Goal: Task Accomplishment & Management: Manage account settings

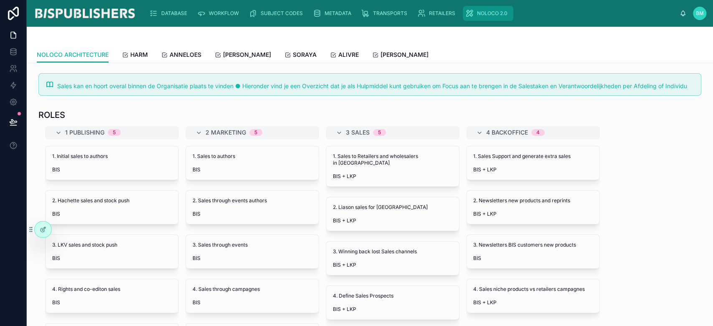
click at [485, 16] on span "NOLOCO 2.0" at bounding box center [492, 13] width 30 height 7
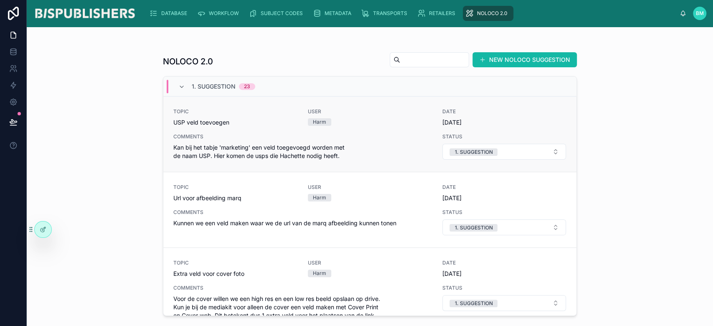
scroll to position [278, 0]
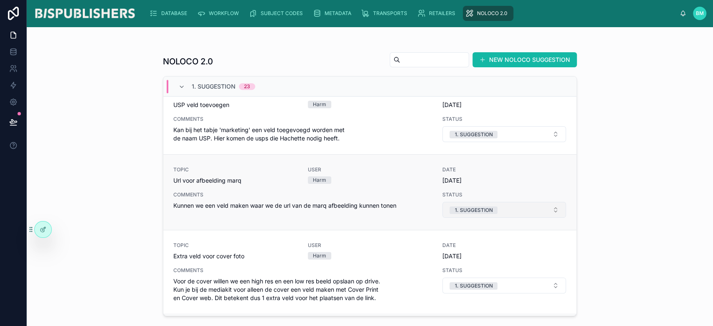
click at [548, 210] on button "1. SUGGESTION" at bounding box center [504, 210] width 124 height 16
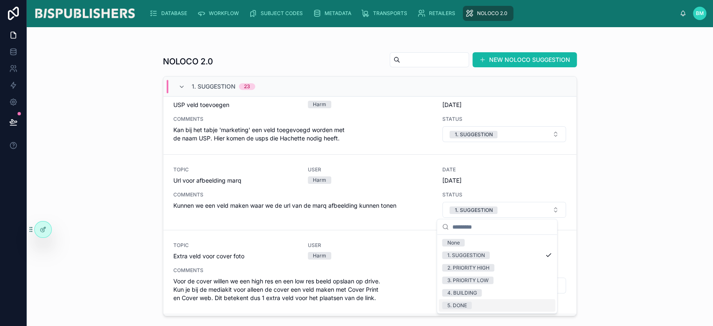
drag, startPoint x: 487, startPoint y: 307, endPoint x: 615, endPoint y: 246, distance: 142.4
click at [487, 306] on div "5. DONE" at bounding box center [497, 305] width 117 height 13
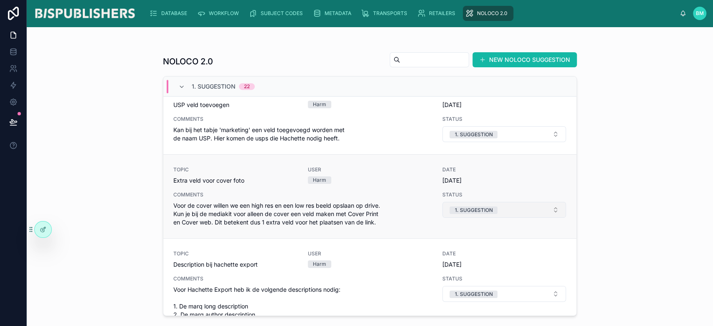
click at [547, 207] on button "1. SUGGESTION" at bounding box center [504, 210] width 124 height 16
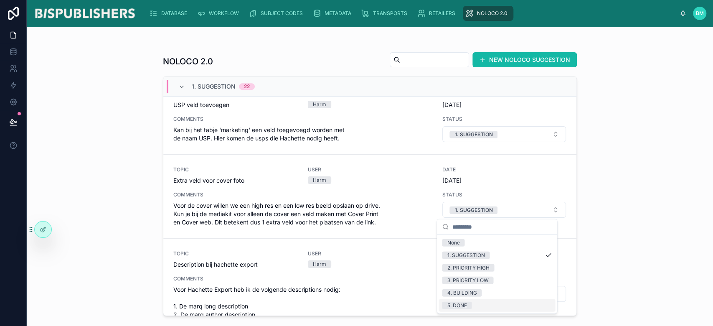
click at [488, 309] on div "5. DONE" at bounding box center [497, 305] width 117 height 13
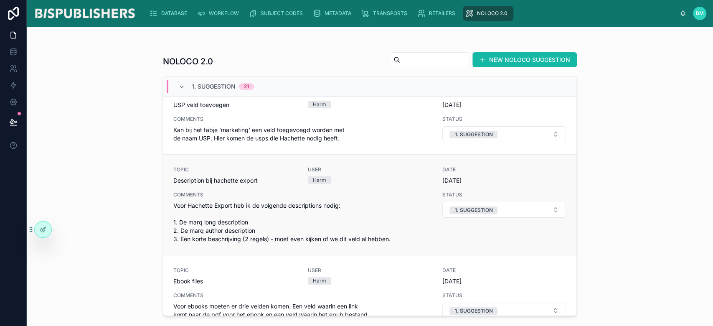
click at [546, 176] on span "7-7-2025" at bounding box center [504, 180] width 124 height 8
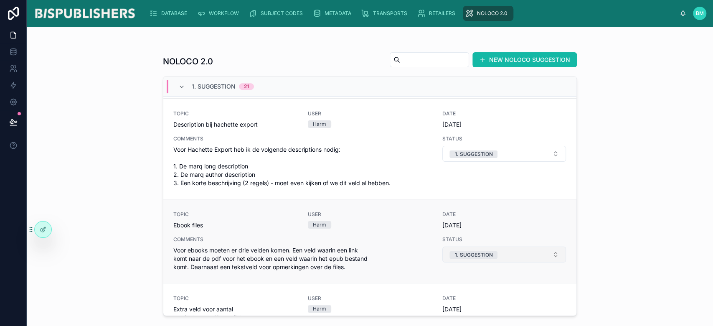
click at [528, 257] on button "1. SUGGESTION" at bounding box center [504, 254] width 124 height 16
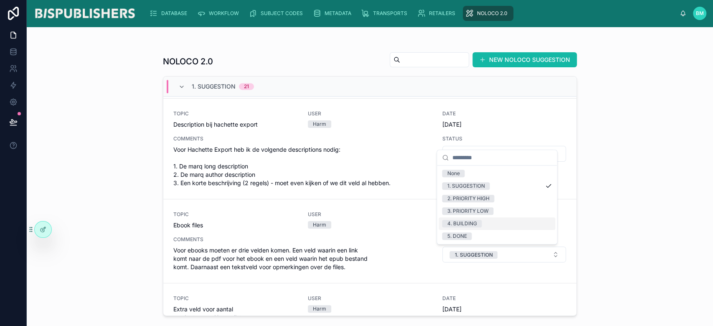
click at [502, 225] on div "4. BUILDING" at bounding box center [497, 223] width 117 height 13
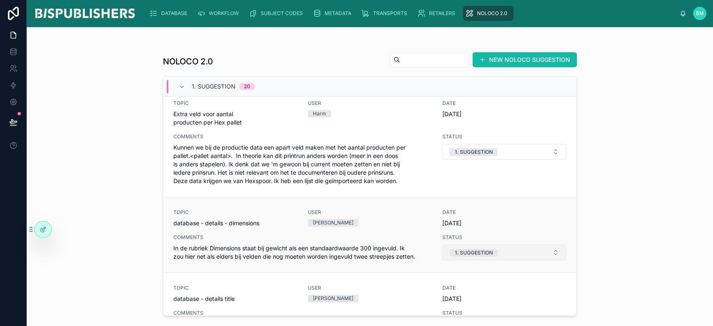
scroll to position [501, 0]
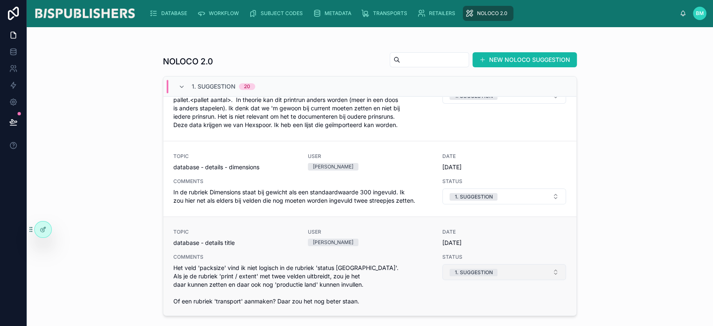
click at [548, 272] on button "1. SUGGESTION" at bounding box center [504, 272] width 124 height 16
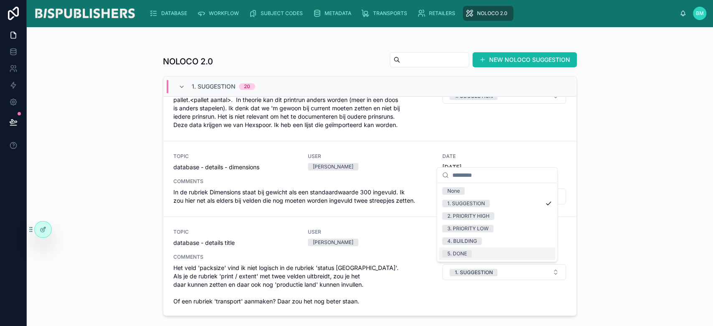
click at [533, 254] on div "5. DONE" at bounding box center [497, 253] width 117 height 13
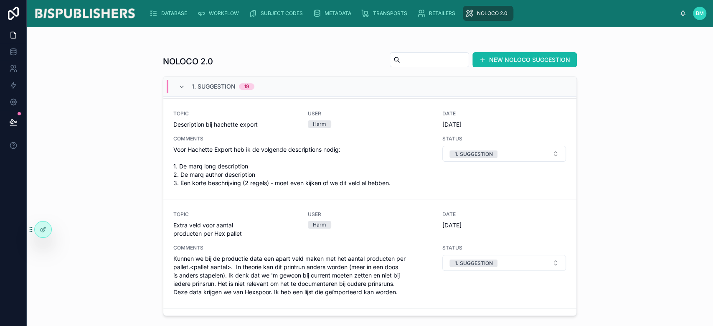
scroll to position [0, 0]
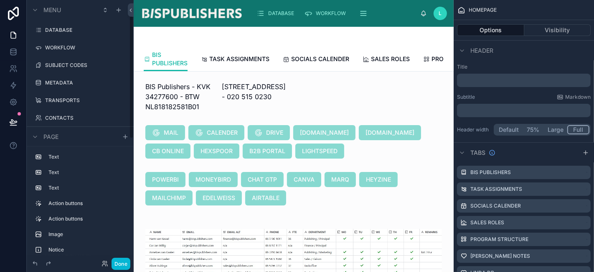
scroll to position [33, 0]
click at [123, 265] on button "Done" at bounding box center [121, 263] width 19 height 12
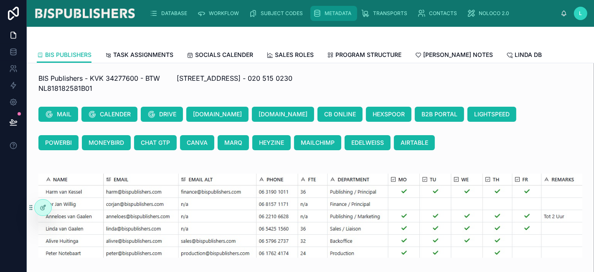
click at [337, 14] on span "METADATA" at bounding box center [338, 13] width 27 height 7
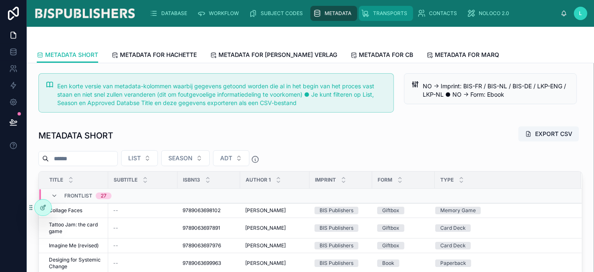
click at [394, 13] on span "TRANSPORTS" at bounding box center [390, 13] width 34 height 7
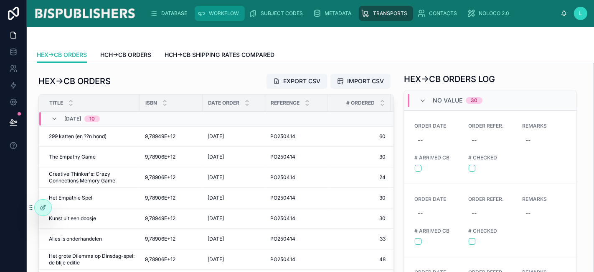
click at [215, 8] on div "WORKFLOW" at bounding box center [219, 13] width 45 height 13
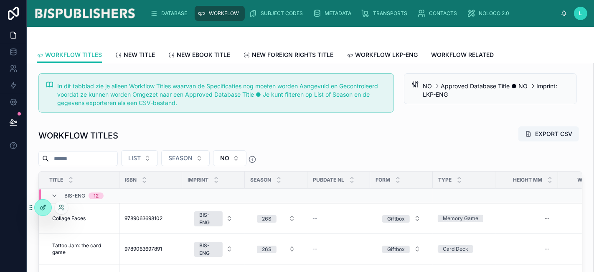
click at [42, 208] on icon at bounding box center [43, 207] width 7 height 7
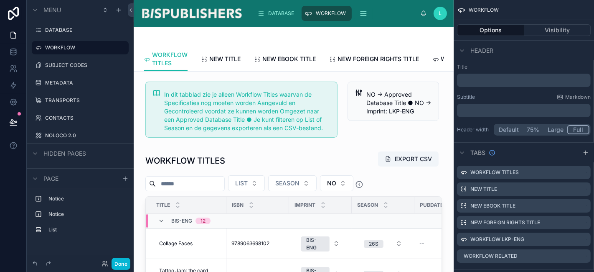
click at [407, 31] on div at bounding box center [294, 37] width 300 height 20
click at [583, 173] on icon "scrollable content" at bounding box center [584, 171] width 3 height 3
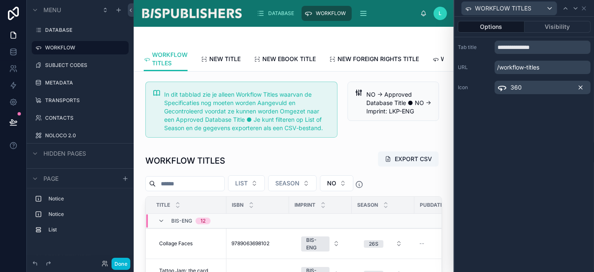
click at [582, 88] on icon at bounding box center [580, 87] width 7 height 7
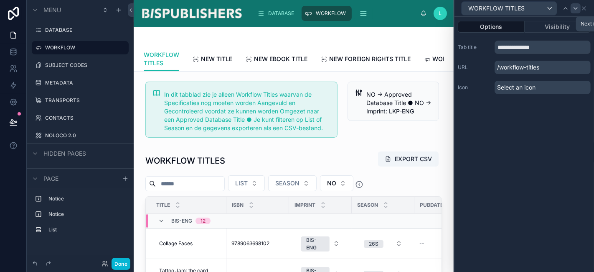
click at [576, 9] on icon at bounding box center [575, 8] width 7 height 7
click at [574, 7] on icon at bounding box center [575, 8] width 7 height 7
click at [573, 8] on icon at bounding box center [575, 8] width 7 height 7
click at [581, 9] on icon at bounding box center [579, 8] width 7 height 7
click at [582, 86] on icon at bounding box center [580, 87] width 7 height 7
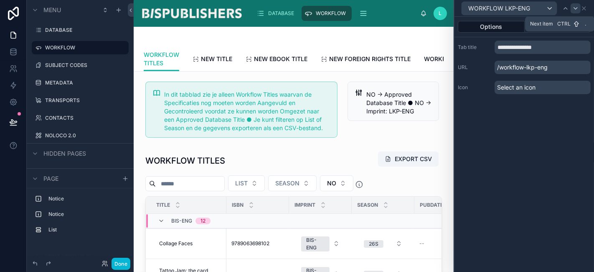
click at [574, 11] on icon at bounding box center [575, 8] width 7 height 7
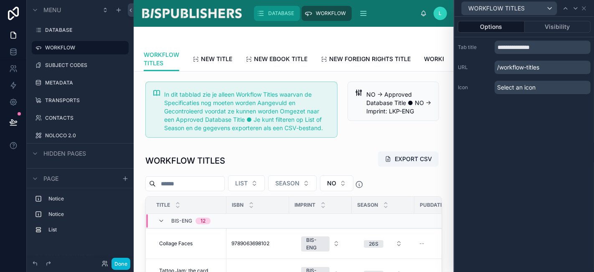
click at [281, 16] on span "DATABASE" at bounding box center [281, 13] width 26 height 7
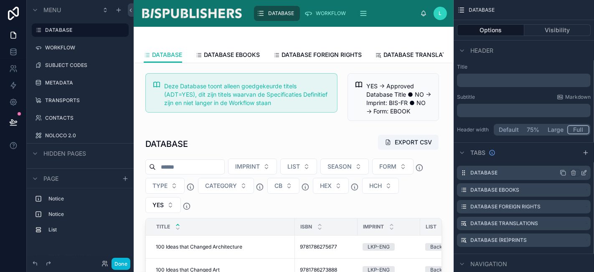
click at [585, 173] on icon "scrollable content" at bounding box center [584, 172] width 7 height 7
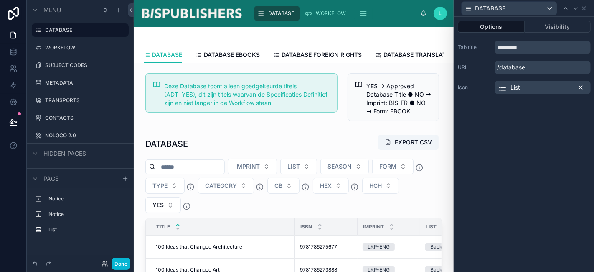
click at [582, 86] on icon at bounding box center [580, 87] width 7 height 7
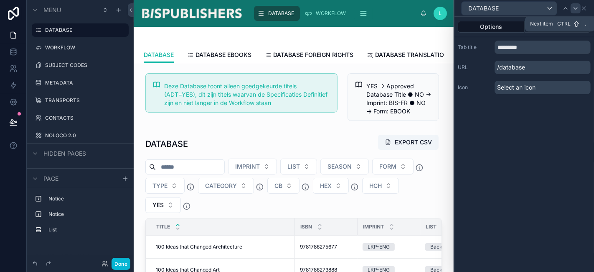
click at [576, 7] on icon at bounding box center [575, 8] width 7 height 7
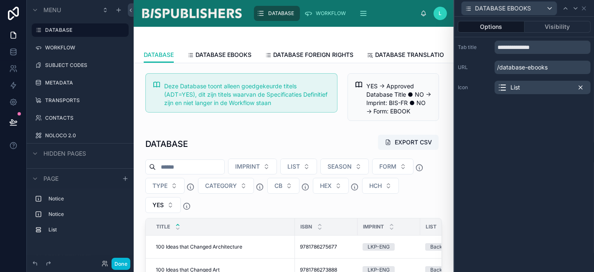
click at [579, 86] on icon at bounding box center [580, 87] width 7 height 7
click at [577, 8] on icon at bounding box center [575, 8] width 7 height 7
click at [581, 86] on icon at bounding box center [580, 87] width 3 height 3
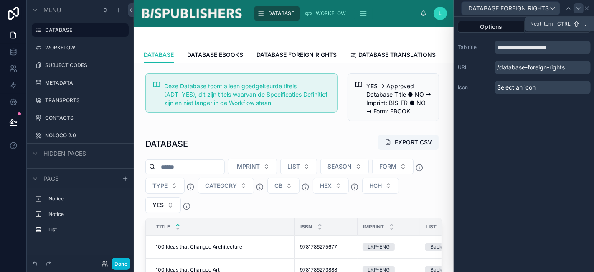
click at [581, 9] on icon at bounding box center [578, 8] width 7 height 7
click at [578, 87] on icon at bounding box center [580, 87] width 7 height 7
click at [571, 7] on div at bounding box center [576, 8] width 10 height 10
click at [582, 86] on icon at bounding box center [580, 87] width 3 height 3
click at [580, 8] on div at bounding box center [576, 8] width 10 height 10
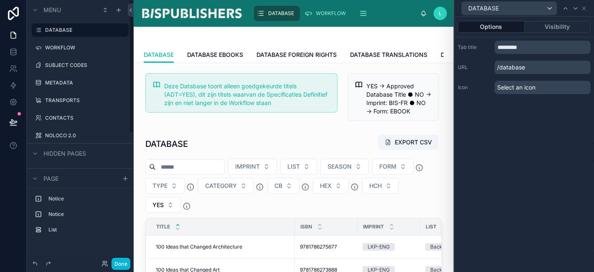
click at [117, 270] on div "Done" at bounding box center [80, 263] width 107 height 17
click at [118, 266] on button "Done" at bounding box center [121, 263] width 19 height 12
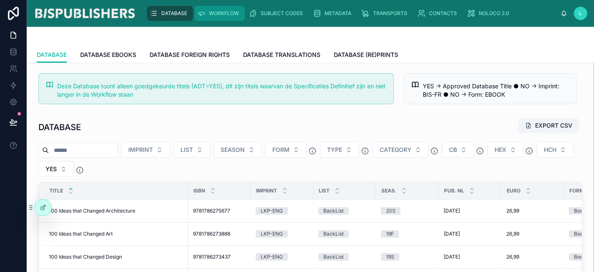
click at [217, 16] on span "WORKFLOW" at bounding box center [224, 13] width 30 height 7
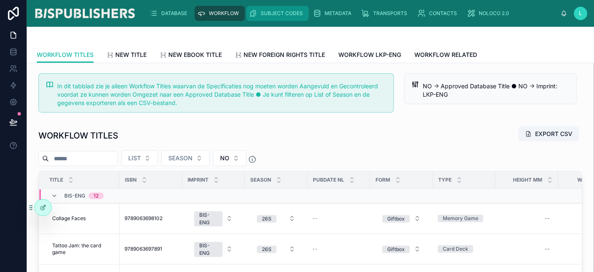
click at [276, 15] on span "SUBJECT CODES" at bounding box center [282, 13] width 42 height 7
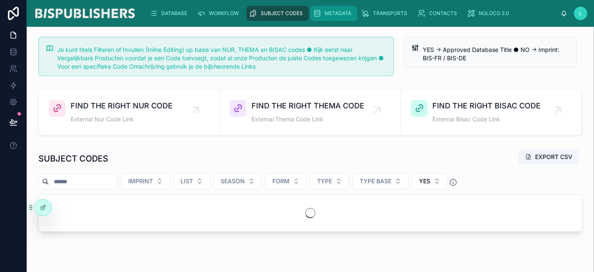
click at [348, 13] on span "METADATA" at bounding box center [338, 13] width 27 height 7
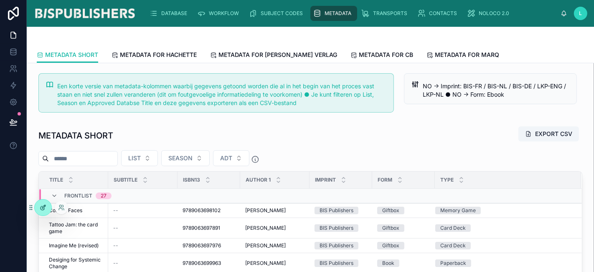
click at [45, 212] on div at bounding box center [43, 207] width 17 height 16
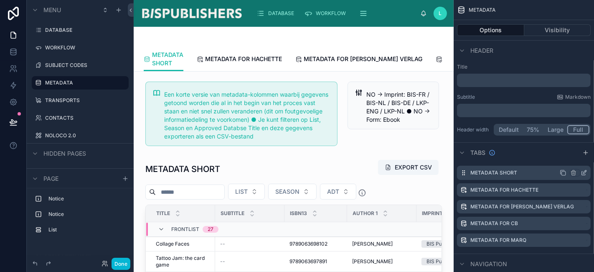
click at [586, 172] on icon "scrollable content" at bounding box center [584, 172] width 7 height 7
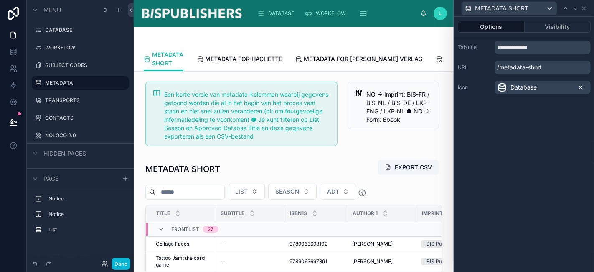
click at [583, 88] on icon at bounding box center [580, 87] width 7 height 7
click at [584, 8] on icon at bounding box center [584, 8] width 7 height 7
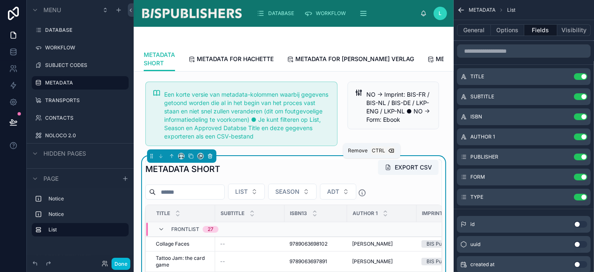
click at [210, 157] on icon at bounding box center [210, 156] width 0 height 2
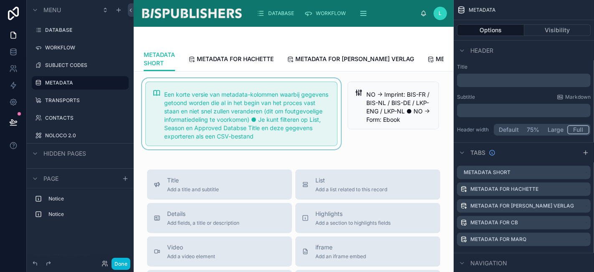
click at [208, 99] on div at bounding box center [241, 113] width 202 height 71
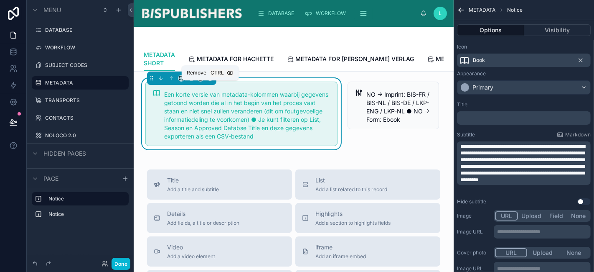
click at [207, 81] on icon at bounding box center [210, 78] width 6 height 6
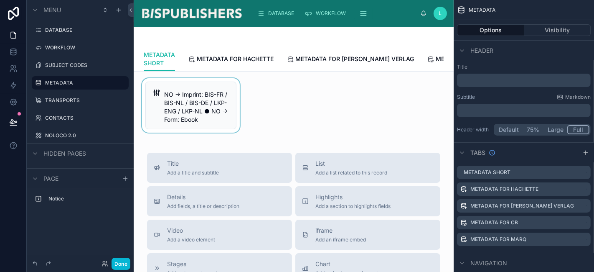
click at [200, 108] on div at bounding box center [190, 105] width 101 height 54
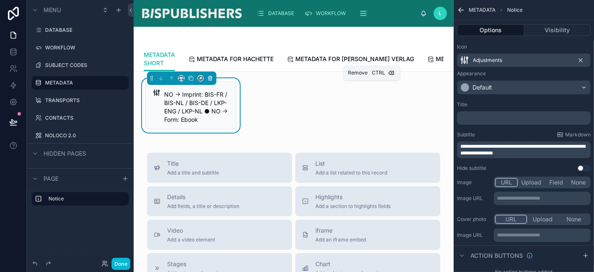
click at [209, 81] on icon at bounding box center [210, 78] width 6 height 6
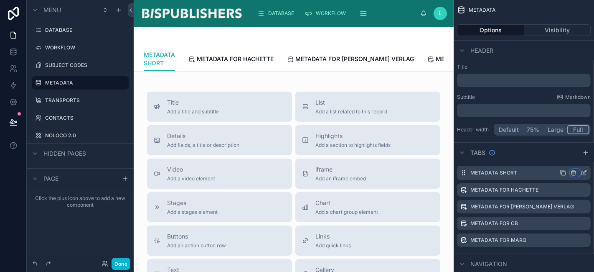
click at [575, 172] on icon "scrollable content" at bounding box center [573, 173] width 4 height 4
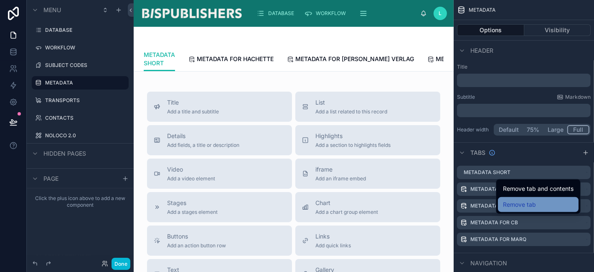
click at [542, 201] on div "Remove tab" at bounding box center [538, 204] width 71 height 10
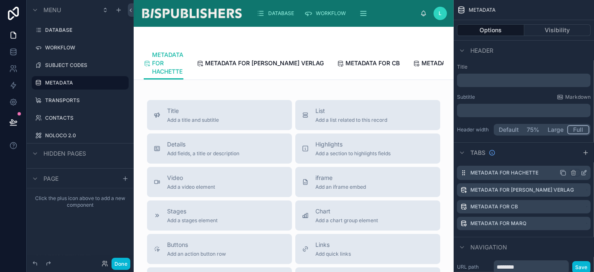
click at [586, 171] on icon "scrollable content" at bounding box center [584, 171] width 3 height 3
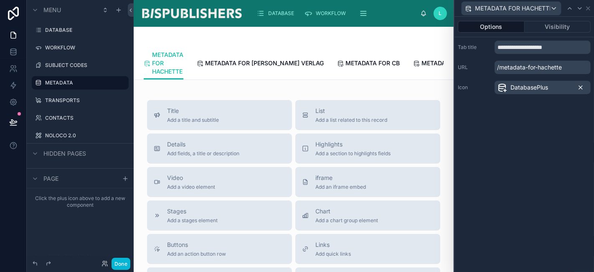
click at [580, 86] on icon at bounding box center [580, 87] width 3 height 3
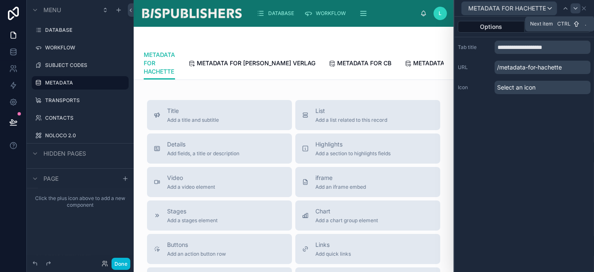
click at [577, 7] on icon at bounding box center [575, 8] width 7 height 7
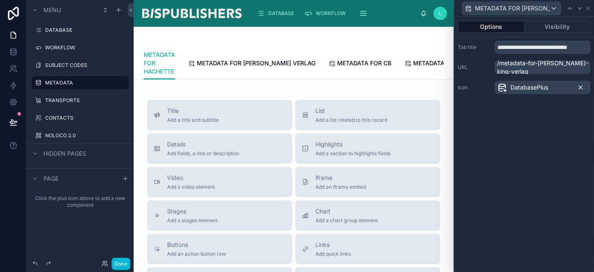
click at [582, 86] on icon at bounding box center [580, 87] width 7 height 7
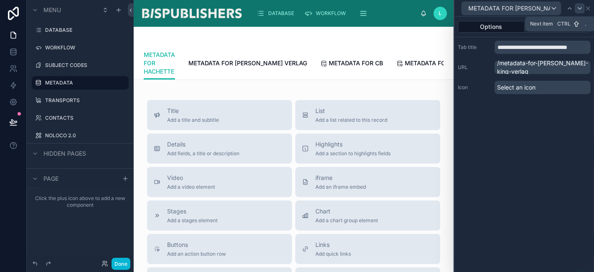
click at [582, 10] on icon at bounding box center [579, 8] width 7 height 7
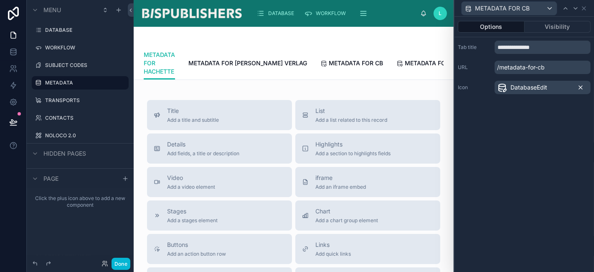
click at [581, 85] on icon at bounding box center [580, 87] width 7 height 7
click at [576, 8] on icon at bounding box center [575, 8] width 7 height 7
click at [581, 86] on icon at bounding box center [580, 87] width 7 height 7
click at [584, 7] on icon at bounding box center [584, 8] width 7 height 7
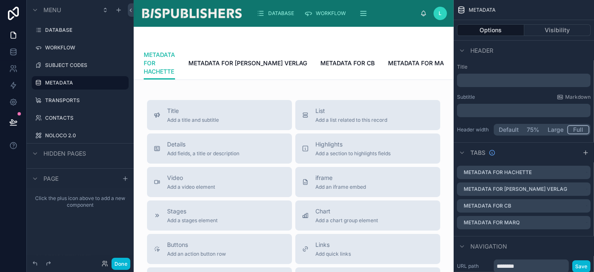
scroll to position [0, 15]
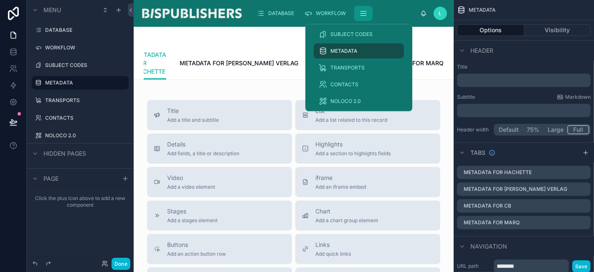
click at [364, 15] on icon "scrollable content" at bounding box center [363, 15] width 5 height 0
click at [351, 84] on span "CONTACTS" at bounding box center [344, 84] width 28 height 7
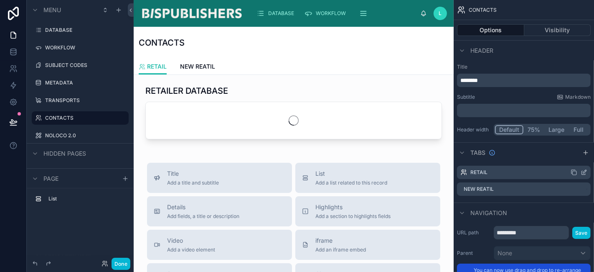
click at [581, 171] on icon "scrollable content" at bounding box center [584, 172] width 7 height 7
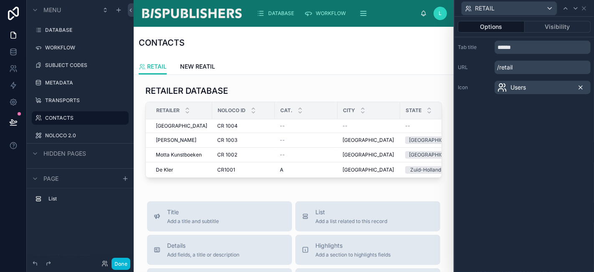
click at [583, 88] on icon at bounding box center [580, 87] width 7 height 7
click at [579, 8] on icon at bounding box center [575, 8] width 7 height 7
click at [586, 8] on icon at bounding box center [584, 8] width 7 height 7
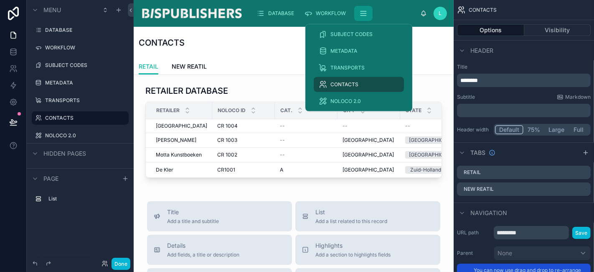
click at [368, 16] on button "scrollable content" at bounding box center [363, 13] width 18 height 15
click at [363, 71] on div "TRANSPORTS" at bounding box center [359, 67] width 80 height 13
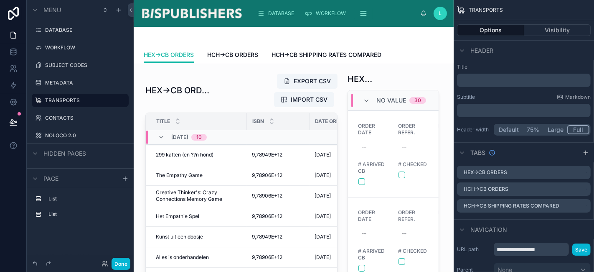
click at [183, 15] on img at bounding box center [191, 13] width 103 height 13
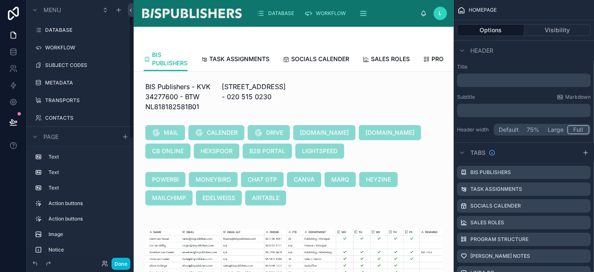
scroll to position [33, 0]
click at [584, 171] on icon "scrollable content" at bounding box center [584, 172] width 7 height 7
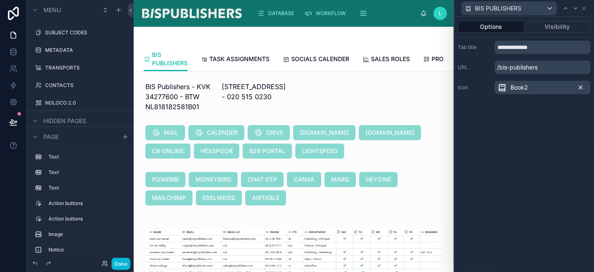
click at [580, 89] on icon at bounding box center [580, 87] width 7 height 7
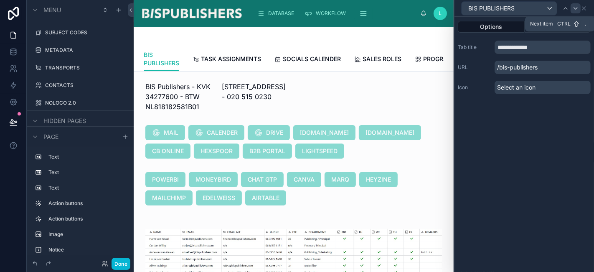
click at [576, 9] on icon at bounding box center [575, 8] width 7 height 7
click at [582, 85] on icon at bounding box center [580, 87] width 7 height 7
click at [577, 8] on icon at bounding box center [575, 8] width 7 height 7
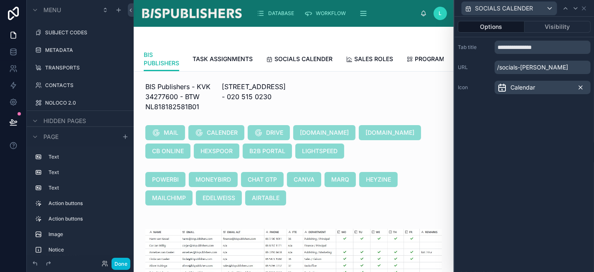
click at [581, 86] on icon at bounding box center [580, 87] width 7 height 7
click at [575, 8] on icon at bounding box center [575, 9] width 3 height 2
click at [582, 88] on icon at bounding box center [580, 87] width 7 height 7
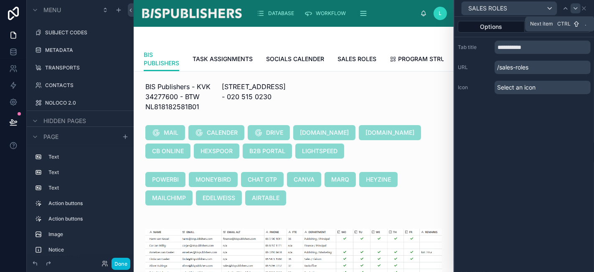
click at [574, 8] on icon at bounding box center [575, 8] width 7 height 7
click at [579, 86] on icon at bounding box center [580, 87] width 7 height 7
click at [577, 10] on icon at bounding box center [575, 8] width 7 height 7
click at [109, 260] on div "Done" at bounding box center [113, 263] width 33 height 12
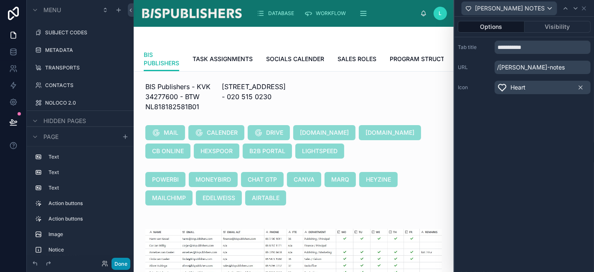
click at [114, 263] on button "Done" at bounding box center [121, 263] width 19 height 12
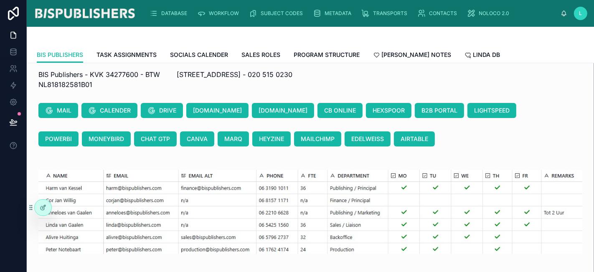
scroll to position [0, 0]
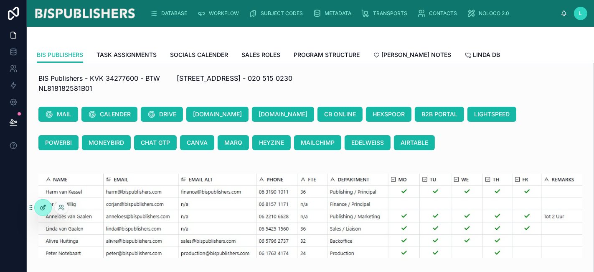
click at [47, 210] on div at bounding box center [43, 207] width 17 height 16
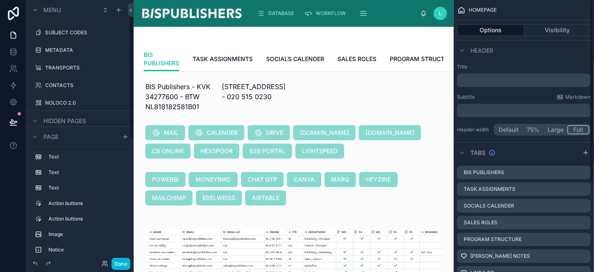
scroll to position [131, 0]
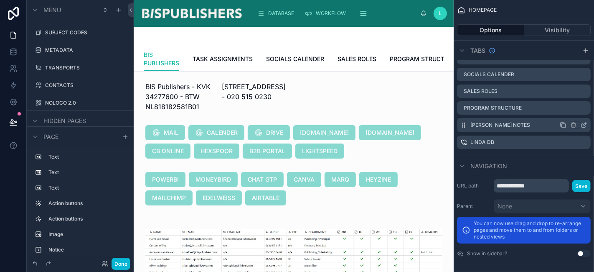
click at [581, 124] on icon "scrollable content" at bounding box center [584, 125] width 7 height 7
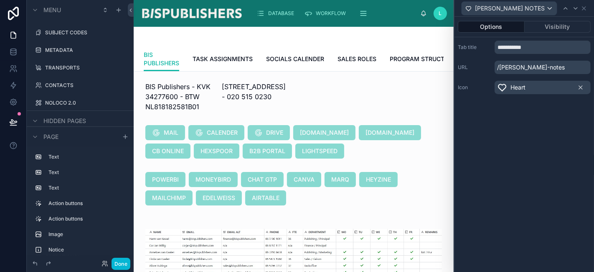
click at [540, 84] on div "Heart" at bounding box center [543, 87] width 96 height 13
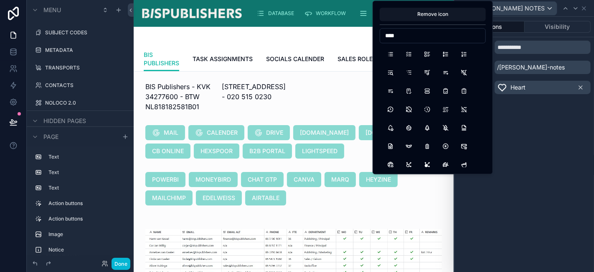
drag, startPoint x: 398, startPoint y: 34, endPoint x: 360, endPoint y: 30, distance: 37.8
click at [360, 30] on div "**********" at bounding box center [297, 136] width 594 height 272
drag, startPoint x: 422, startPoint y: 35, endPoint x: 360, endPoint y: 35, distance: 62.7
click at [364, 35] on div "**********" at bounding box center [297, 136] width 594 height 272
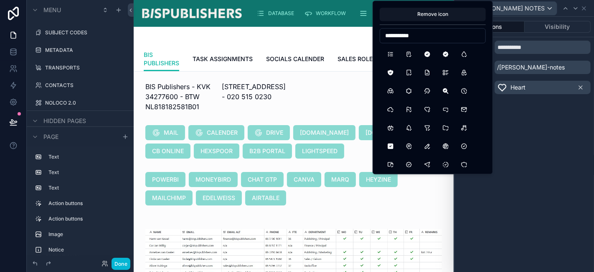
click at [401, 36] on input "**********" at bounding box center [432, 36] width 105 height 12
type input "*****"
click at [409, 54] on button "Checkbox" at bounding box center [408, 53] width 15 height 15
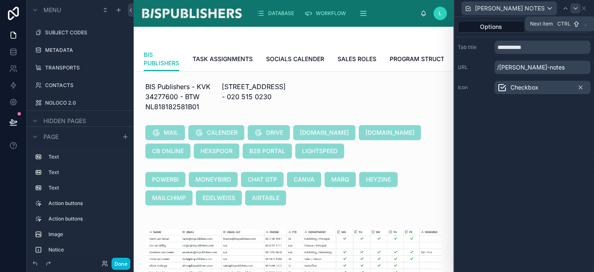
click at [575, 9] on icon at bounding box center [575, 8] width 7 height 7
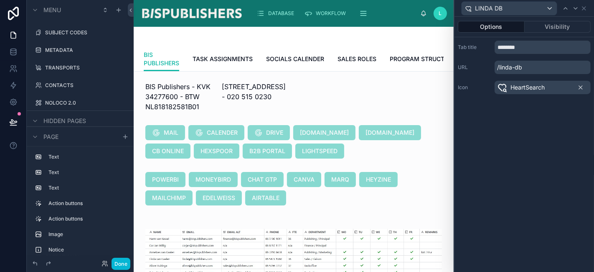
click at [563, 87] on div "HeartSearch" at bounding box center [543, 87] width 96 height 13
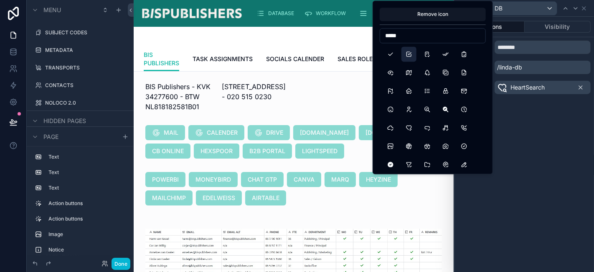
type input "*****"
click at [410, 55] on button "Checkbox" at bounding box center [408, 53] width 15 height 15
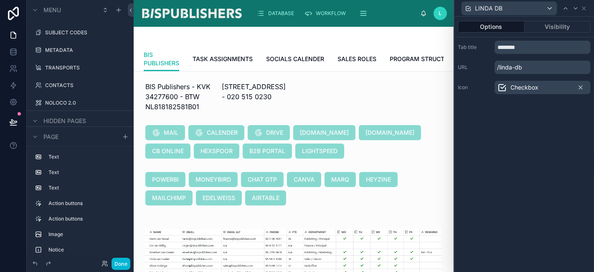
click at [514, 188] on div "Options Visibility Tab title ******** URL /linda-db Icon Checkbox" at bounding box center [524, 144] width 140 height 255
click at [117, 263] on button "Done" at bounding box center [121, 263] width 19 height 12
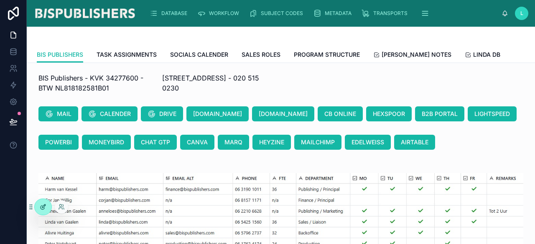
click at [44, 207] on icon at bounding box center [43, 207] width 7 height 7
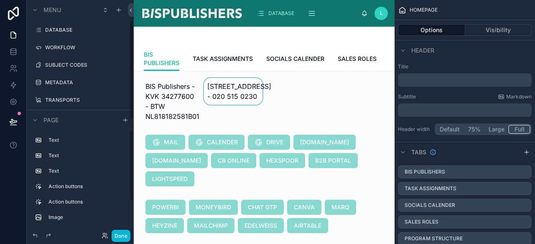
scroll to position [46, 0]
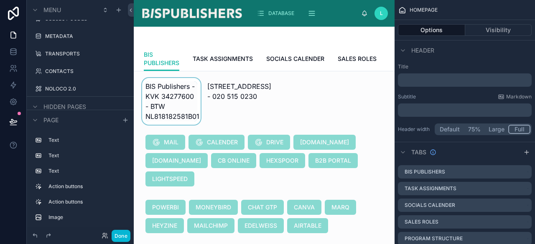
click at [187, 102] on div at bounding box center [171, 101] width 62 height 47
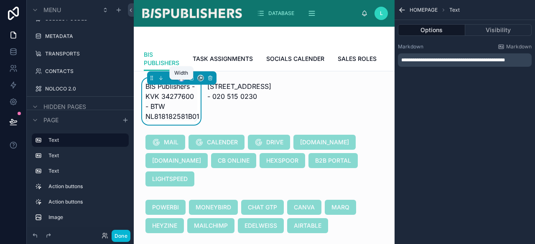
click at [182, 81] on icon at bounding box center [181, 78] width 6 height 6
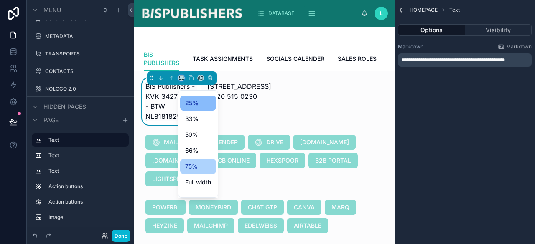
scroll to position [23, 0]
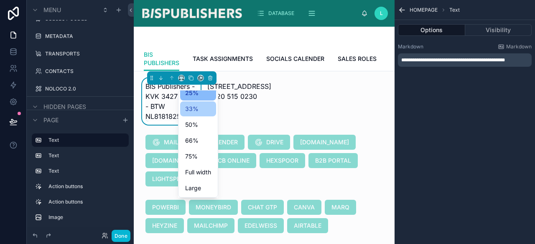
click at [207, 107] on div "33%" at bounding box center [198, 109] width 26 height 10
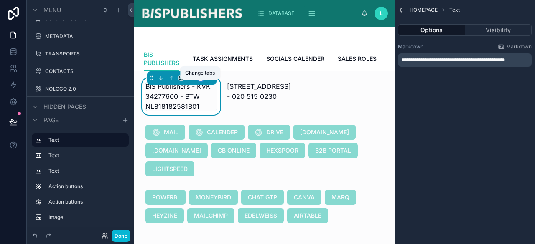
click at [199, 81] on icon at bounding box center [201, 78] width 6 height 6
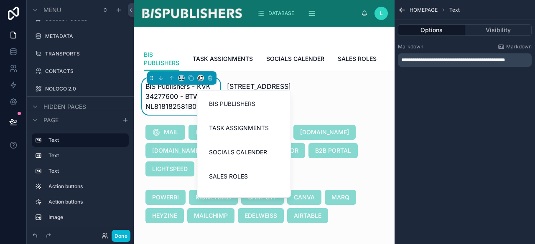
click at [178, 82] on div at bounding box center [267, 122] width 535 height 244
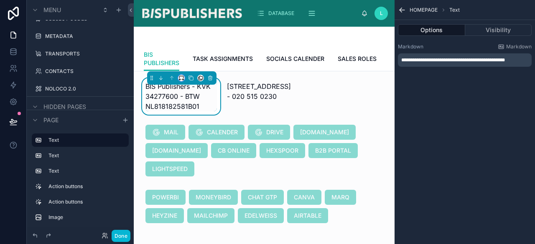
click at [180, 81] on button at bounding box center [181, 78] width 7 height 7
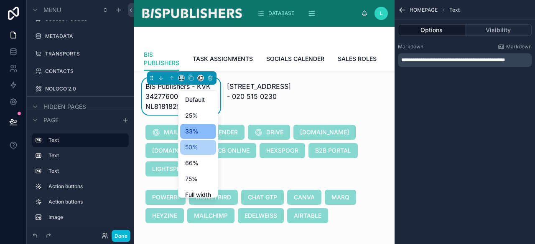
click at [199, 148] on div "50%" at bounding box center [198, 147] width 26 height 10
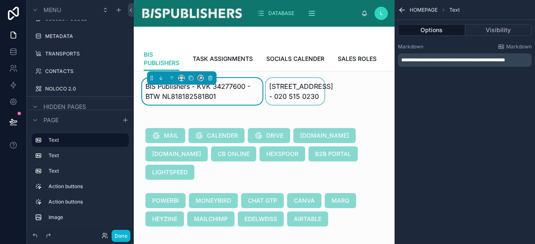
click at [287, 105] on div at bounding box center [295, 91] width 62 height 27
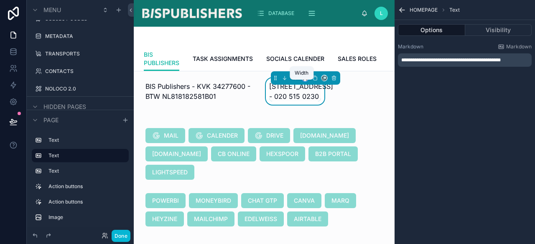
click at [302, 81] on icon at bounding box center [305, 78] width 6 height 6
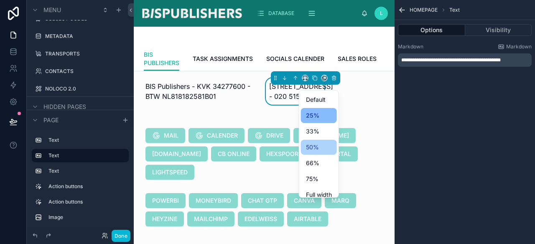
click at [314, 145] on span "50%" at bounding box center [312, 147] width 13 height 10
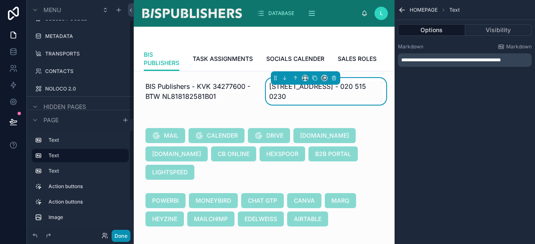
click at [125, 237] on button "Done" at bounding box center [121, 236] width 19 height 12
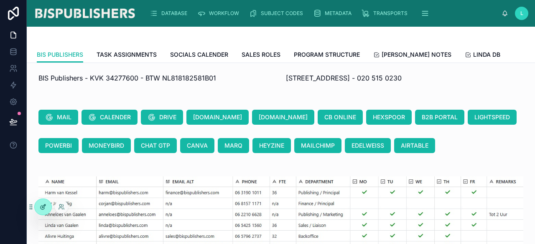
click at [43, 210] on icon at bounding box center [43, 208] width 4 height 4
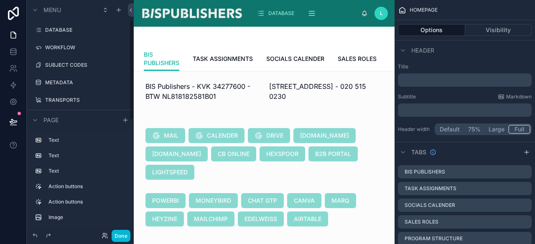
scroll to position [46, 0]
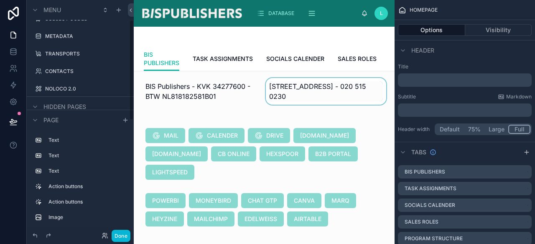
click at [309, 100] on div at bounding box center [326, 91] width 124 height 27
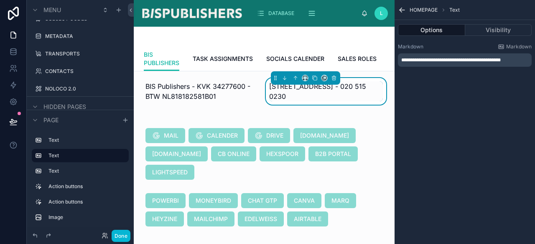
click at [303, 100] on span "[STREET_ADDRESS] - 020 515 0230" at bounding box center [317, 91] width 97 height 18
drag, startPoint x: 267, startPoint y: 92, endPoint x: 368, endPoint y: 108, distance: 102.3
click at [368, 105] on div "[STREET_ADDRESS] - 020 515 0230" at bounding box center [326, 91] width 124 height 27
copy span "[STREET_ADDRESS] - 020 515 0230"
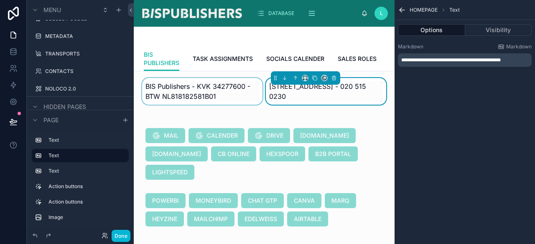
click at [197, 97] on div at bounding box center [202, 91] width 124 height 27
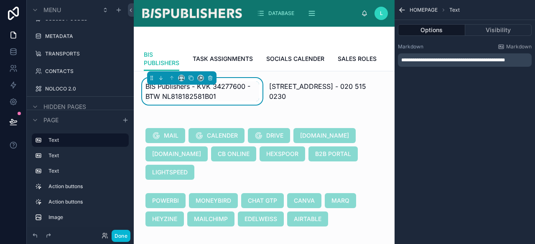
click at [227, 102] on div "BIS Publishers - KVK 34277600 - BTW NL818182581B01" at bounding box center [202, 91] width 114 height 20
click at [223, 102] on div "BIS Publishers - KVK 34277600 - BTW NL818182581B01" at bounding box center [202, 91] width 114 height 20
click at [445, 63] on p "**********" at bounding box center [465, 60] width 129 height 7
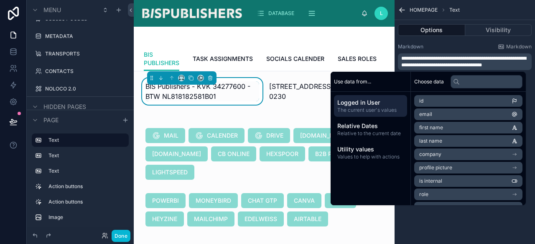
scroll to position [0, 0]
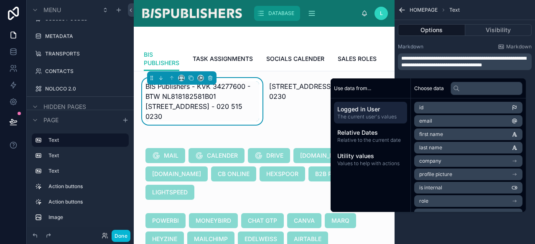
click at [290, 18] on div "DATABASE" at bounding box center [276, 13] width 41 height 13
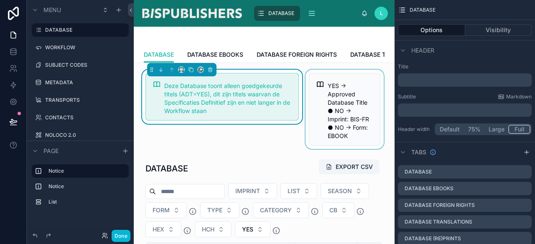
click at [325, 117] on div at bounding box center [344, 109] width 81 height 79
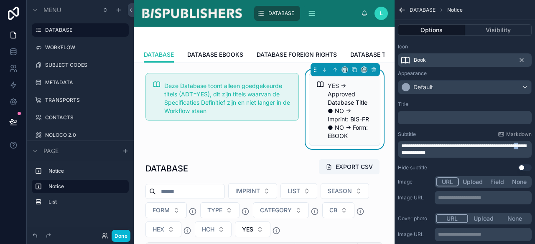
drag, startPoint x: 414, startPoint y: 153, endPoint x: 409, endPoint y: 153, distance: 4.6
click at [409, 153] on span "**********" at bounding box center [463, 150] width 125 height 12
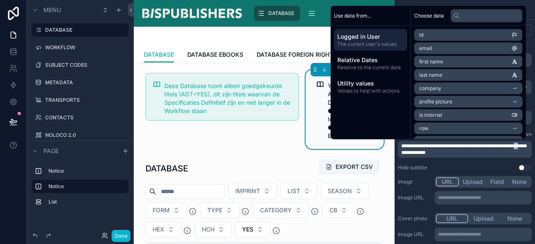
copy span "**"
click at [169, 13] on img at bounding box center [191, 13] width 103 height 13
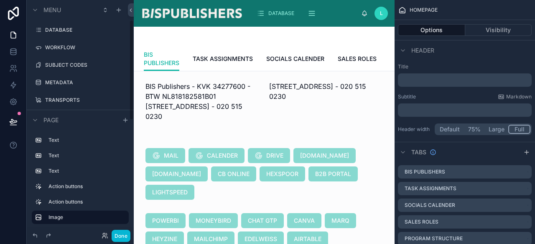
scroll to position [46, 0]
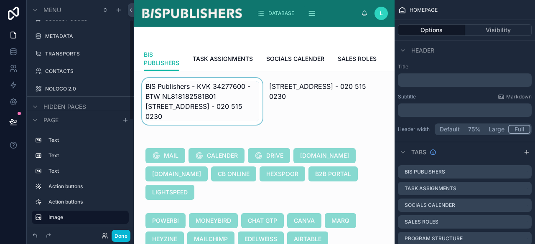
click at [206, 99] on div at bounding box center [202, 101] width 124 height 47
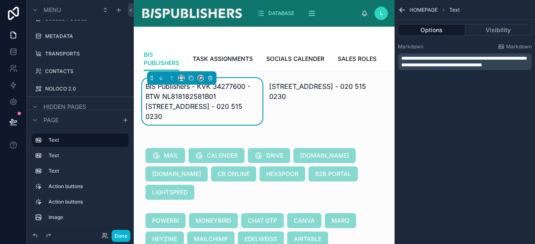
click at [435, 58] on span "**********" at bounding box center [463, 62] width 125 height 12
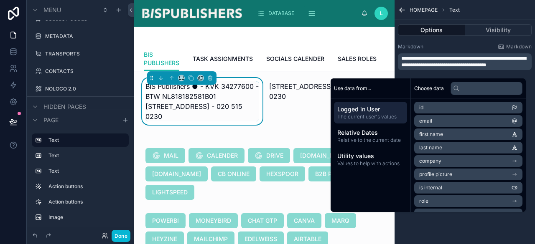
click at [444, 58] on span "**********" at bounding box center [463, 62] width 125 height 12
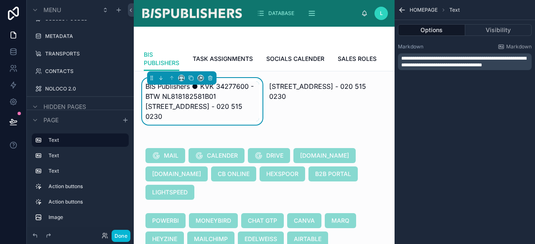
click at [480, 58] on span "**********" at bounding box center [463, 62] width 125 height 12
click at [442, 66] on span "**********" at bounding box center [463, 62] width 125 height 12
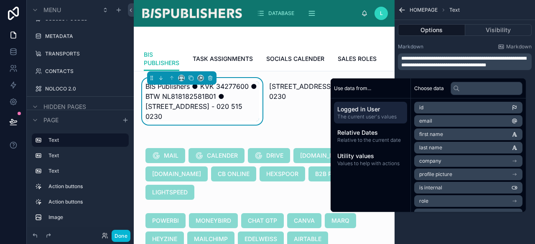
drag, startPoint x: 480, startPoint y: 66, endPoint x: 485, endPoint y: 67, distance: 4.6
click at [480, 66] on span "**********" at bounding box center [463, 62] width 125 height 12
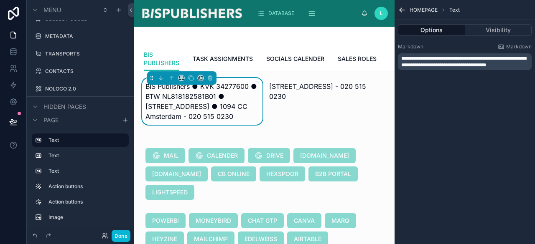
click at [480, 66] on span "**********" at bounding box center [463, 62] width 125 height 12
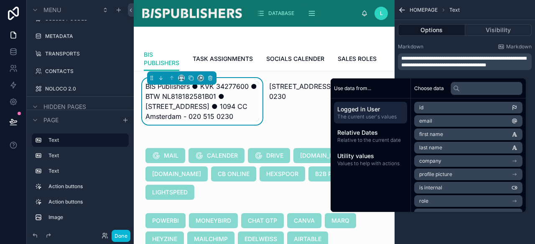
click at [432, 68] on span "**********" at bounding box center [463, 62] width 125 height 12
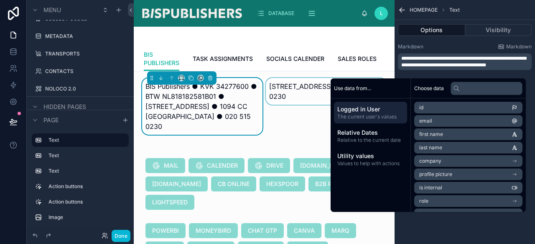
click at [301, 101] on div at bounding box center [326, 106] width 124 height 57
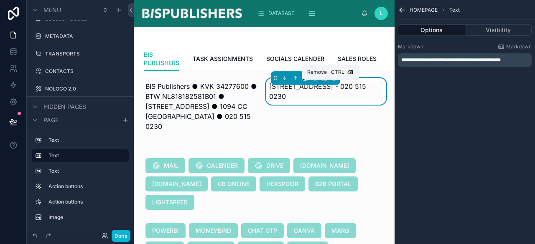
click at [334, 79] on icon at bounding box center [334, 79] width 0 height 2
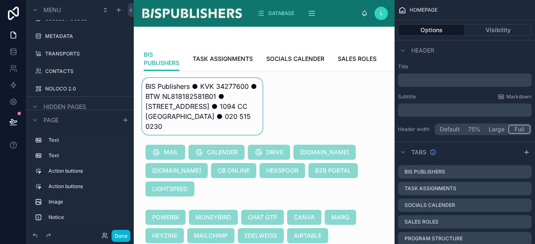
click at [221, 112] on div at bounding box center [202, 106] width 124 height 57
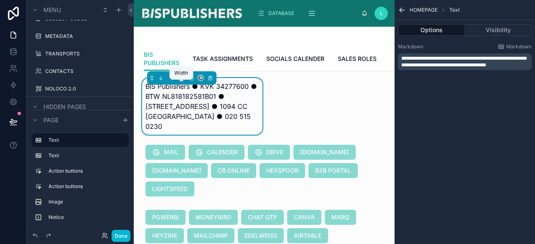
click at [180, 81] on icon at bounding box center [181, 78] width 6 height 6
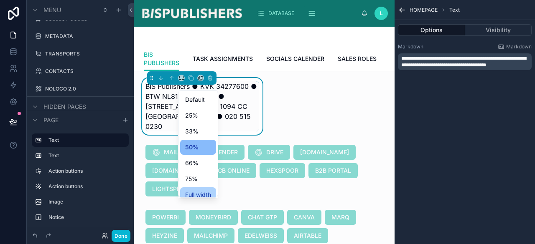
click at [200, 193] on span "Full width" at bounding box center [198, 195] width 26 height 10
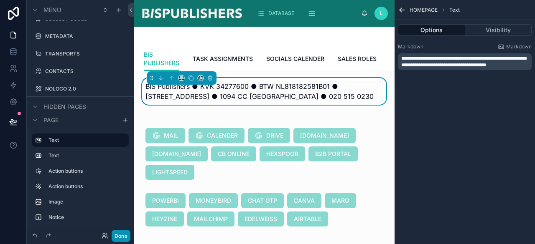
click at [119, 238] on button "Done" at bounding box center [121, 236] width 19 height 12
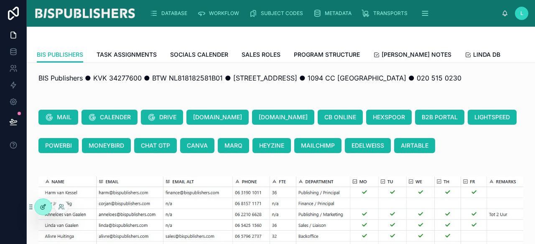
click at [41, 207] on icon at bounding box center [43, 208] width 4 height 4
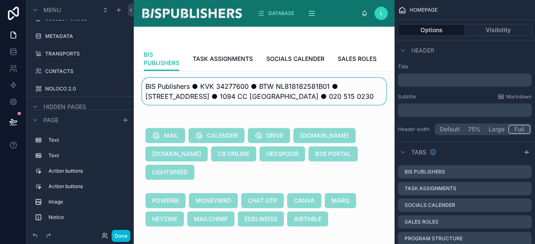
click at [368, 97] on div at bounding box center [263, 91] width 247 height 27
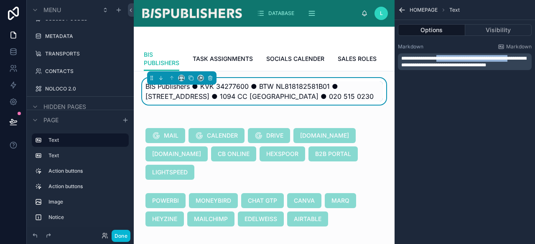
drag, startPoint x: 440, startPoint y: 58, endPoint x: 441, endPoint y: 66, distance: 7.2
click at [441, 66] on span "**********" at bounding box center [463, 62] width 125 height 12
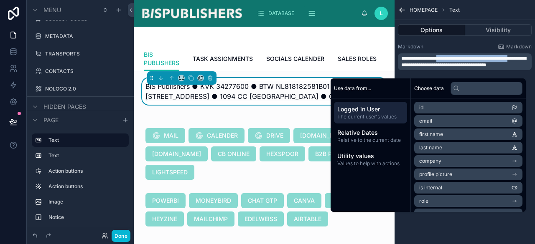
copy span "**********"
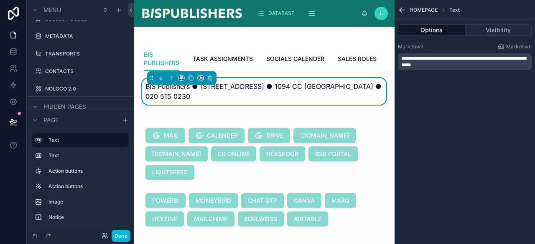
click at [281, 91] on span "BIS Publishers ● [STREET_ADDRESS] ● 1094 CC [GEOGRAPHIC_DATA] ● 020 515 0230" at bounding box center [263, 91] width 236 height 18
click at [190, 81] on icon at bounding box center [191, 78] width 6 height 6
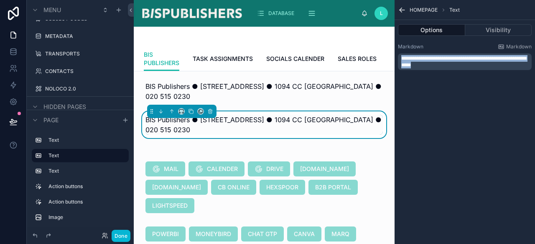
drag, startPoint x: 441, startPoint y: 64, endPoint x: 387, endPoint y: 55, distance: 55.1
click at [387, 55] on div "DATABASE WORKFLOW SUBJECT CODES METADATA TRANSPORTS CONTACTS NOLOCO 2.0 L [PERS…" at bounding box center [334, 122] width 401 height 244
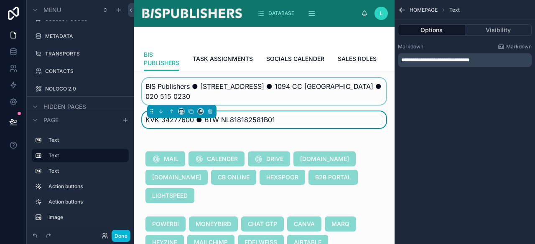
click at [328, 91] on div at bounding box center [263, 91] width 247 height 27
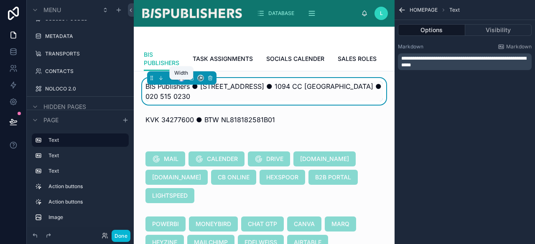
click at [183, 81] on icon at bounding box center [183, 80] width 1 height 2
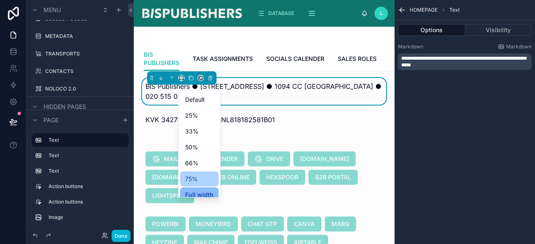
click at [194, 177] on span "75%" at bounding box center [191, 179] width 13 height 10
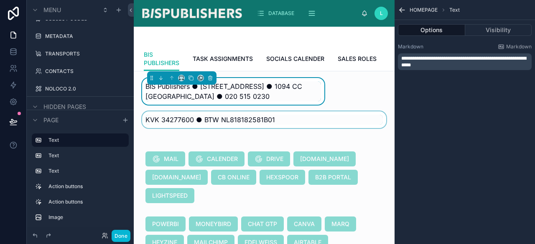
click at [222, 127] on div at bounding box center [263, 120] width 247 height 17
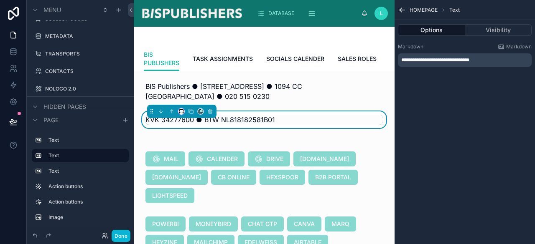
click at [178, 114] on icon at bounding box center [181, 112] width 6 height 6
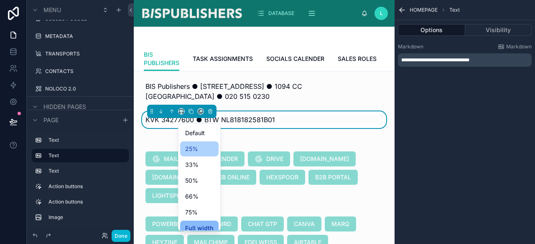
click at [193, 146] on span "25%" at bounding box center [191, 149] width 13 height 10
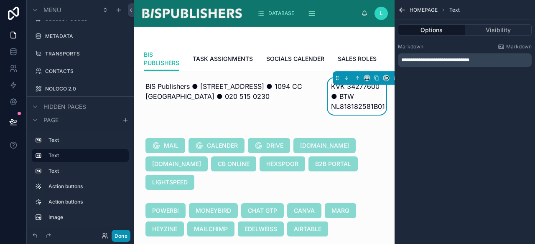
click at [123, 239] on button "Done" at bounding box center [121, 236] width 19 height 12
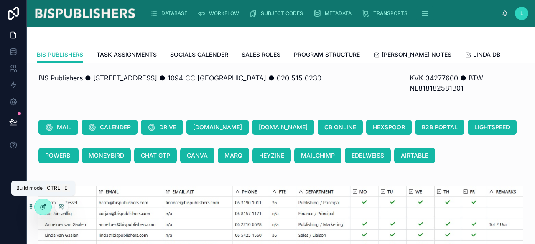
click at [44, 207] on icon at bounding box center [43, 207] width 7 height 7
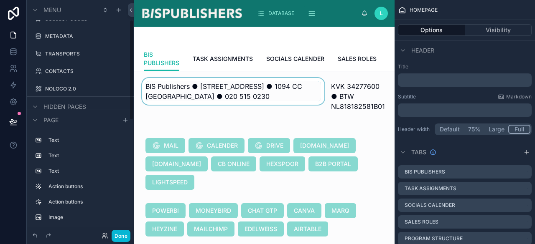
click at [190, 95] on div at bounding box center [232, 96] width 185 height 37
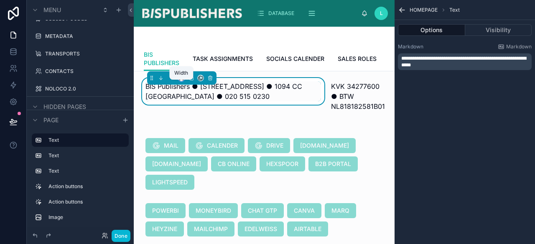
click at [180, 81] on icon at bounding box center [181, 78] width 6 height 6
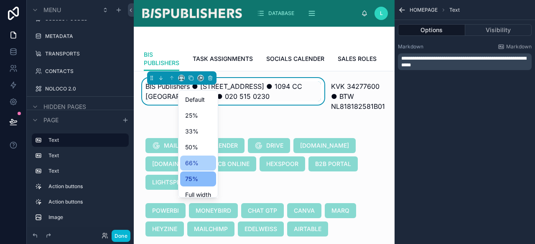
click at [196, 160] on span "66%" at bounding box center [191, 163] width 13 height 10
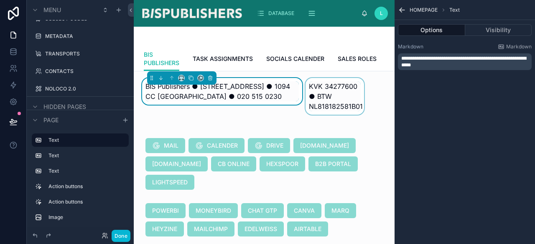
click at [340, 107] on div at bounding box center [335, 96] width 62 height 37
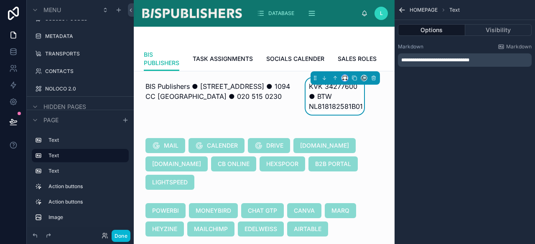
click at [341, 81] on button at bounding box center [344, 78] width 7 height 7
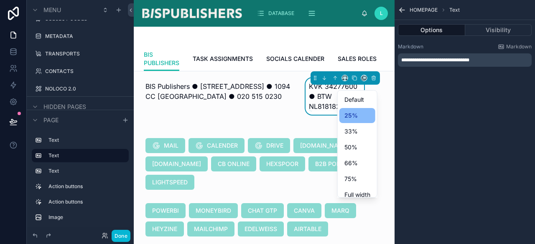
click at [338, 132] on ul "Default 25% 33% 50% 66% 75% Full width Large" at bounding box center [357, 144] width 39 height 107
click at [349, 132] on span "33%" at bounding box center [350, 132] width 13 height 10
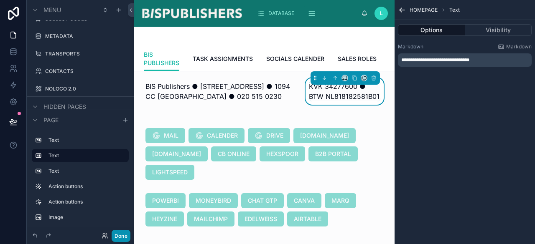
click at [122, 236] on button "Done" at bounding box center [121, 236] width 19 height 12
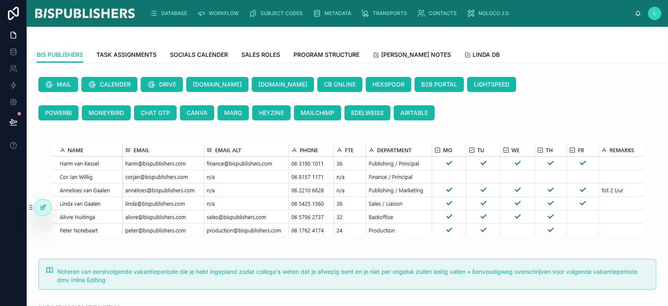
scroll to position [0, 0]
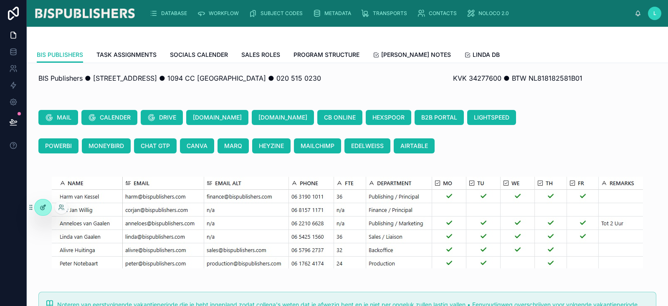
click at [40, 212] on div at bounding box center [43, 207] width 17 height 16
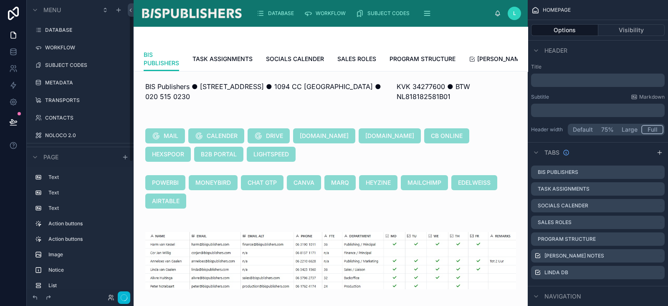
scroll to position [16, 0]
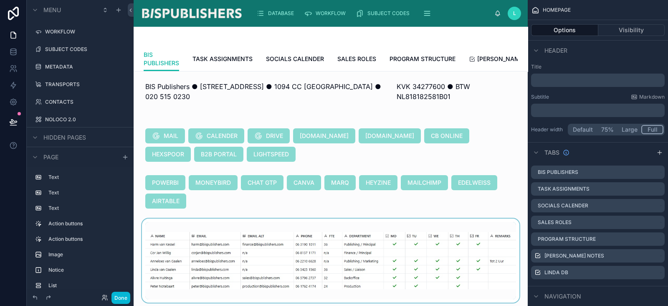
click at [292, 254] on div at bounding box center [330, 260] width 381 height 84
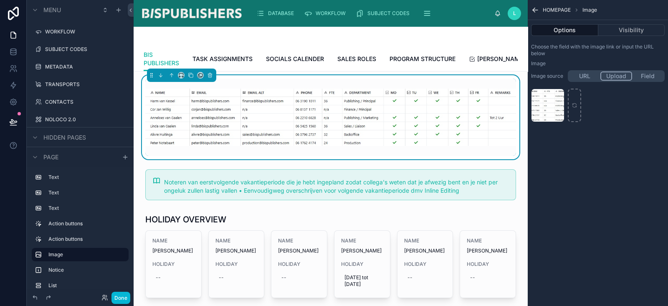
scroll to position [157, 0]
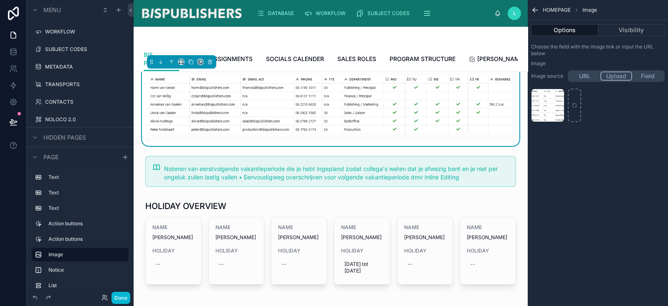
click at [306, 131] on img at bounding box center [330, 103] width 371 height 57
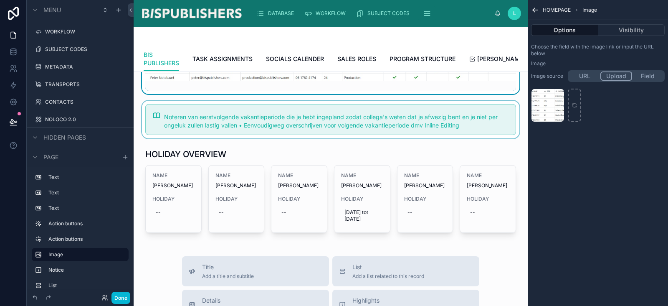
scroll to position [261, 0]
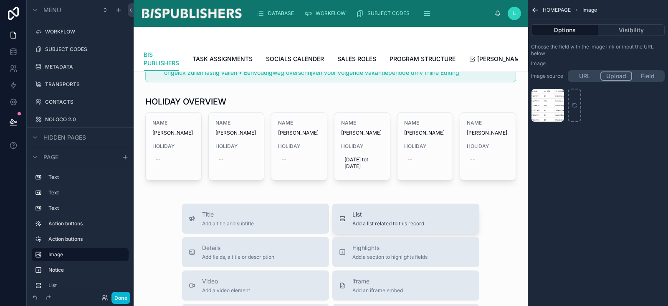
click at [377, 227] on span "Add a list related to this record" at bounding box center [389, 223] width 72 height 7
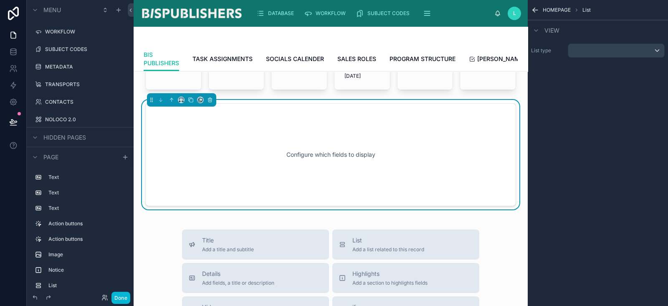
scroll to position [352, 0]
click at [594, 52] on div "scrollable content" at bounding box center [617, 50] width 96 height 13
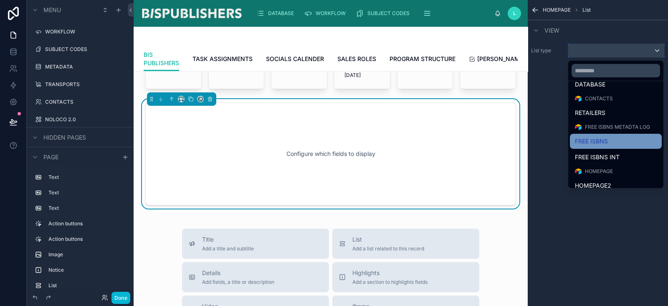
scroll to position [104, 0]
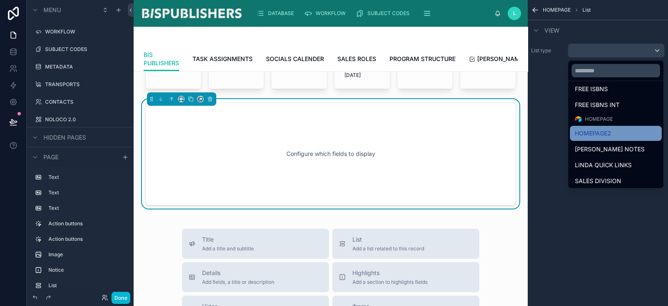
click at [594, 129] on span "HOMEPAGE2" at bounding box center [593, 133] width 36 height 10
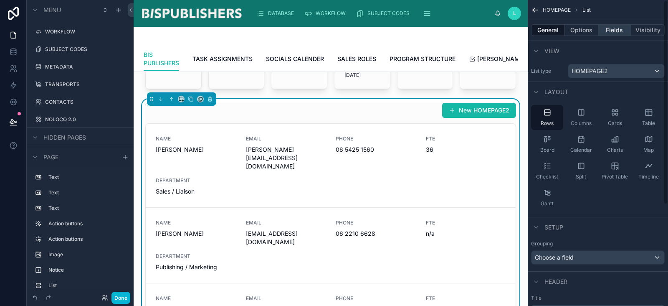
click at [594, 28] on button "Fields" at bounding box center [615, 30] width 33 height 12
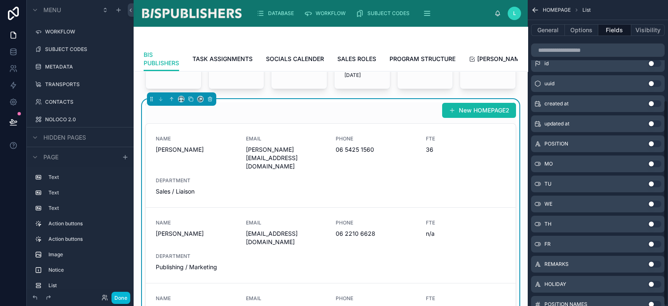
scroll to position [150, 0]
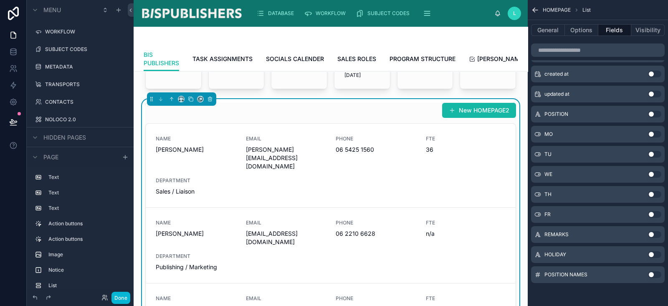
click at [594, 134] on button "Use setting" at bounding box center [654, 134] width 13 height 7
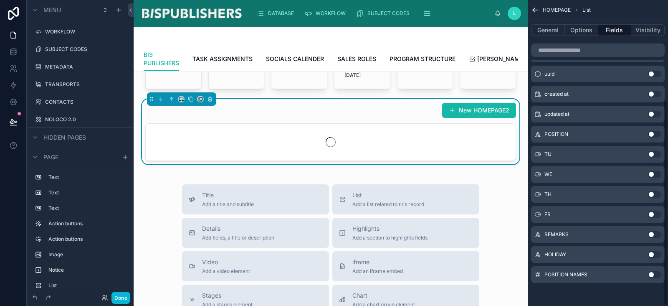
click at [594, 153] on button "Use setting" at bounding box center [654, 154] width 13 height 7
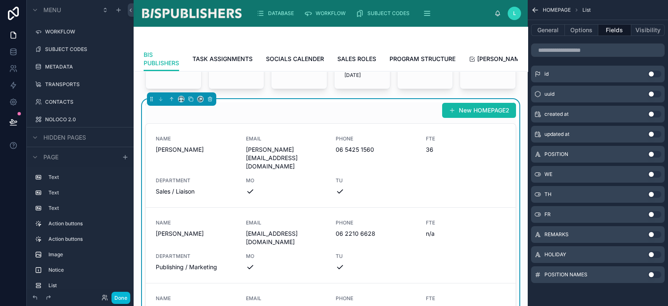
click at [594, 174] on button "Use setting" at bounding box center [654, 174] width 13 height 7
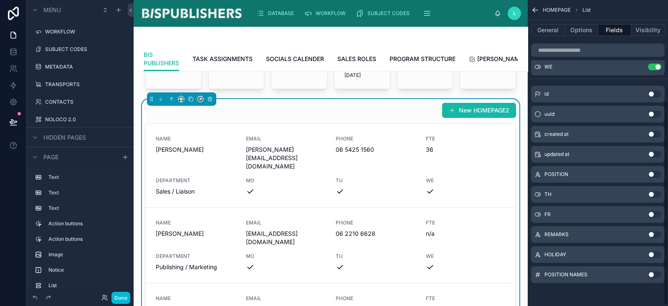
click at [594, 193] on button "Use setting" at bounding box center [654, 194] width 13 height 7
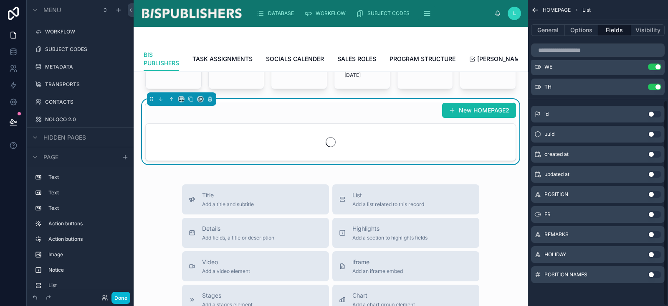
click at [594, 214] on button "Use setting" at bounding box center [654, 214] width 13 height 7
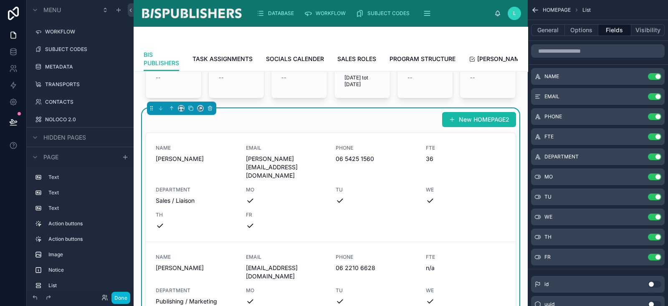
scroll to position [352, 0]
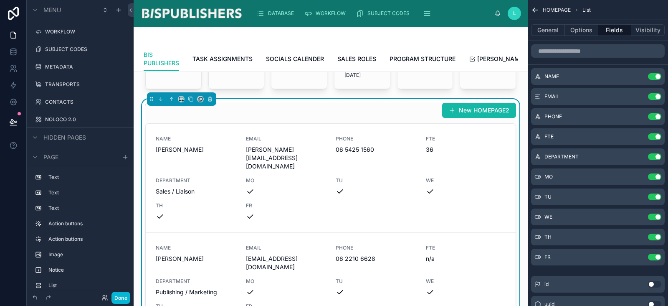
click at [365, 118] on div "New HOMEPAGE2" at bounding box center [330, 110] width 371 height 16
click at [537, 28] on button "General" at bounding box center [548, 30] width 34 height 12
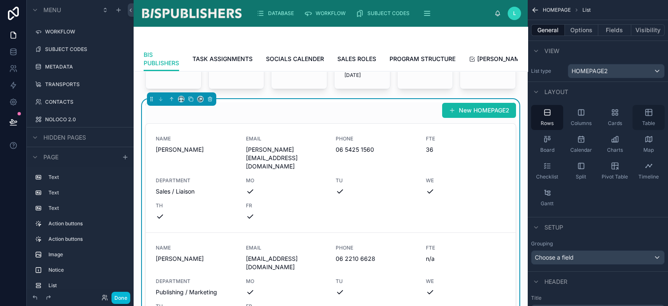
click at [594, 116] on div "Table" at bounding box center [649, 117] width 32 height 25
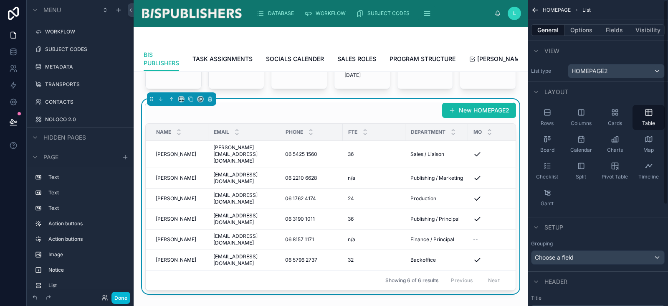
click at [545, 29] on button "General" at bounding box center [548, 30] width 34 height 12
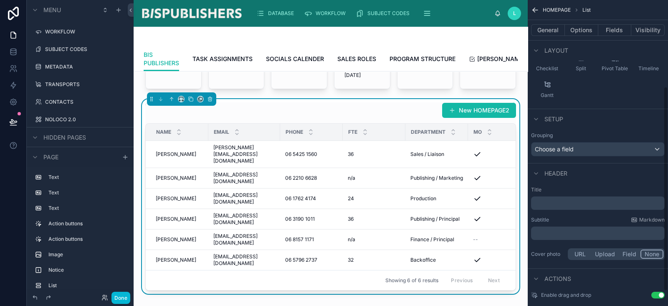
scroll to position [151, 0]
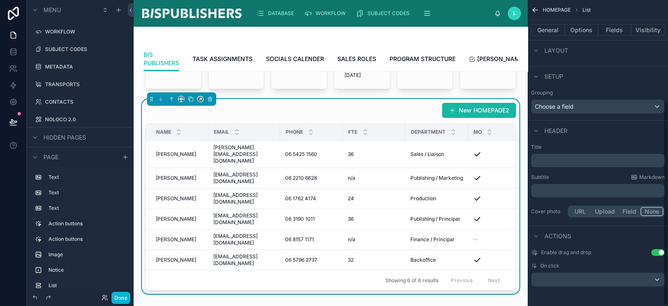
click at [594, 250] on button "Use setting" at bounding box center [658, 252] width 13 height 7
click at [553, 30] on button "General" at bounding box center [548, 30] width 34 height 12
click at [550, 33] on button "General" at bounding box center [548, 30] width 34 height 12
click at [584, 31] on button "Options" at bounding box center [581, 30] width 33 height 12
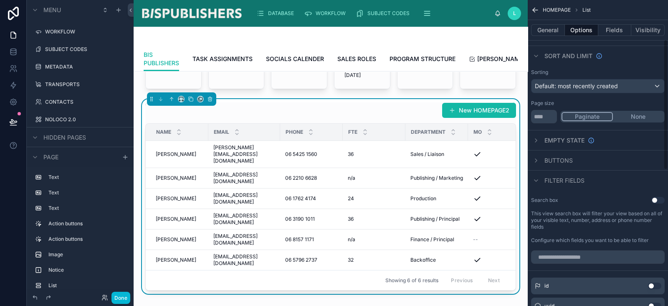
scroll to position [104, 0]
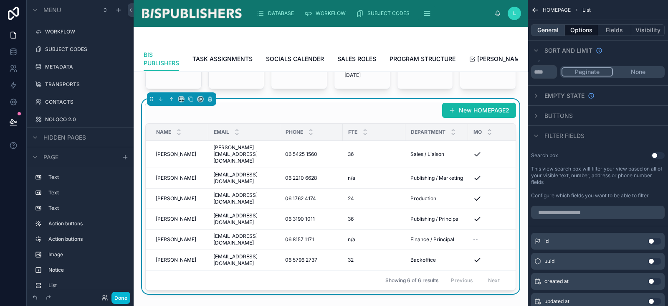
click at [551, 31] on button "General" at bounding box center [548, 30] width 34 height 12
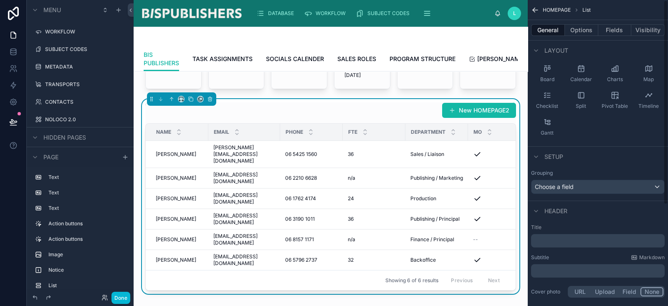
scroll to position [0, 0]
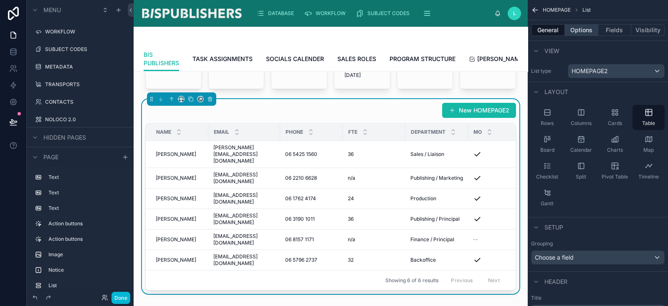
click at [581, 28] on button "Options" at bounding box center [581, 30] width 33 height 12
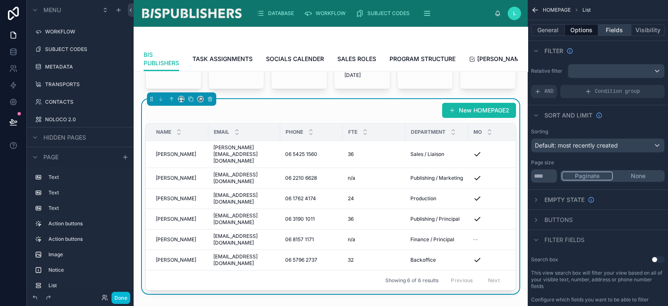
click at [594, 34] on button "Fields" at bounding box center [615, 30] width 33 height 12
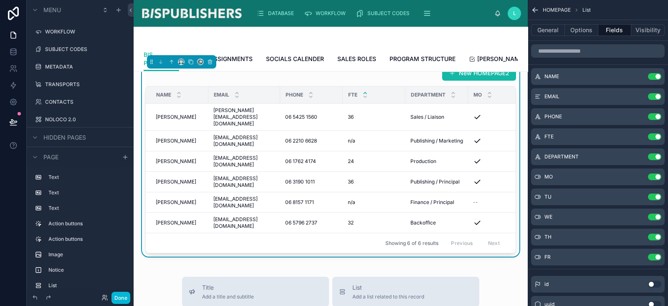
scroll to position [404, 0]
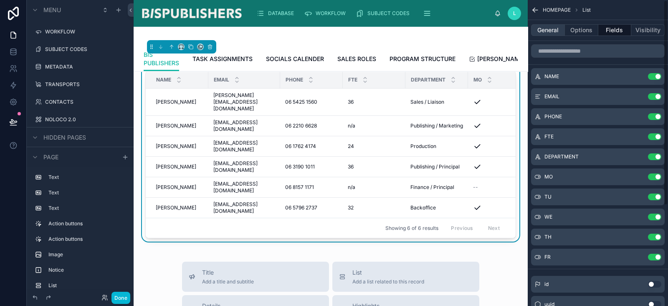
click at [551, 31] on button "General" at bounding box center [548, 30] width 34 height 12
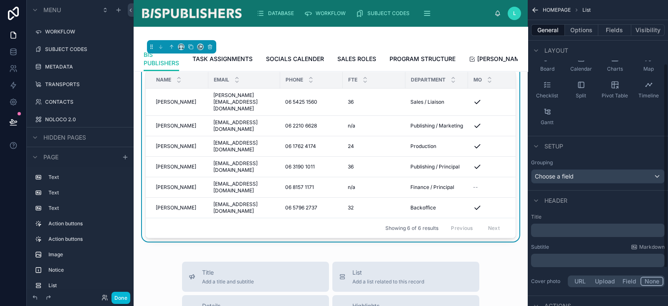
scroll to position [104, 0]
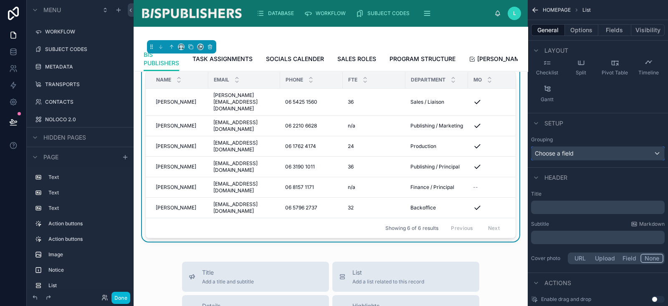
click at [577, 151] on div "Choose a field" at bounding box center [598, 153] width 133 height 13
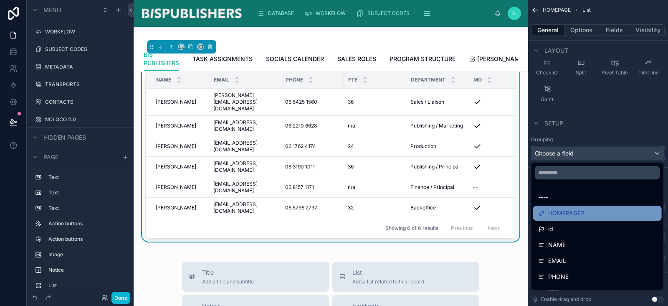
scroll to position [217, 0]
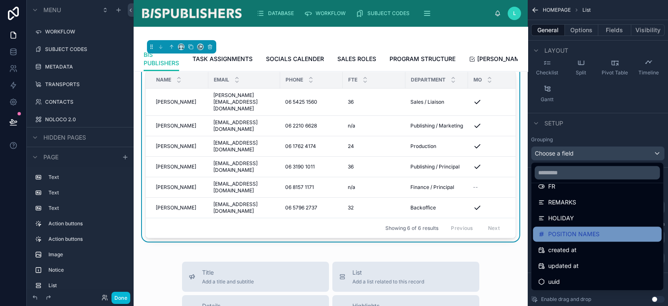
click at [589, 230] on span "POSITION NAMES" at bounding box center [573, 234] width 51 height 10
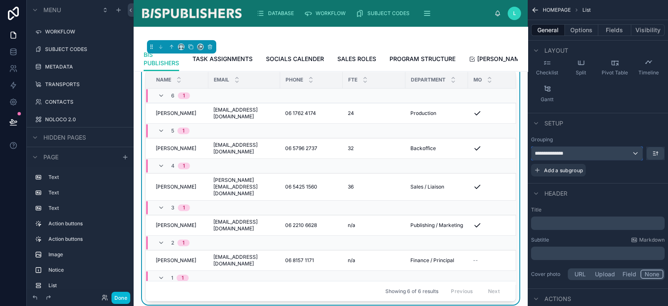
click at [594, 153] on div "**********" at bounding box center [587, 153] width 111 height 13
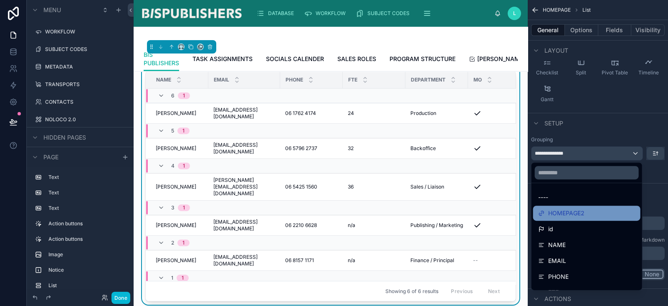
click at [572, 207] on div "HOMEPAGE2" at bounding box center [586, 213] width 107 height 15
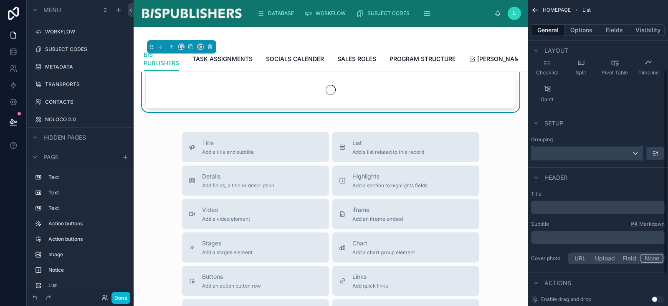
click at [589, 152] on div "scrollable content" at bounding box center [587, 153] width 111 height 13
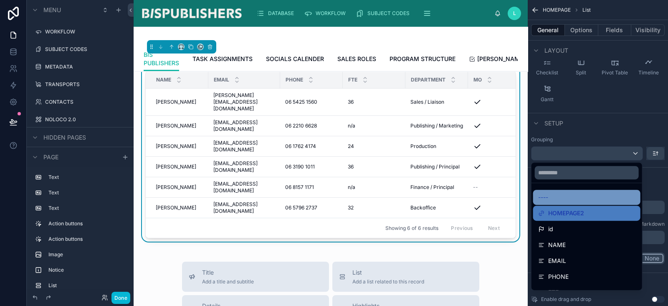
click at [566, 198] on div "----" at bounding box center [586, 197] width 97 height 10
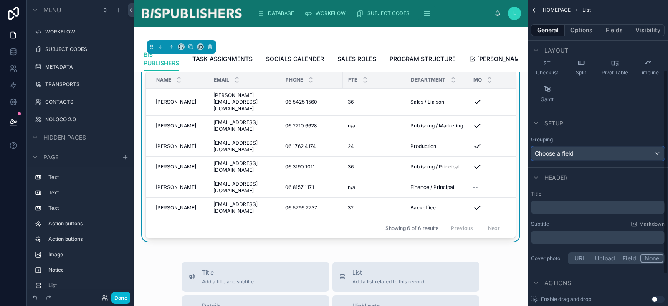
click at [594, 151] on div "Choose a field" at bounding box center [598, 153] width 133 height 13
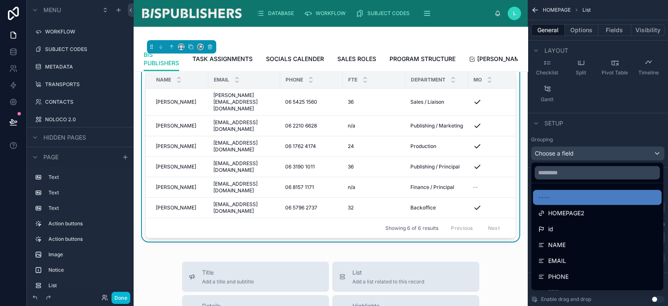
click at [594, 130] on div "scrollable content" at bounding box center [334, 153] width 668 height 306
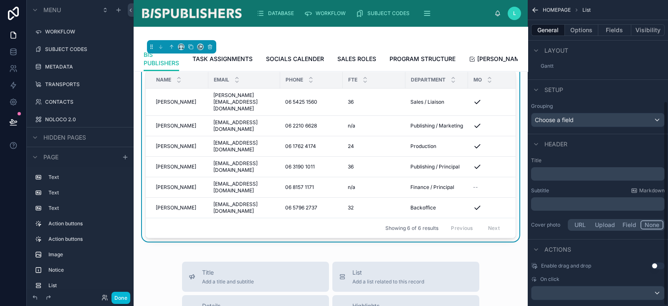
scroll to position [151, 0]
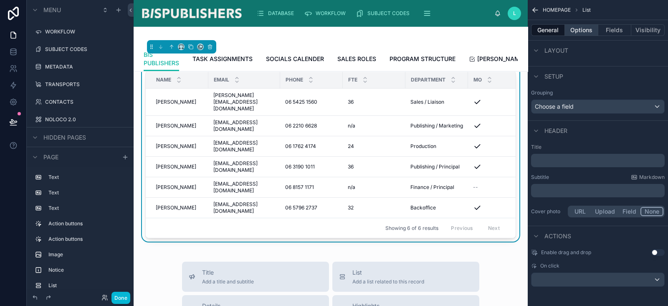
click at [576, 30] on button "Options" at bounding box center [581, 30] width 33 height 12
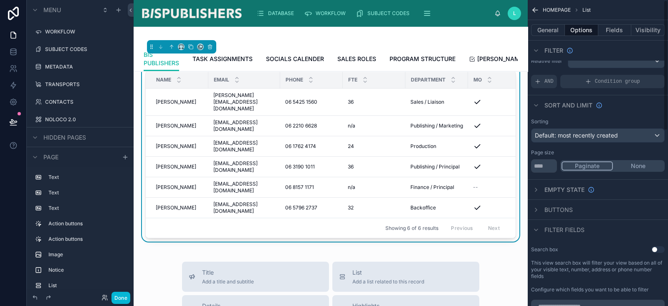
scroll to position [0, 0]
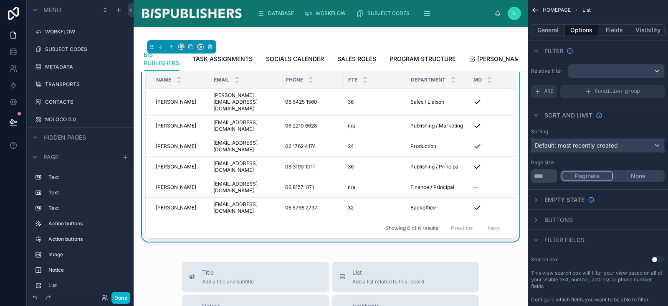
click at [594, 145] on span "Default: most recently created" at bounding box center [576, 145] width 83 height 7
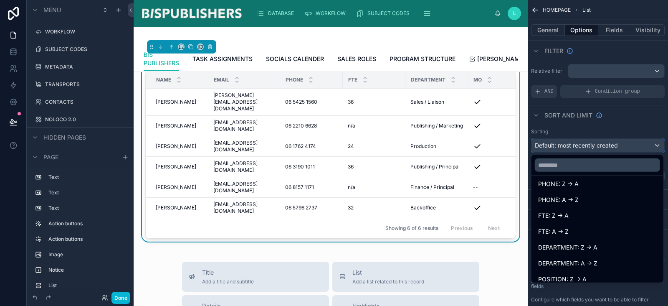
scroll to position [424, 0]
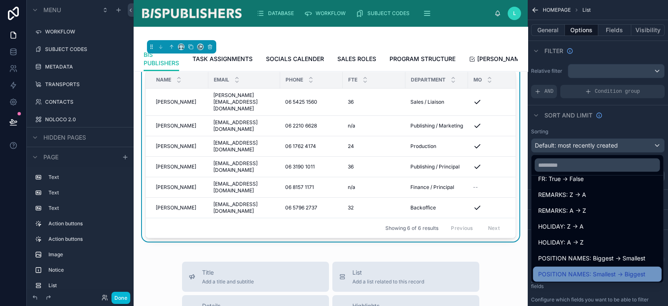
click at [594, 271] on span "POSITION NAMES: Smallest -> Biggest" at bounding box center [591, 274] width 107 height 10
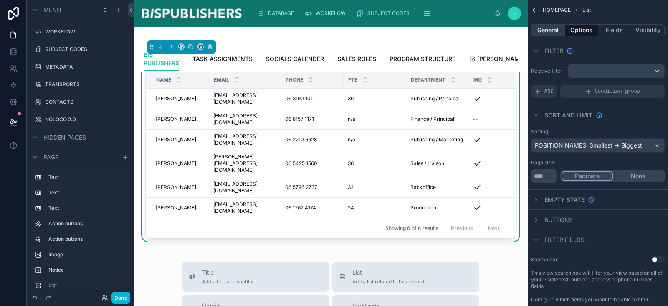
click at [549, 30] on button "General" at bounding box center [548, 30] width 34 height 12
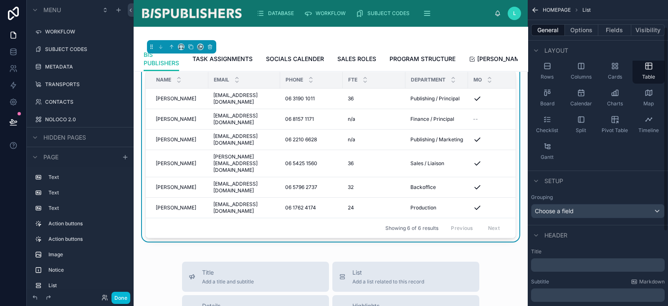
scroll to position [0, 0]
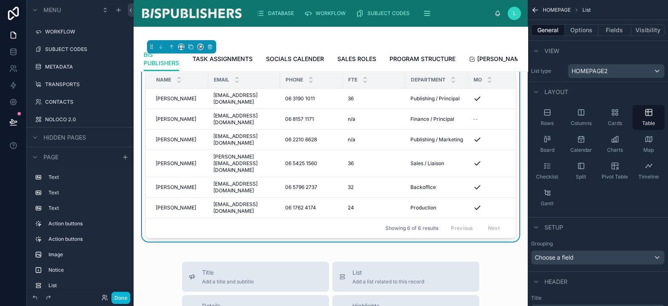
click at [548, 32] on button "General" at bounding box center [548, 30] width 34 height 12
click at [576, 28] on button "Options" at bounding box center [581, 30] width 33 height 12
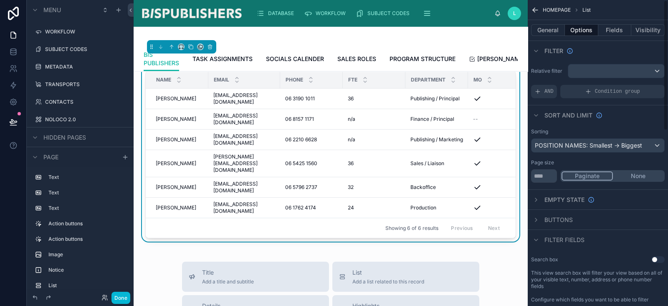
drag, startPoint x: 640, startPoint y: 175, endPoint x: 668, endPoint y: 198, distance: 35.4
click at [594, 175] on button "None" at bounding box center [638, 175] width 51 height 9
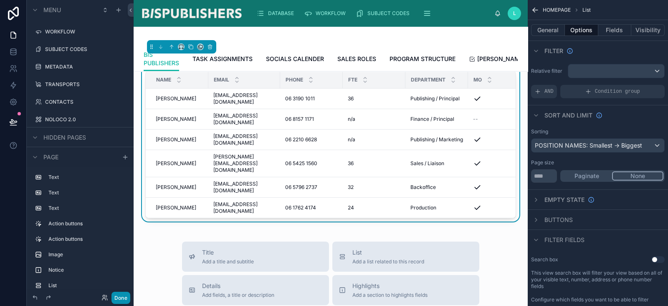
click at [113, 271] on button "Done" at bounding box center [121, 298] width 19 height 12
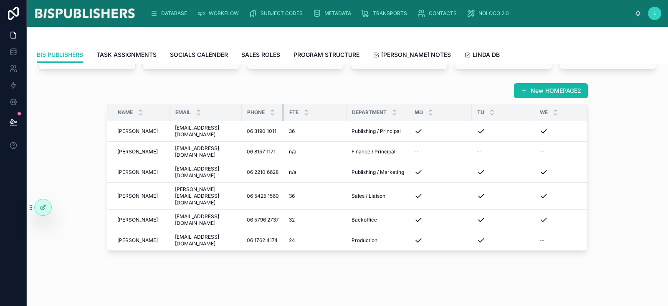
drag, startPoint x: 301, startPoint y: 112, endPoint x: 280, endPoint y: 114, distance: 21.5
click at [280, 114] on th "PHONE" at bounding box center [263, 112] width 42 height 17
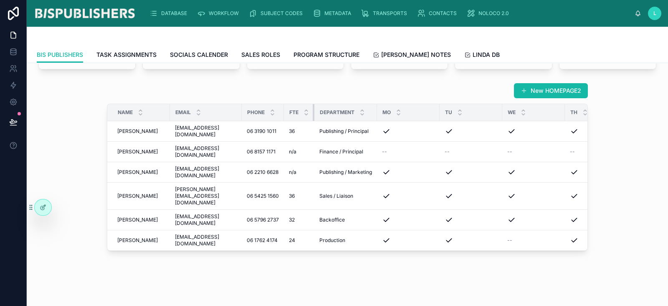
drag, startPoint x: 344, startPoint y: 112, endPoint x: 310, endPoint y: 115, distance: 33.6
click at [310, 115] on th "FTE" at bounding box center [299, 112] width 30 height 17
click at [371, 112] on th "DEPARTMENT" at bounding box center [346, 112] width 63 height 17
drag, startPoint x: 438, startPoint y: 112, endPoint x: 406, endPoint y: 118, distance: 32.3
click at [406, 118] on div at bounding box center [407, 112] width 3 height 17
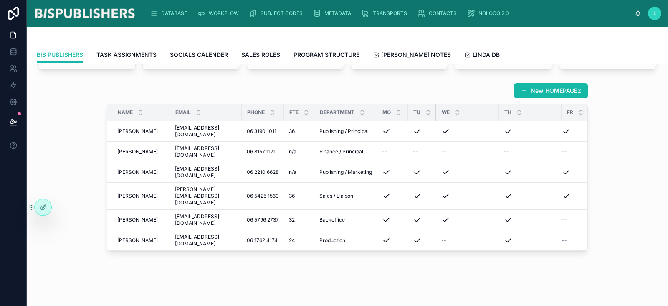
drag, startPoint x: 469, startPoint y: 111, endPoint x: 434, endPoint y: 116, distance: 35.0
click at [435, 116] on div at bounding box center [436, 112] width 3 height 17
drag, startPoint x: 497, startPoint y: 111, endPoint x: 465, endPoint y: 118, distance: 33.3
click at [465, 118] on div at bounding box center [466, 112] width 3 height 17
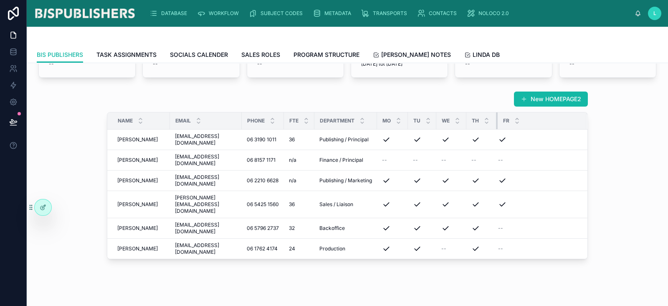
drag, startPoint x: 528, startPoint y: 108, endPoint x: 496, endPoint y: 113, distance: 31.7
click at [496, 113] on div at bounding box center [497, 120] width 3 height 17
click at [45, 209] on icon at bounding box center [43, 207] width 7 height 7
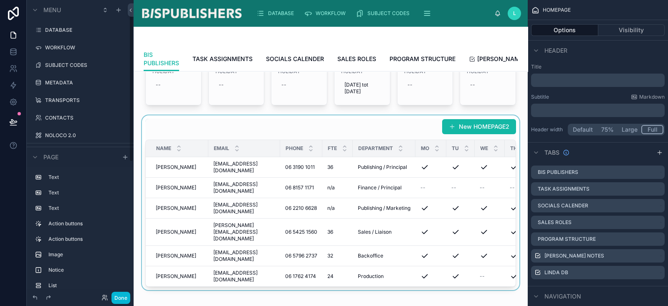
scroll to position [16, 0]
click at [207, 143] on div at bounding box center [330, 202] width 381 height 175
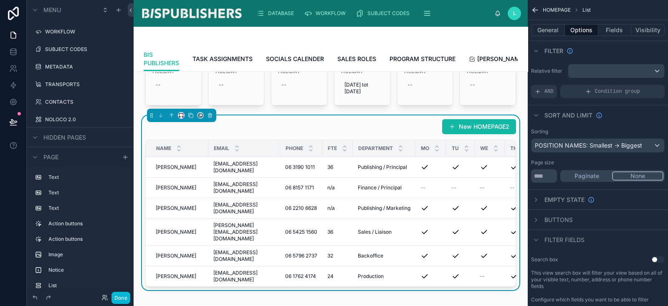
click at [183, 119] on button at bounding box center [181, 115] width 7 height 7
click at [193, 238] on span "Full width" at bounding box center [198, 239] width 26 height 10
click at [594, 30] on button "Fields" at bounding box center [615, 30] width 33 height 12
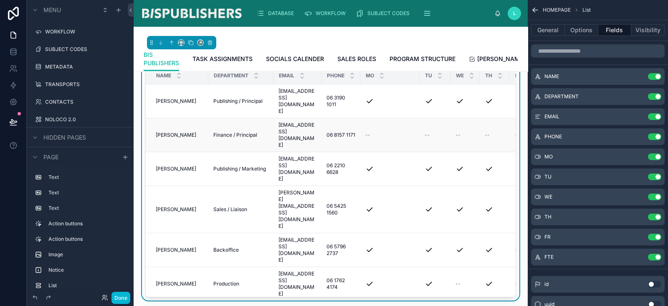
scroll to position [284, 0]
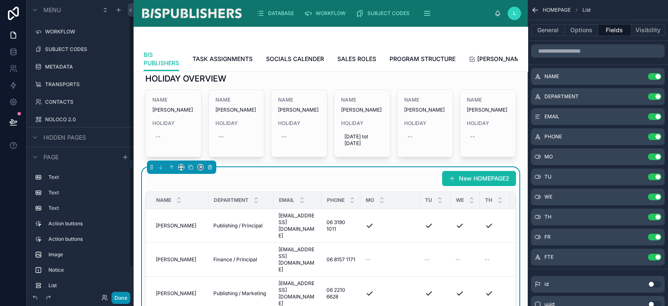
click at [127, 271] on button "Done" at bounding box center [121, 298] width 19 height 12
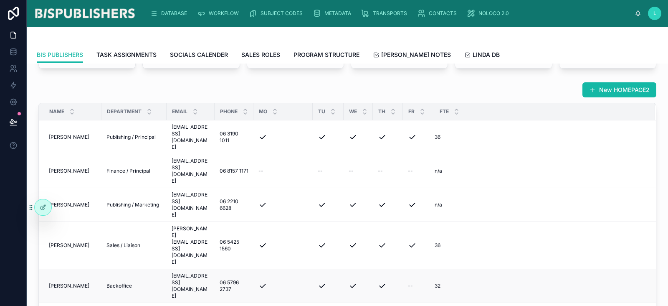
scroll to position [351, 0]
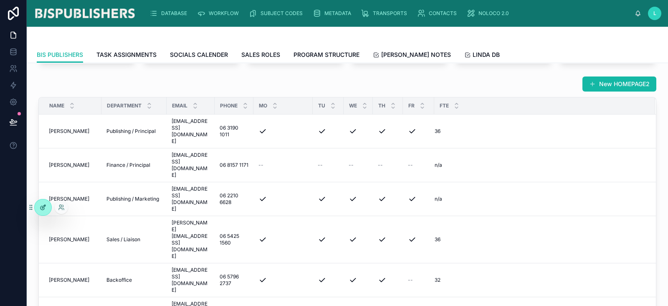
click at [41, 209] on icon at bounding box center [43, 207] width 7 height 7
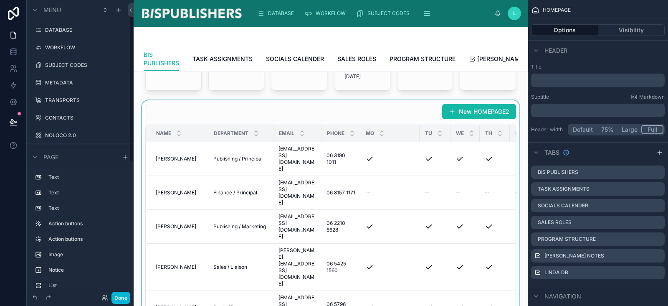
scroll to position [16, 0]
drag, startPoint x: 420, startPoint y: 149, endPoint x: 392, endPoint y: 155, distance: 29.1
click at [392, 155] on div "New HOMEPAGE2 NAME DEPARTMENT EMAIL PHONE MO TU WE TH FR FTE [PERSON_NAME] [PER…" at bounding box center [330, 229] width 371 height 251
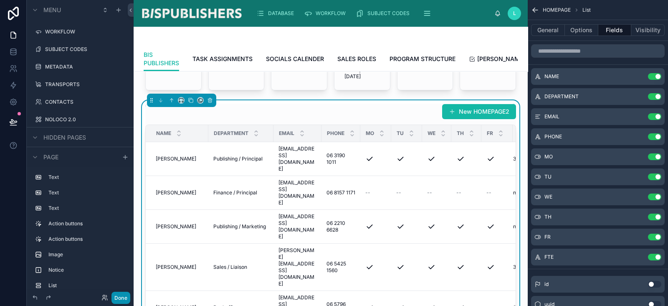
click at [126, 271] on button "Done" at bounding box center [121, 298] width 19 height 12
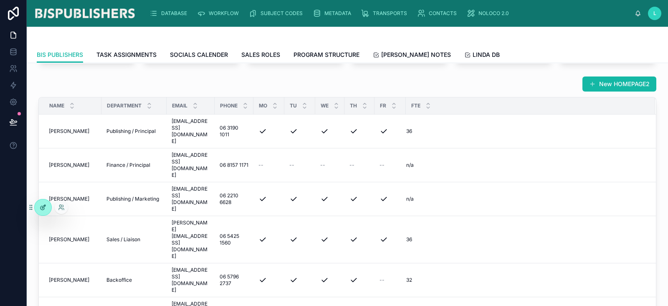
click at [42, 205] on icon at bounding box center [43, 207] width 7 height 7
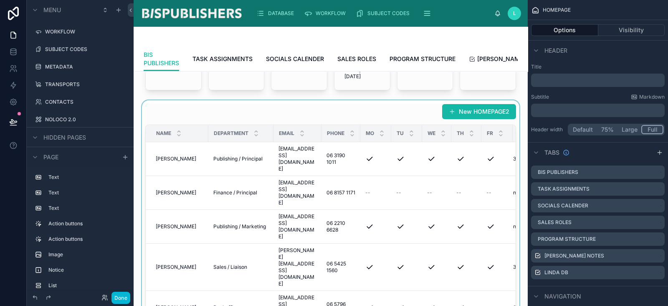
click at [348, 130] on div at bounding box center [330, 229] width 381 height 258
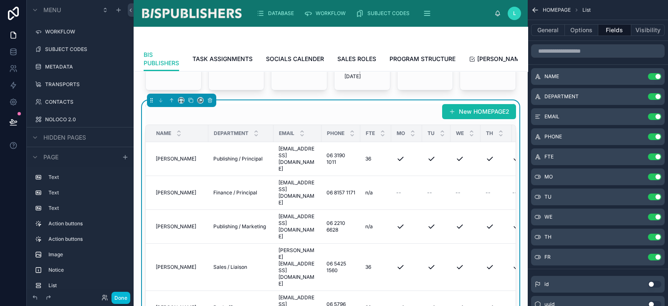
scroll to position [150, 0]
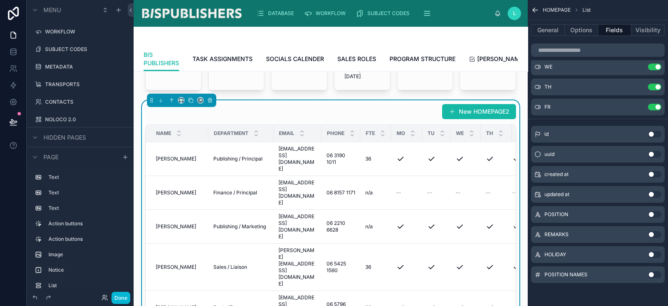
click at [594, 235] on button "Use setting" at bounding box center [654, 234] width 13 height 7
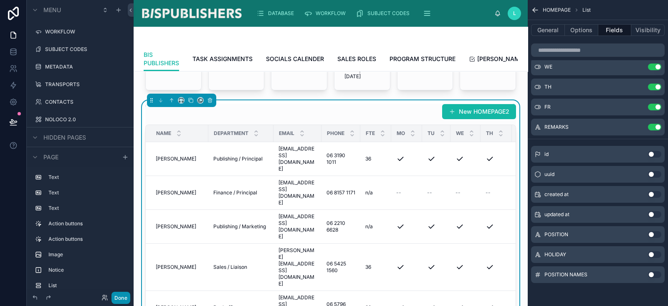
click at [124, 271] on button "Done" at bounding box center [121, 298] width 19 height 12
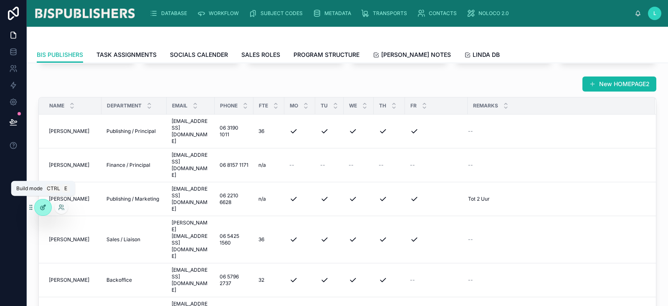
click at [44, 209] on icon at bounding box center [43, 207] width 7 height 7
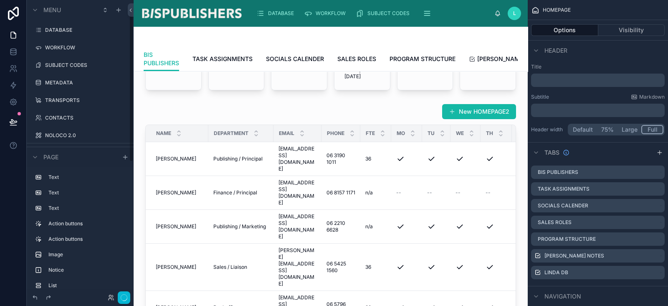
scroll to position [16, 0]
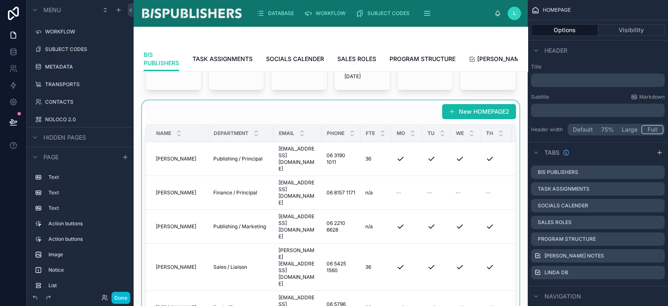
drag, startPoint x: 397, startPoint y: 281, endPoint x: 448, endPoint y: 279, distance: 51.4
click at [448, 271] on div at bounding box center [330, 229] width 381 height 258
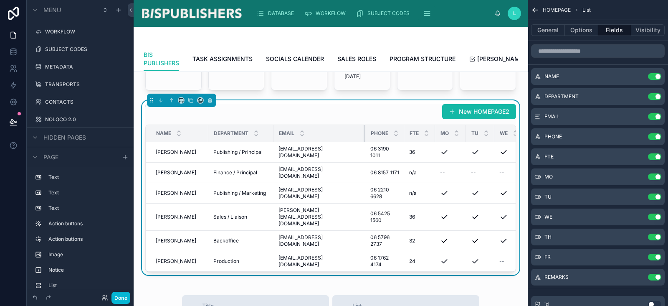
drag, startPoint x: 322, startPoint y: 147, endPoint x: 366, endPoint y: 145, distance: 43.9
click at [366, 142] on tr "NAME DEPARTMENT EMAIL PHONE FTE MO TU WE TH FR REMARKS" at bounding box center [414, 133] width 536 height 17
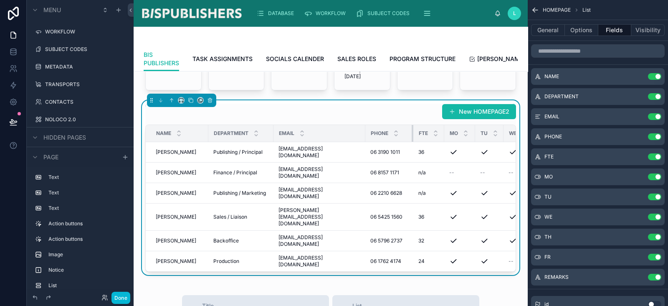
drag, startPoint x: 399, startPoint y: 146, endPoint x: 418, endPoint y: 144, distance: 19.0
click at [418, 142] on tr "NAME DEPARTMENT EMAIL PHONE FTE MO TU WE TH FR REMARKS" at bounding box center [419, 133] width 546 height 17
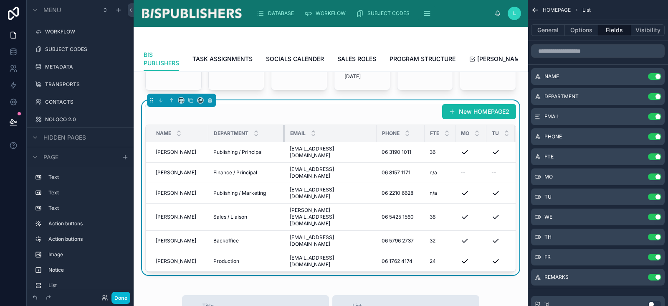
drag, startPoint x: 274, startPoint y: 146, endPoint x: 285, endPoint y: 145, distance: 11.3
click at [285, 142] on th "DEPARTMENT" at bounding box center [246, 133] width 76 height 17
click at [211, 141] on div "DEPARTMENT" at bounding box center [247, 133] width 76 height 16
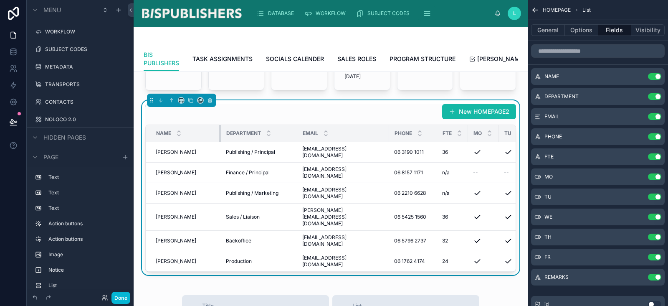
drag, startPoint x: 210, startPoint y: 148, endPoint x: 223, endPoint y: 146, distance: 12.6
click at [223, 142] on tr "NAME DEPARTMENT EMAIL PHONE FTE MO TU WE TH FR REMARKS" at bounding box center [430, 133] width 569 height 17
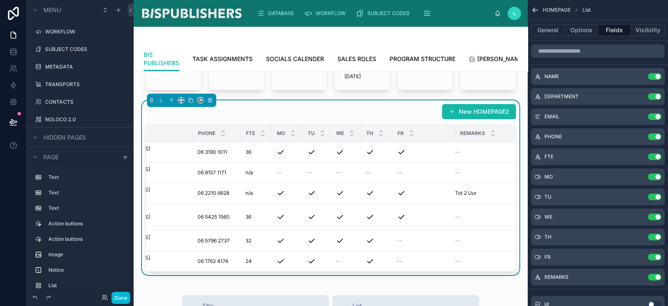
scroll to position [0, 200]
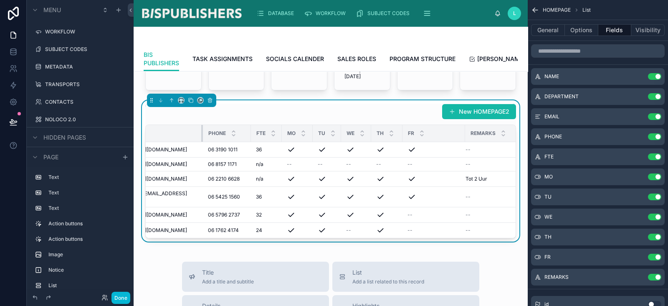
drag, startPoint x: 180, startPoint y: 144, endPoint x: 194, endPoint y: 144, distance: 13.8
click at [201, 142] on div at bounding box center [202, 133] width 3 height 17
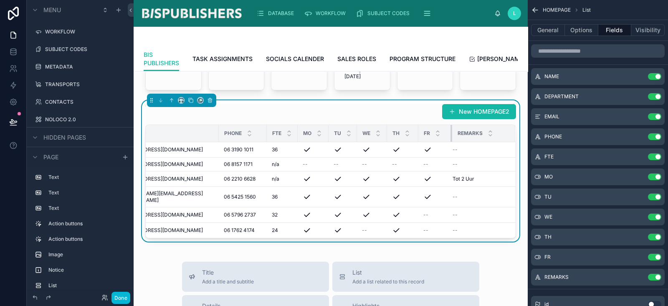
scroll to position [0, 179]
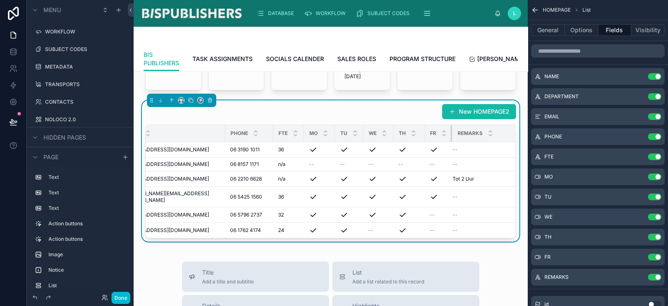
drag, startPoint x: 457, startPoint y: 145, endPoint x: 421, endPoint y: 150, distance: 36.7
click at [425, 142] on th "FR" at bounding box center [439, 133] width 28 height 17
click at [112, 271] on button "Done" at bounding box center [121, 298] width 19 height 12
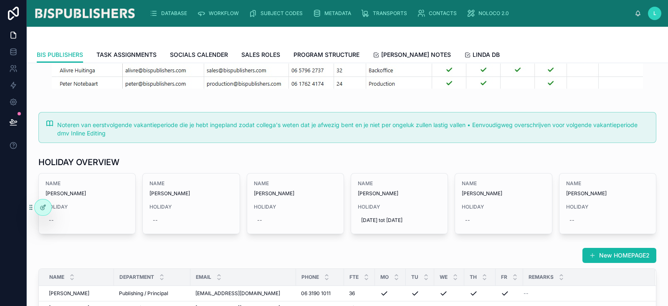
scroll to position [261, 0]
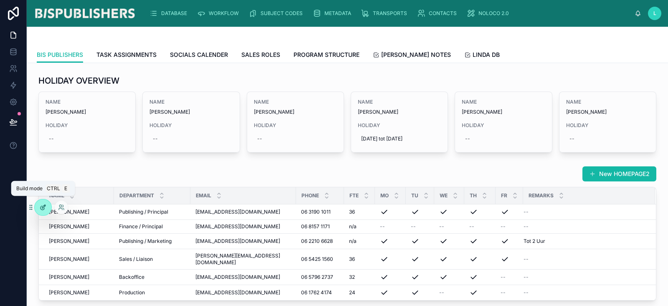
click at [44, 210] on icon at bounding box center [43, 207] width 7 height 7
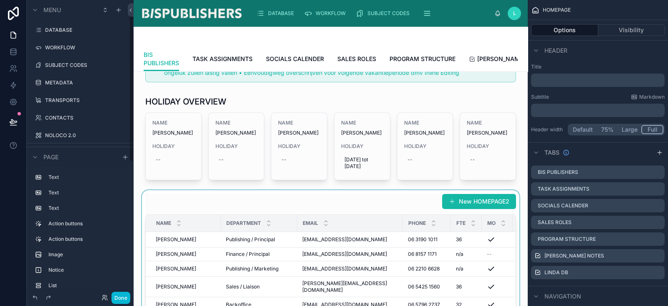
scroll to position [16, 0]
click at [177, 220] on div at bounding box center [330, 260] width 381 height 141
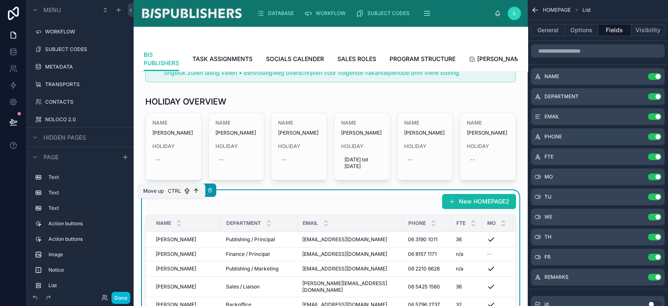
click at [173, 193] on icon at bounding box center [172, 190] width 6 height 6
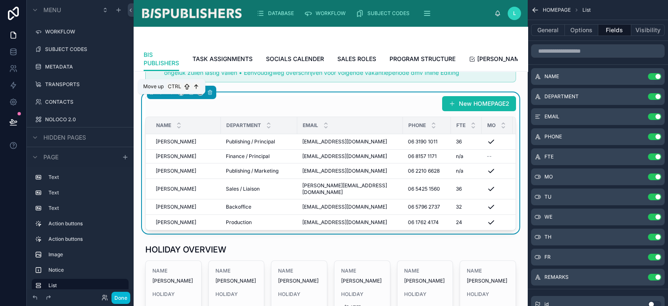
click at [172, 94] on icon at bounding box center [172, 92] width 0 height 3
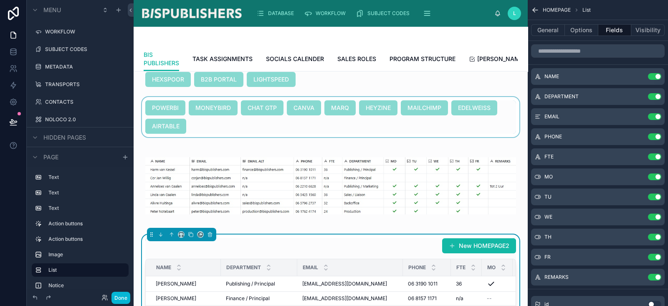
scroll to position [52, 0]
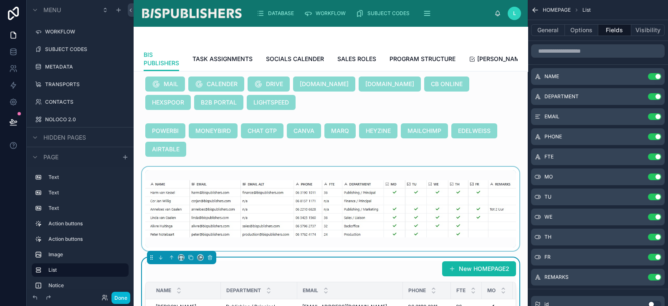
click at [236, 191] on div at bounding box center [330, 209] width 381 height 84
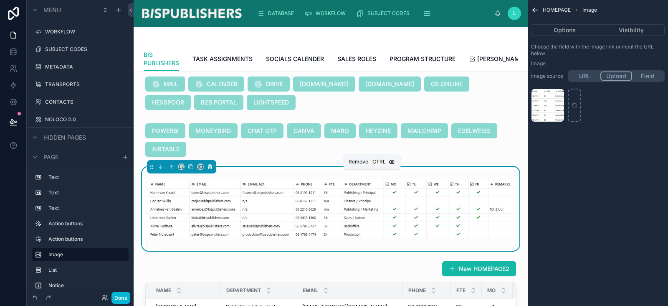
click at [206, 171] on button at bounding box center [210, 166] width 9 height 9
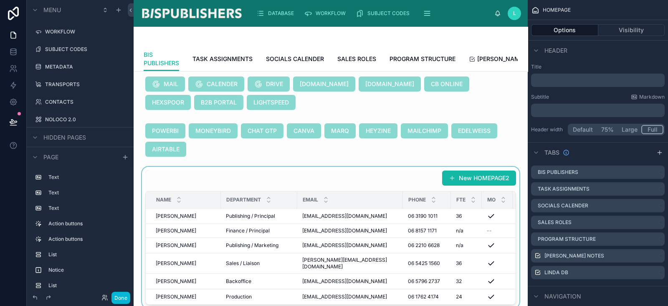
scroll to position [157, 0]
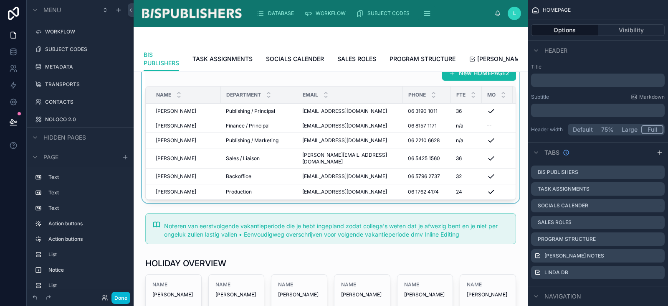
click at [399, 89] on div at bounding box center [330, 132] width 381 height 141
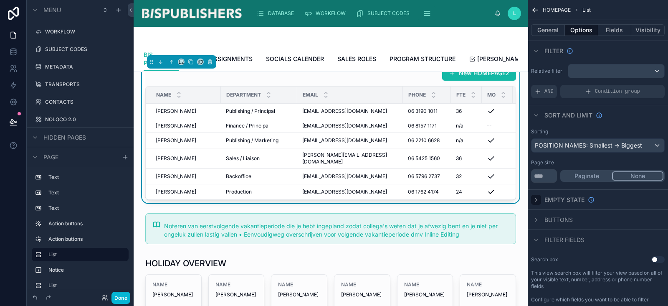
click at [538, 197] on icon "scrollable content" at bounding box center [536, 199] width 7 height 7
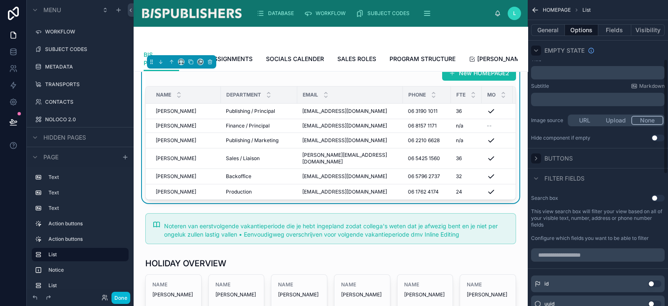
click at [537, 157] on icon "scrollable content" at bounding box center [536, 158] width 7 height 7
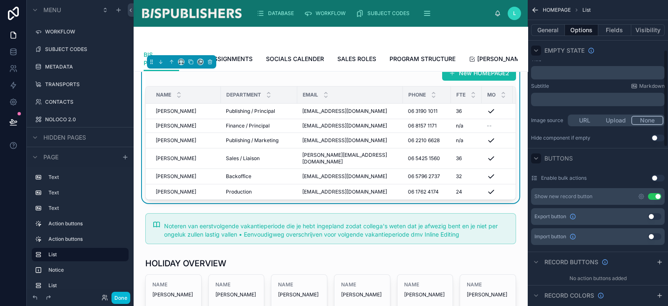
scroll to position [169, 0]
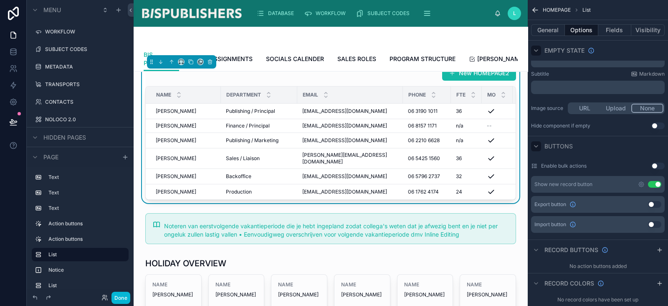
click at [594, 185] on button "Use setting" at bounding box center [654, 184] width 13 height 7
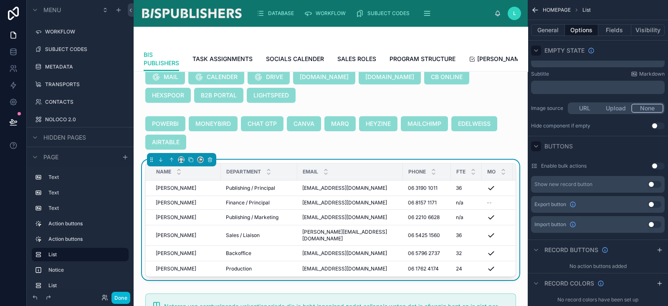
scroll to position [52, 0]
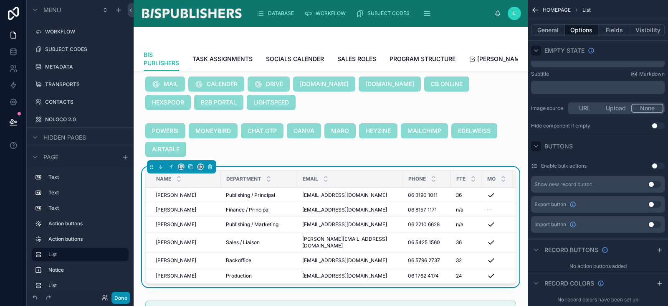
click at [121, 271] on button "Done" at bounding box center [121, 298] width 19 height 12
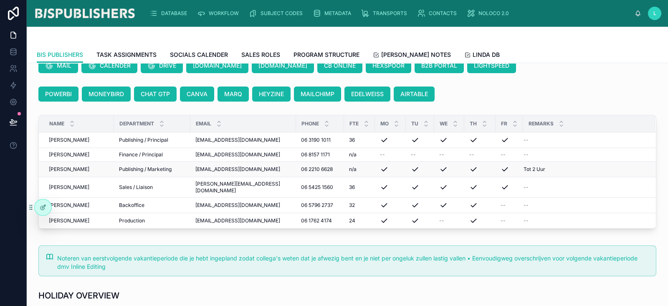
scroll to position [0, 0]
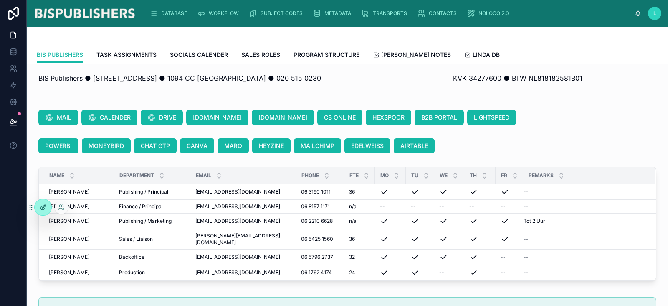
click at [45, 208] on icon at bounding box center [43, 207] width 7 height 7
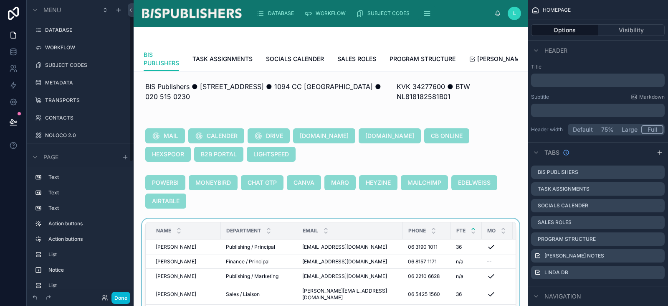
scroll to position [16, 0]
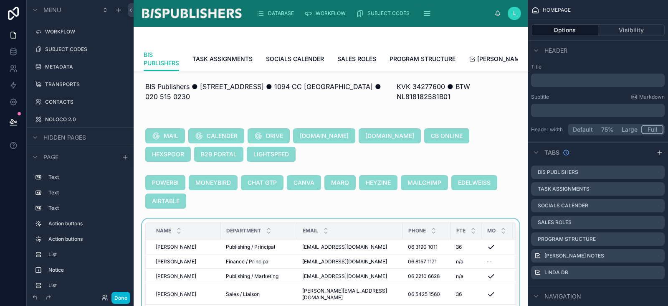
click at [460, 226] on div at bounding box center [330, 280] width 381 height 124
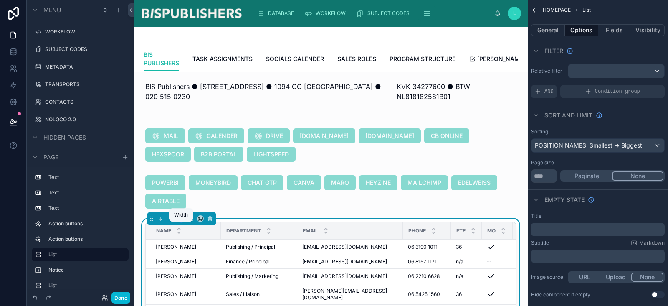
click at [182, 221] on icon at bounding box center [181, 219] width 6 height 6
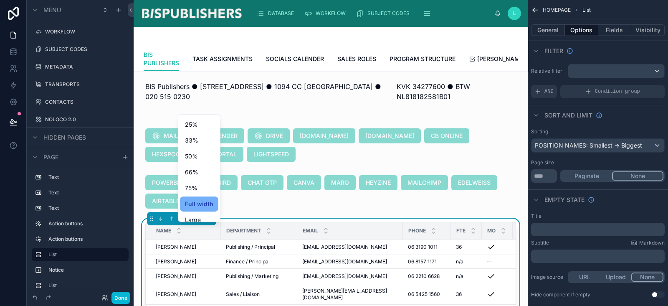
scroll to position [23, 0]
click at [188, 212] on span "Large" at bounding box center [193, 212] width 16 height 10
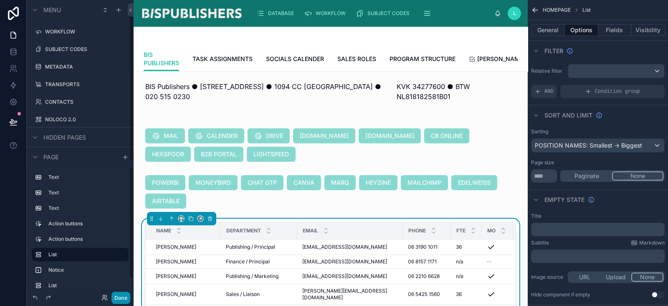
click at [120, 271] on button "Done" at bounding box center [121, 298] width 19 height 12
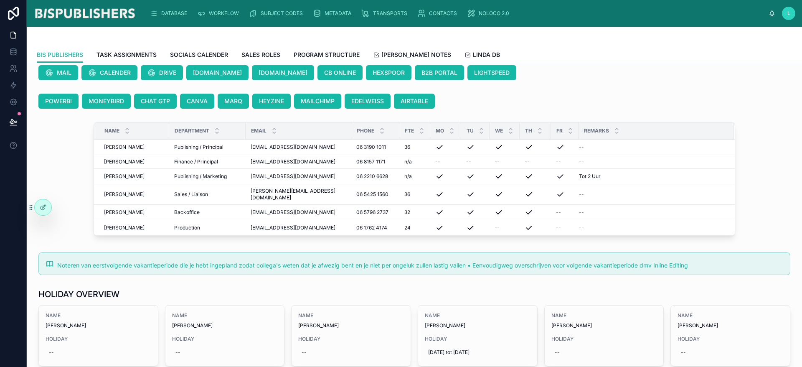
scroll to position [63, 0]
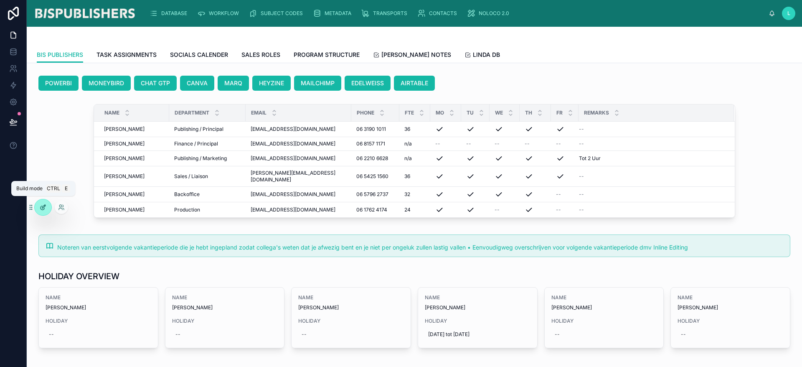
click at [46, 207] on icon at bounding box center [43, 207] width 7 height 7
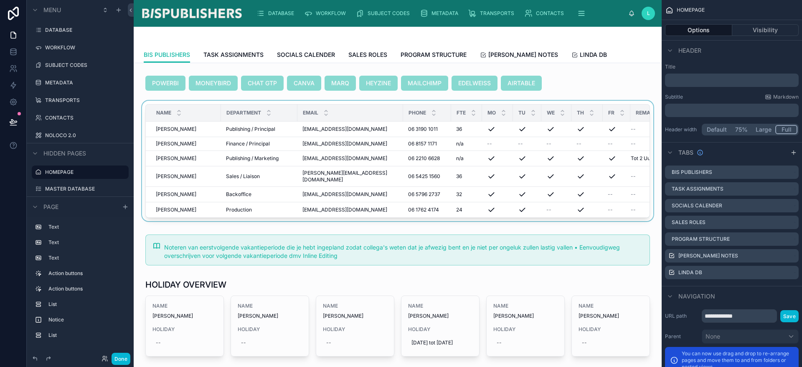
click at [352, 105] on div "EMAIL" at bounding box center [350, 113] width 105 height 16
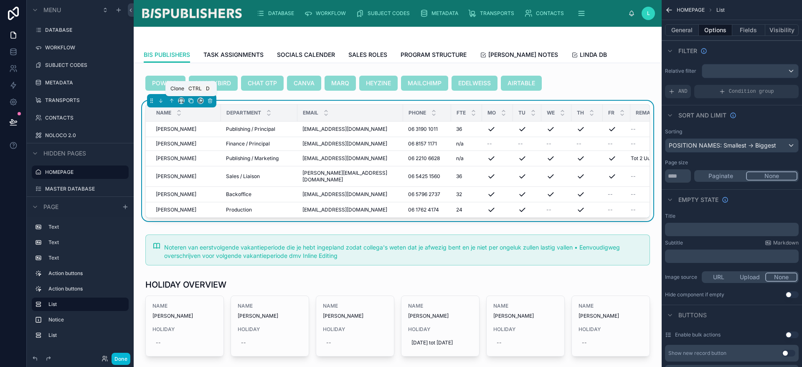
click at [191, 102] on icon at bounding box center [191, 101] width 6 height 6
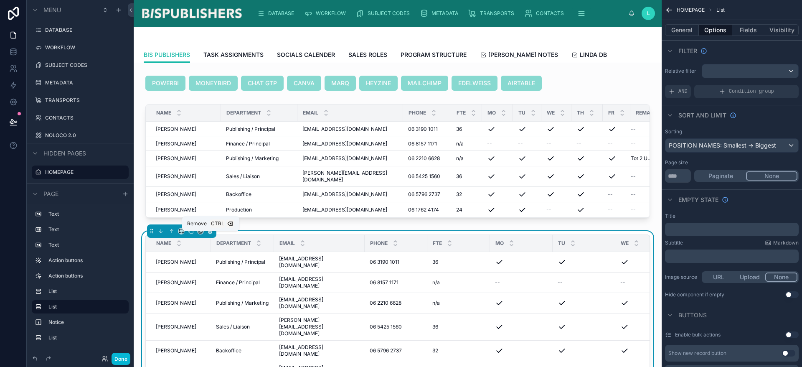
click at [210, 234] on icon at bounding box center [210, 231] width 6 height 6
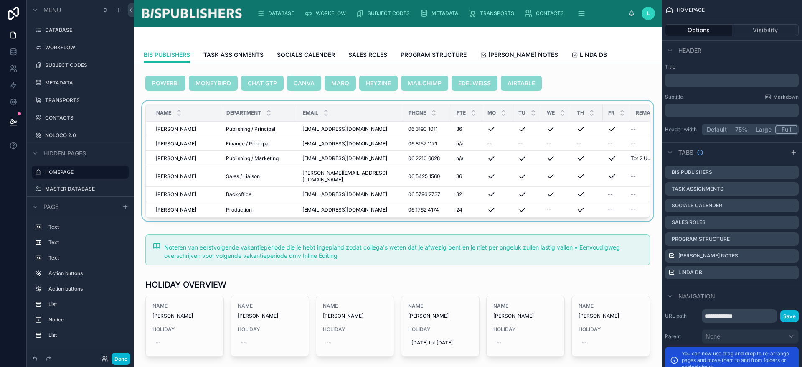
click at [206, 102] on div at bounding box center [397, 163] width 515 height 124
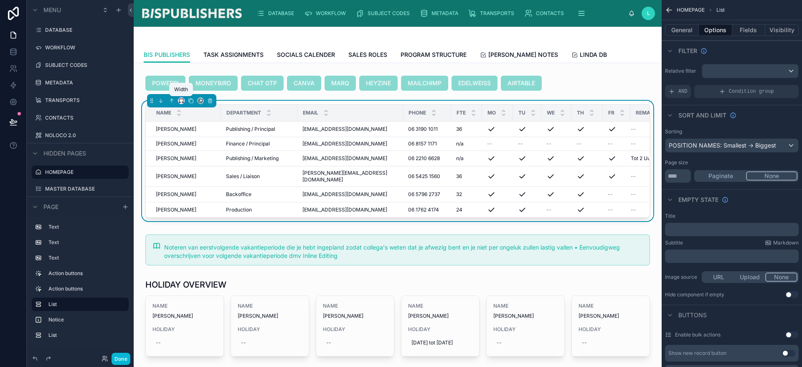
click at [183, 102] on icon at bounding box center [183, 103] width 1 height 2
click at [212, 209] on span "Full width" at bounding box center [199, 211] width 28 height 10
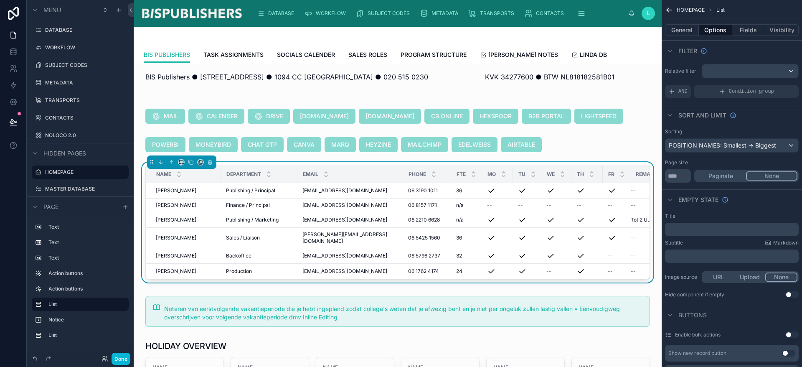
scroll to position [0, 0]
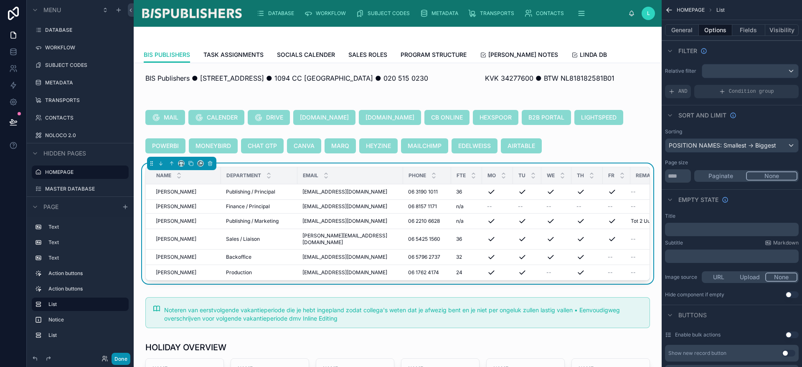
click at [121, 271] on button "Done" at bounding box center [121, 359] width 19 height 12
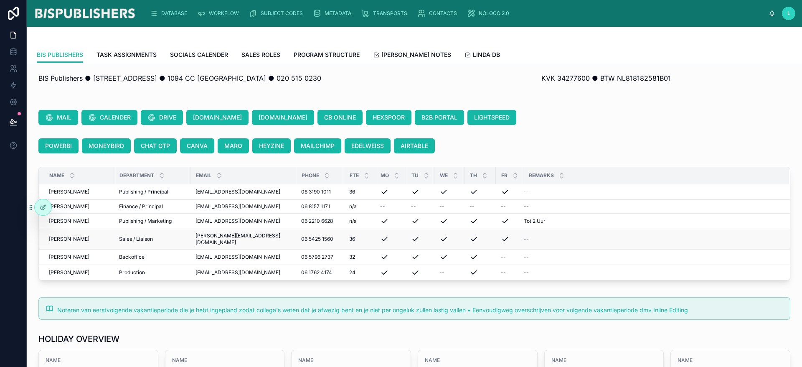
click at [216, 236] on span "[PERSON_NAME][EMAIL_ADDRESS][DOMAIN_NAME]" at bounding box center [243, 238] width 96 height 13
click at [43, 208] on icon at bounding box center [43, 207] width 7 height 7
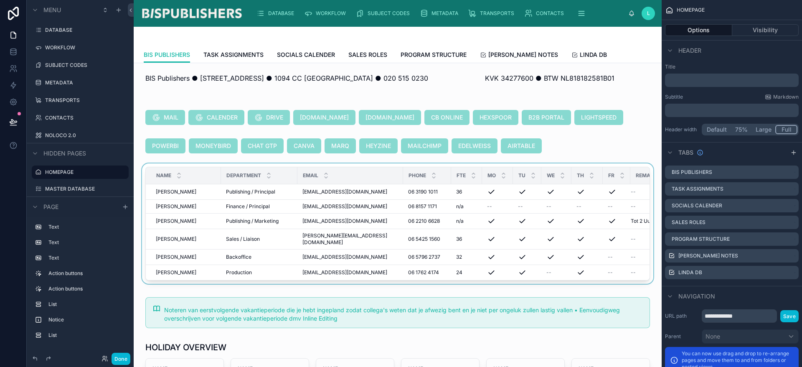
click at [594, 163] on div at bounding box center [397, 225] width 515 height 124
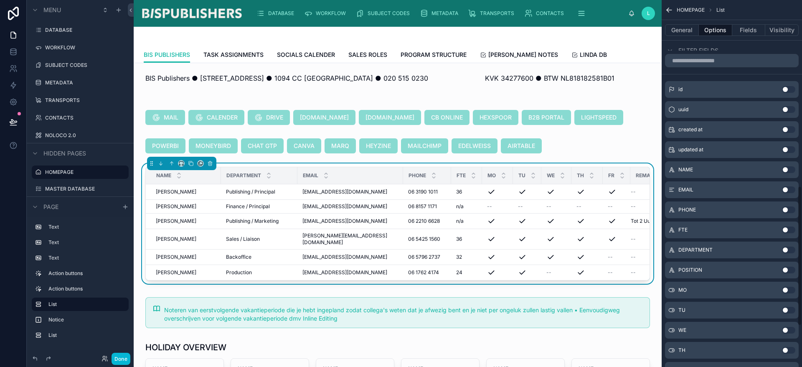
scroll to position [63, 0]
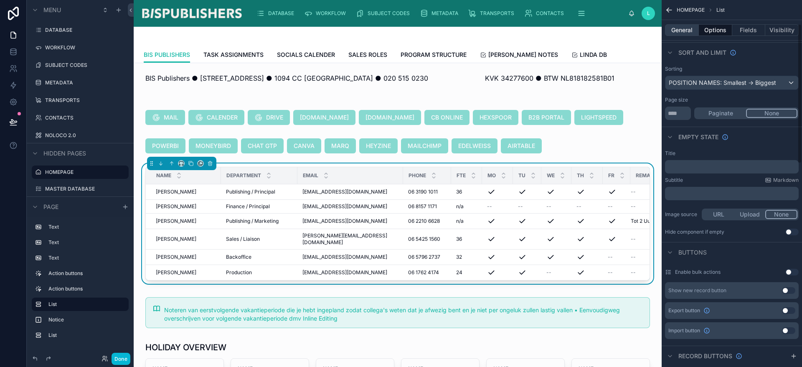
click at [594, 32] on button "General" at bounding box center [682, 30] width 34 height 12
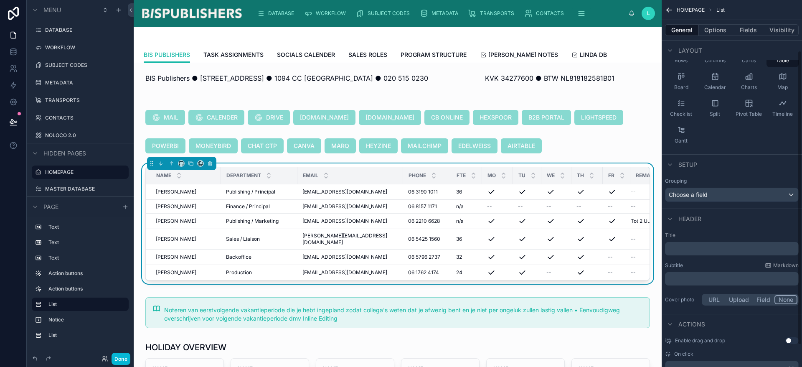
scroll to position [91, 0]
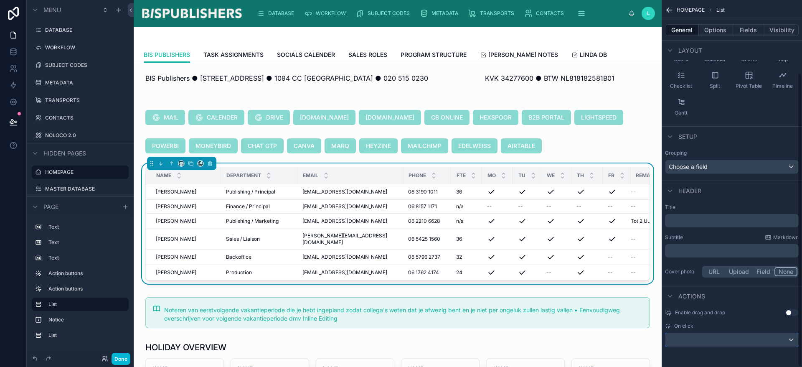
click at [594, 271] on div "scrollable content" at bounding box center [731, 339] width 133 height 13
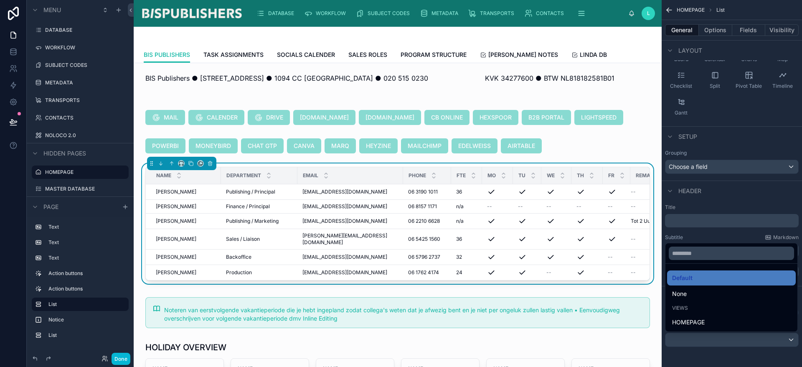
click at [594, 271] on div "Default" at bounding box center [731, 277] width 129 height 15
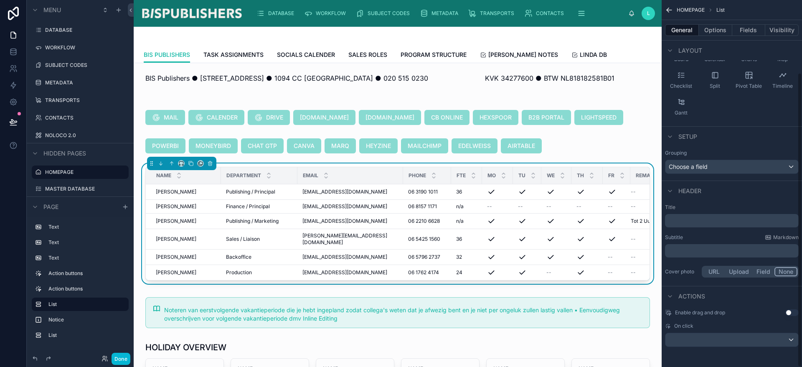
click at [594, 271] on div "Actions" at bounding box center [732, 296] width 140 height 20
click at [594, 271] on div "scrollable content" at bounding box center [731, 339] width 133 height 13
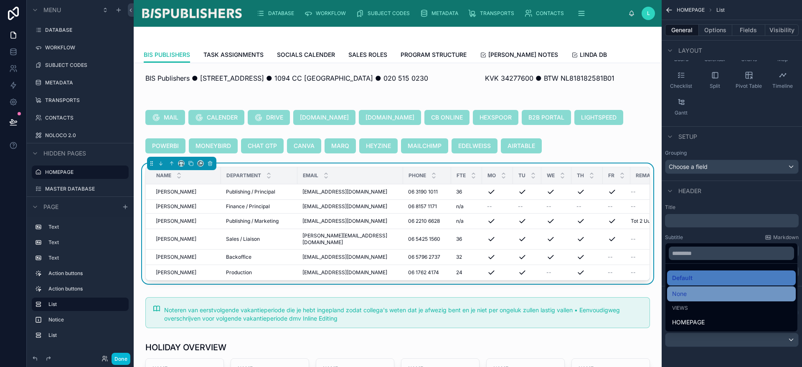
click at [594, 271] on div "None" at bounding box center [731, 293] width 129 height 15
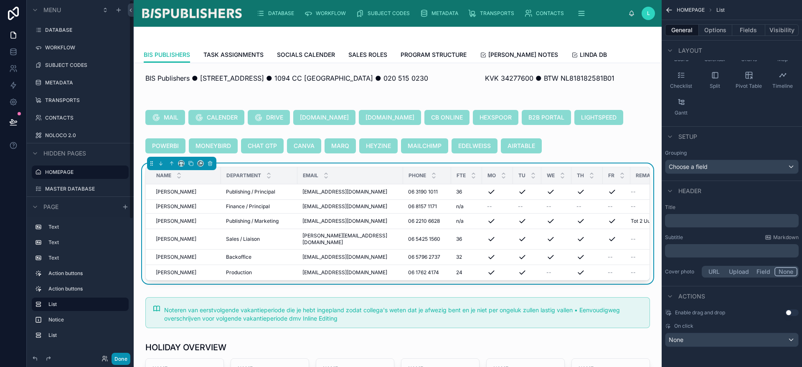
click at [118, 271] on button "Done" at bounding box center [121, 359] width 19 height 12
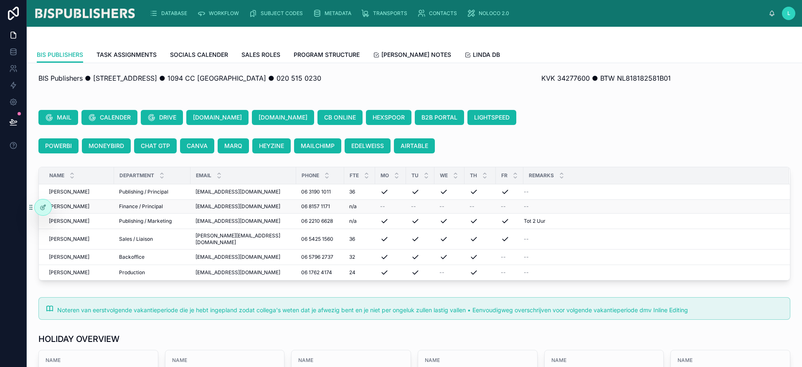
click at [207, 208] on span "[EMAIL_ADDRESS][DOMAIN_NAME]" at bounding box center [237, 206] width 85 height 7
click at [147, 208] on span "Finance / Principal" at bounding box center [141, 206] width 44 height 7
click at [229, 204] on span "[EMAIL_ADDRESS][DOMAIN_NAME]" at bounding box center [237, 206] width 85 height 7
click at [45, 211] on div at bounding box center [43, 207] width 17 height 16
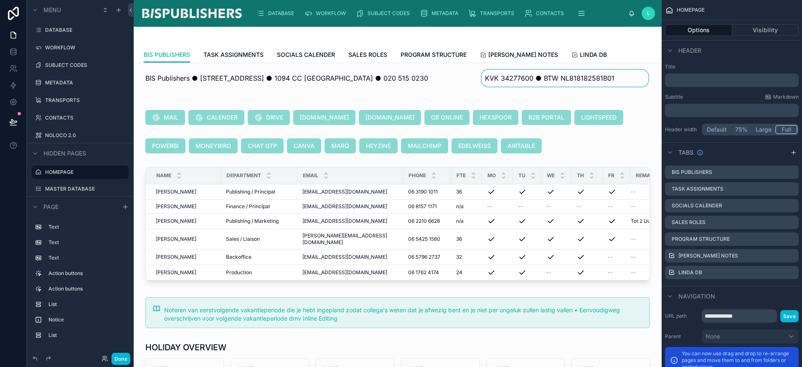
click at [529, 82] on div at bounding box center [565, 78] width 170 height 17
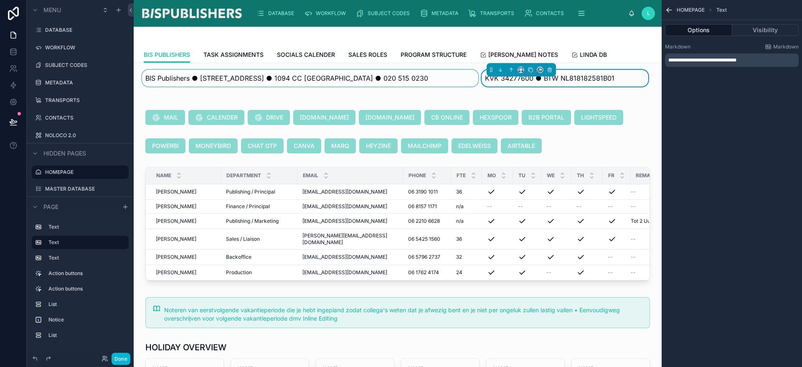
click at [394, 79] on div at bounding box center [310, 78] width 340 height 17
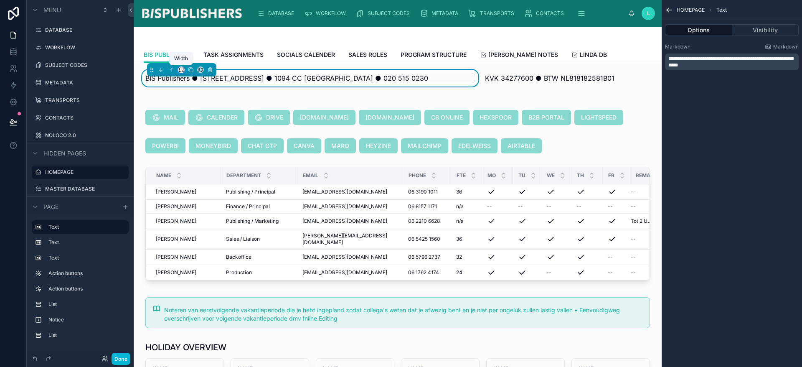
click at [179, 71] on icon at bounding box center [181, 70] width 6 height 6
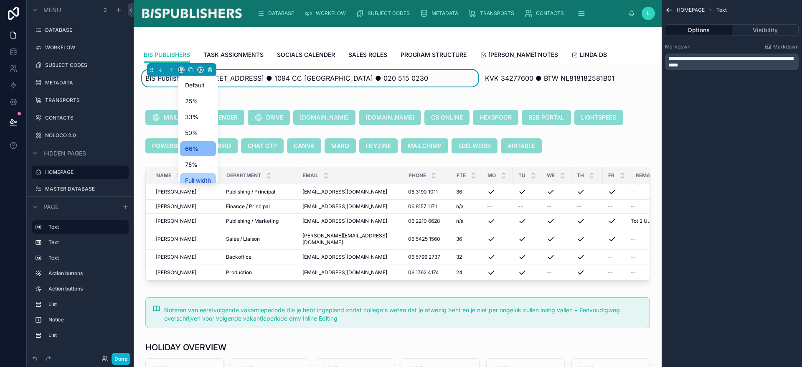
click at [201, 176] on span "Full width" at bounding box center [198, 180] width 26 height 10
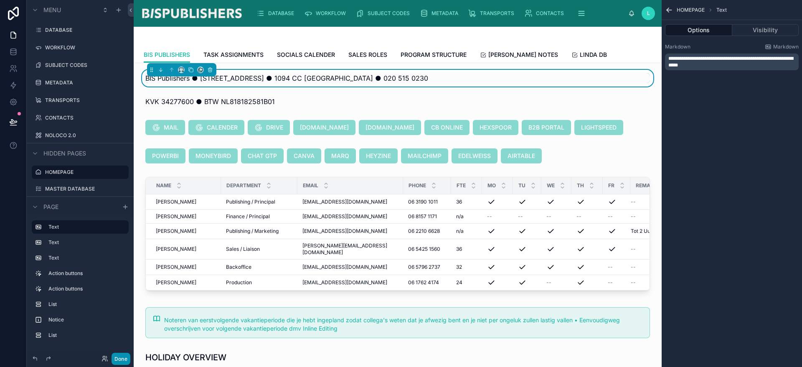
click at [124, 271] on button "Done" at bounding box center [121, 359] width 19 height 12
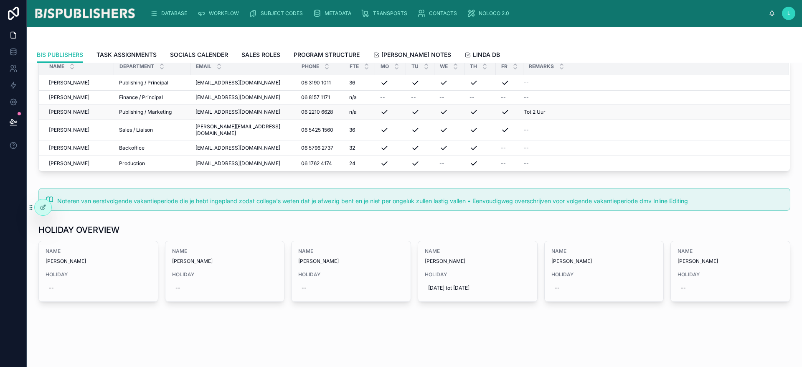
scroll to position [0, 0]
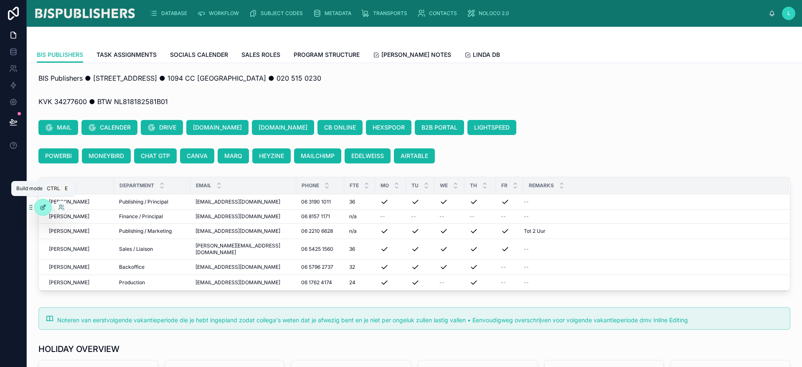
click at [42, 211] on div at bounding box center [43, 207] width 17 height 16
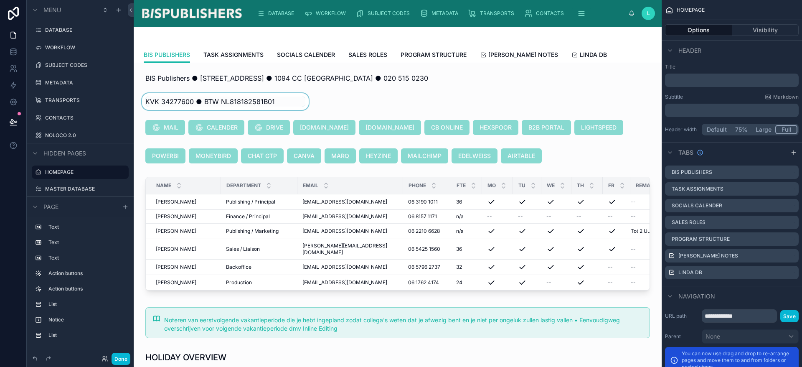
click at [247, 102] on div at bounding box center [225, 101] width 170 height 17
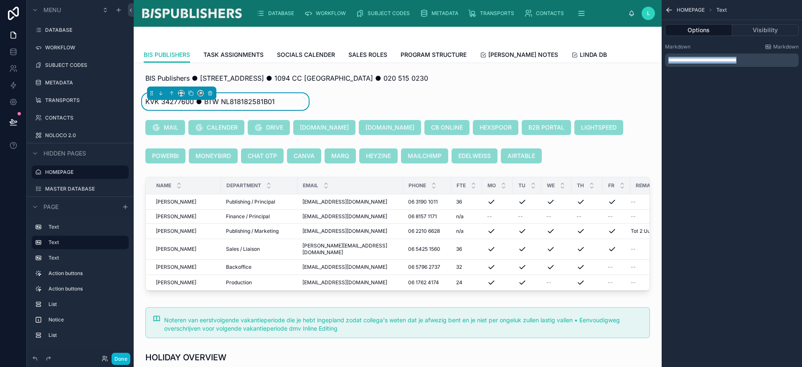
drag, startPoint x: 769, startPoint y: 60, endPoint x: 534, endPoint y: 59, distance: 235.2
click at [534, 59] on div "DATABASE WORKFLOW SUBJECT CODES METADATA TRANSPORTS CONTACTS NOLOCO 2.0 L [PERS…" at bounding box center [468, 183] width 668 height 367
copy span "**********"
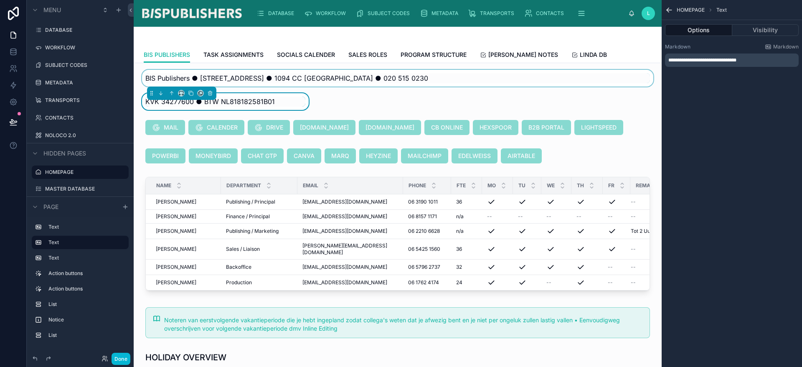
click at [357, 76] on div at bounding box center [397, 78] width 515 height 17
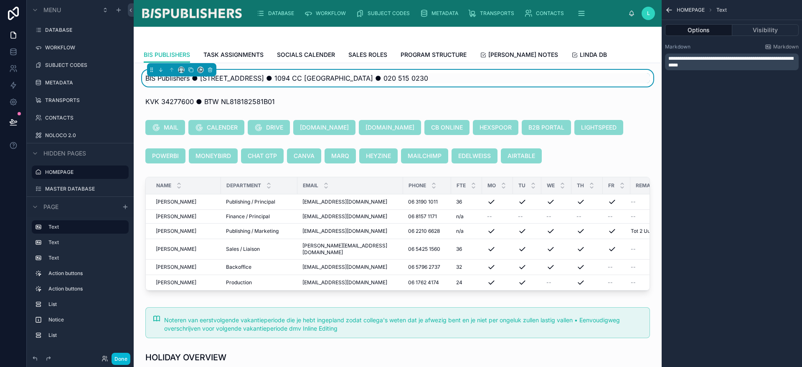
drag, startPoint x: 711, startPoint y: 69, endPoint x: 714, endPoint y: 65, distance: 5.3
click at [594, 68] on div "**********" at bounding box center [732, 61] width 134 height 17
click at [594, 65] on p "**********" at bounding box center [732, 61] width 129 height 13
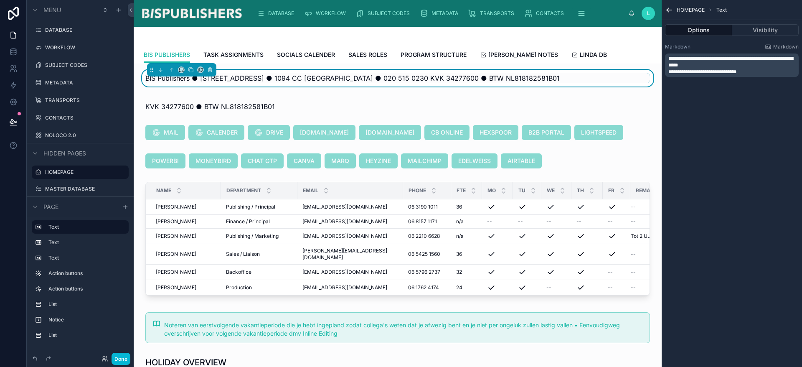
click at [594, 70] on span "**********" at bounding box center [702, 71] width 68 height 5
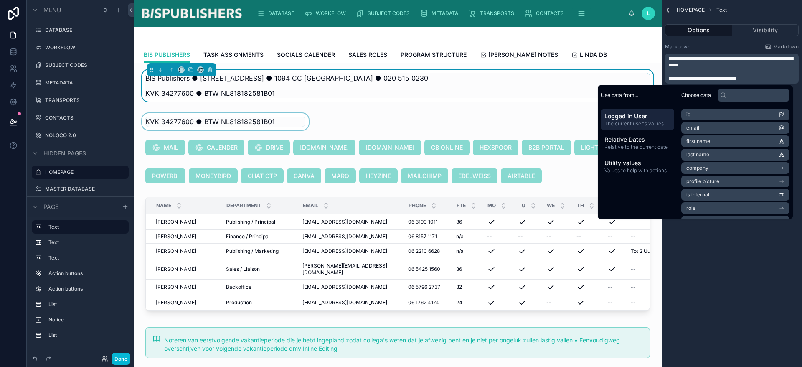
click at [205, 117] on div at bounding box center [225, 121] width 170 height 17
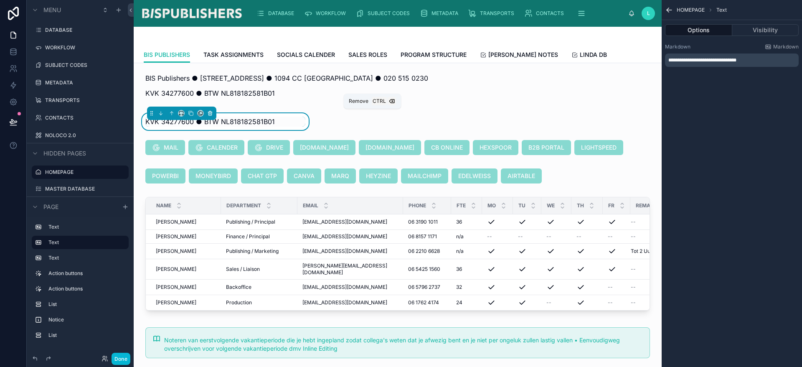
click at [213, 109] on button at bounding box center [210, 113] width 9 height 9
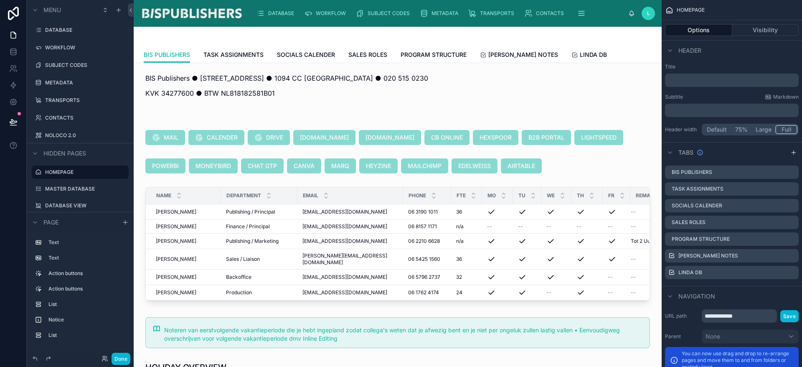
click at [216, 117] on div at bounding box center [225, 116] width 170 height 7
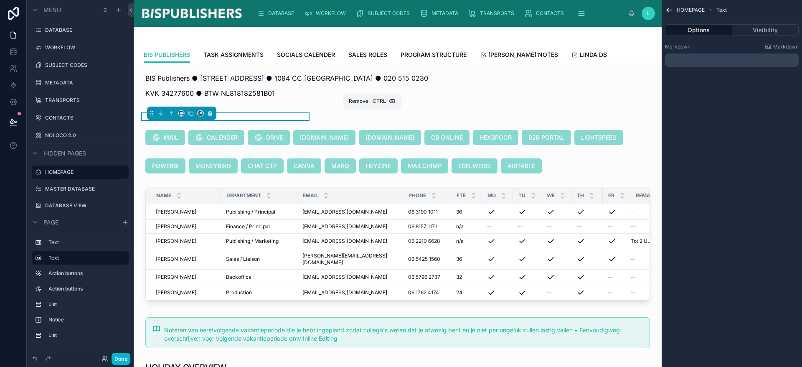
click at [209, 115] on icon at bounding box center [210, 113] width 6 height 6
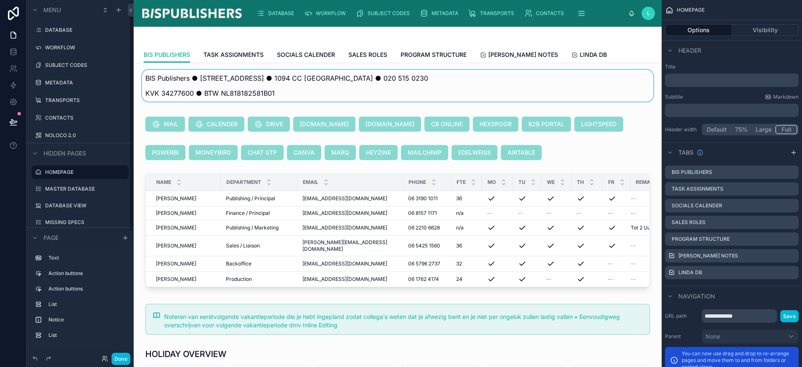
click at [167, 104] on div at bounding box center [397, 88] width 515 height 37
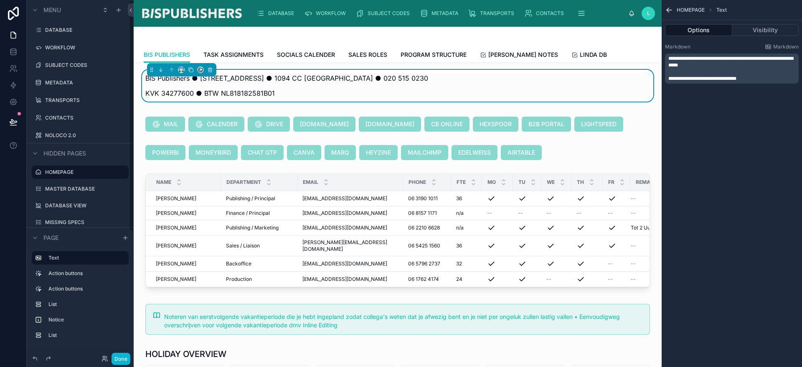
click at [123, 271] on button "Done" at bounding box center [121, 359] width 19 height 12
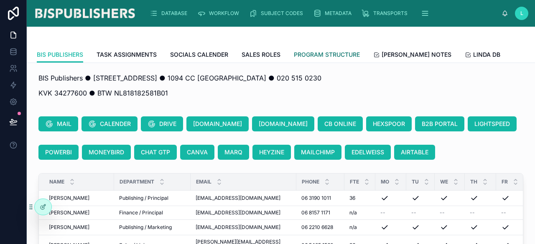
click at [332, 57] on span "PROGRAM STRUCTURE" at bounding box center [327, 55] width 66 height 8
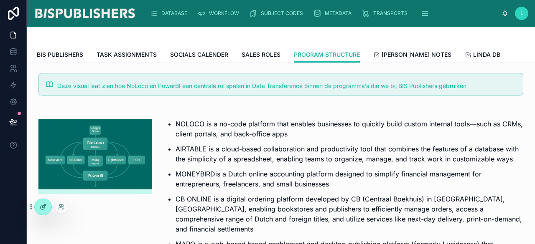
click at [44, 210] on icon at bounding box center [43, 207] width 7 height 7
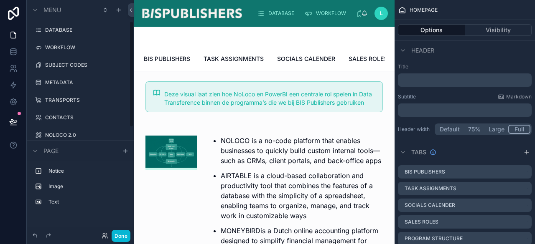
scroll to position [46, 0]
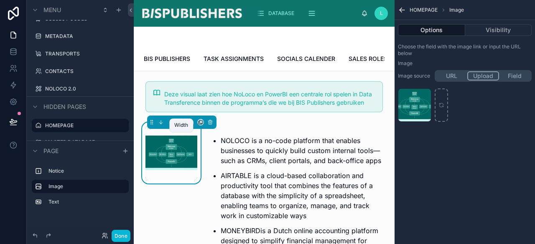
click at [180, 125] on icon at bounding box center [181, 122] width 6 height 6
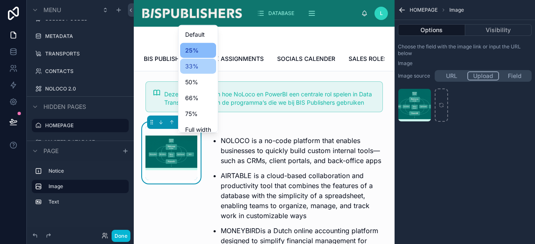
click at [191, 71] on div "33%" at bounding box center [198, 66] width 36 height 15
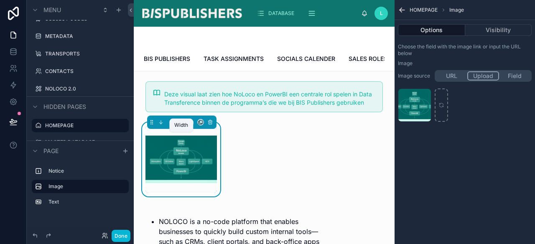
click at [180, 125] on icon at bounding box center [181, 122] width 6 height 6
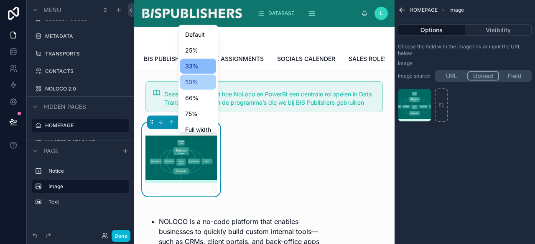
click at [186, 84] on span "50%" at bounding box center [191, 82] width 13 height 10
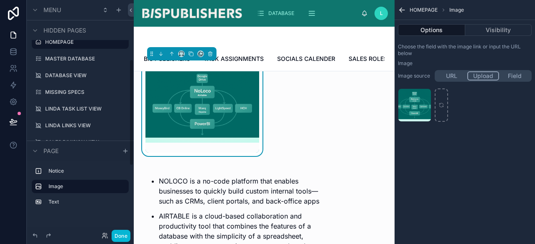
scroll to position [167, 0]
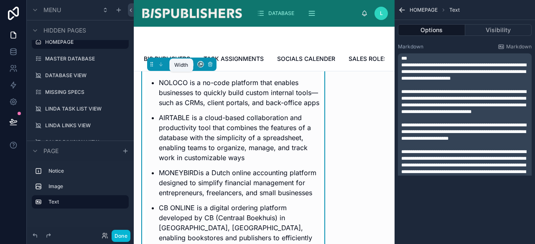
click at [183, 66] on icon at bounding box center [183, 66] width 2 height 0
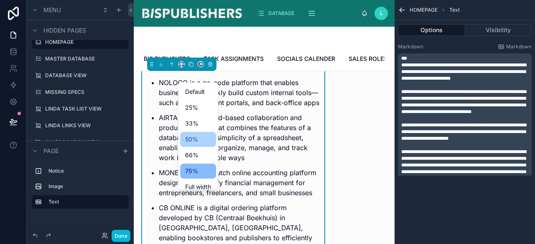
click at [193, 138] on span "50%" at bounding box center [191, 140] width 13 height 10
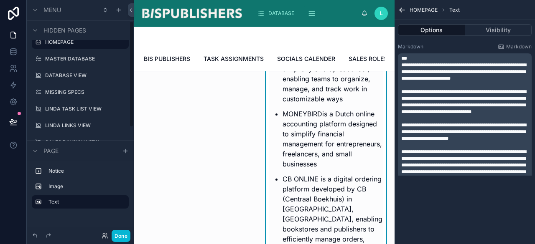
scroll to position [46, 0]
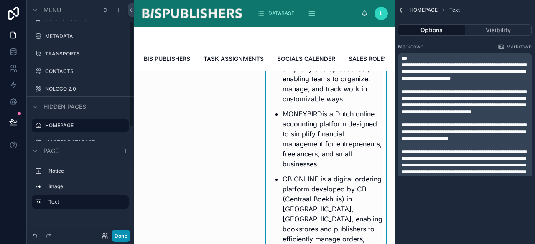
click at [123, 238] on button "Done" at bounding box center [121, 236] width 19 height 12
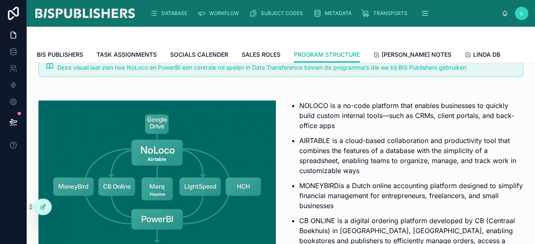
scroll to position [0, 0]
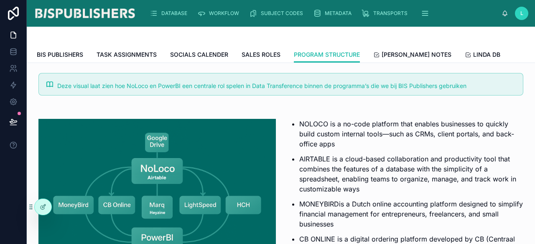
drag, startPoint x: 62, startPoint y: 104, endPoint x: 90, endPoint y: 158, distance: 61.3
click at [43, 211] on div at bounding box center [43, 207] width 17 height 16
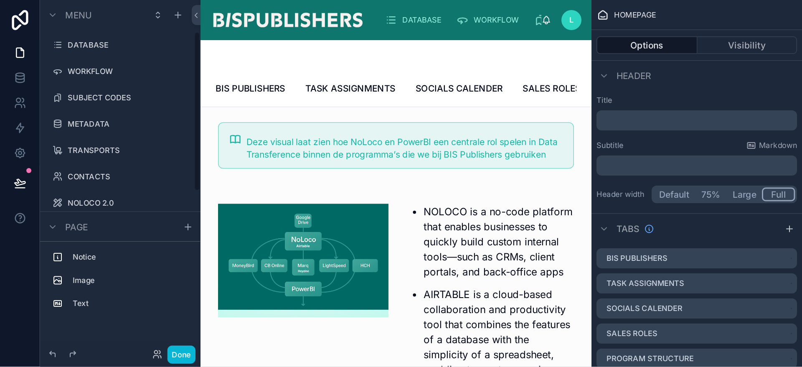
scroll to position [46, 0]
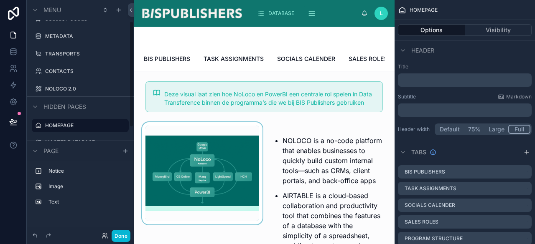
drag, startPoint x: 157, startPoint y: 140, endPoint x: 181, endPoint y: 139, distance: 24.3
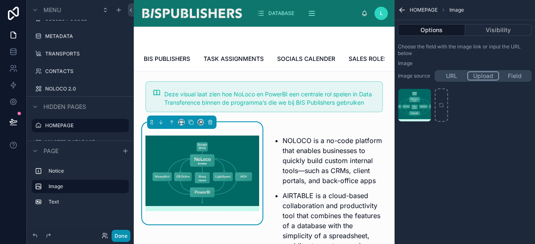
click at [115, 237] on button "Done" at bounding box center [121, 236] width 19 height 12
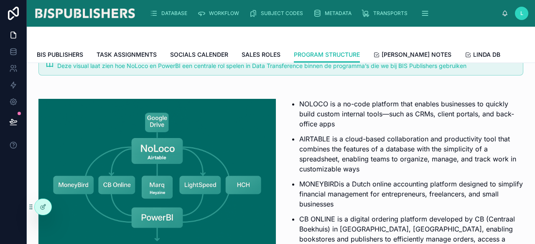
scroll to position [18, 0]
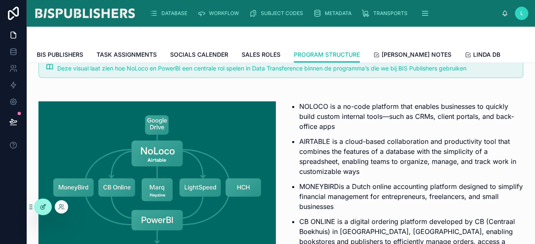
click at [46, 209] on div at bounding box center [43, 207] width 17 height 16
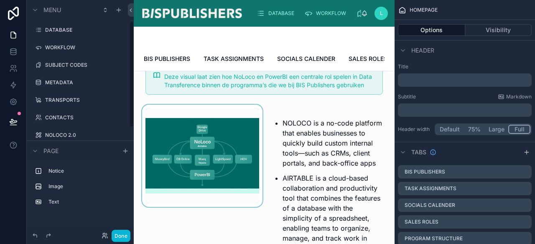
scroll to position [46, 0]
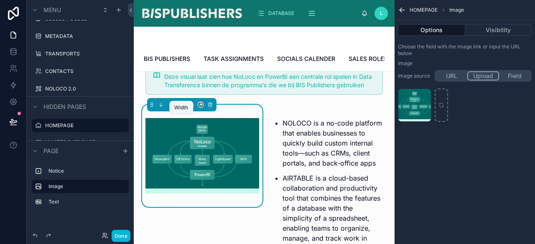
click at [181, 108] on icon at bounding box center [181, 105] width 6 height 6
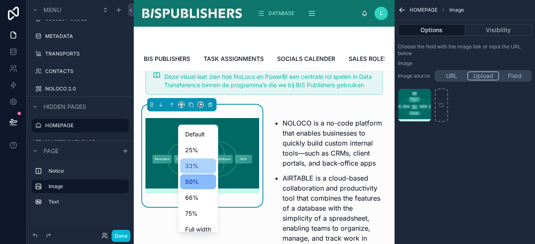
click at [186, 164] on span "33%" at bounding box center [191, 166] width 13 height 10
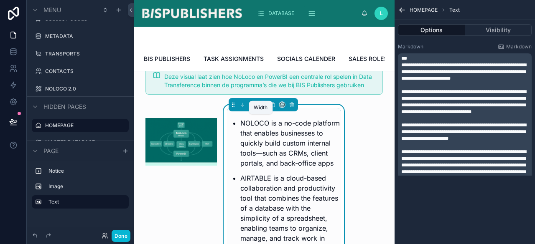
click at [260, 108] on icon at bounding box center [263, 105] width 6 height 6
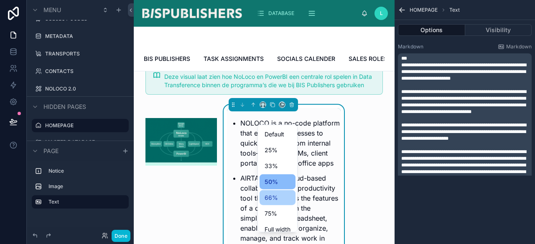
click at [277, 194] on div "66%" at bounding box center [277, 198] width 26 height 10
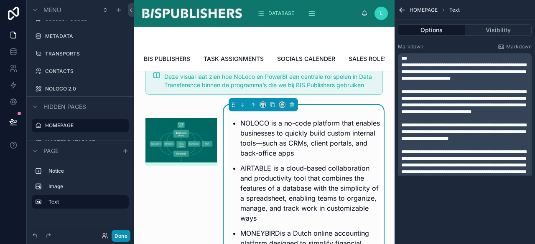
click at [117, 235] on button "Done" at bounding box center [121, 236] width 19 height 12
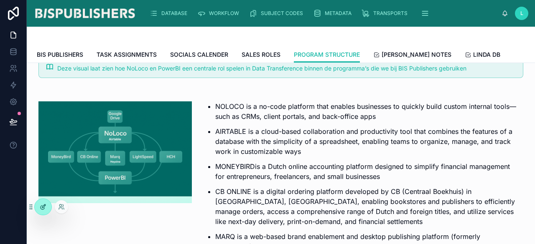
click at [47, 209] on div at bounding box center [43, 207] width 17 height 16
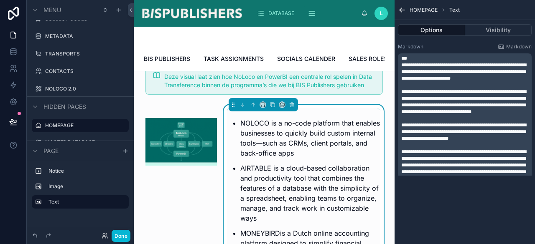
click at [516, 72] on span "**********" at bounding box center [463, 72] width 125 height 18
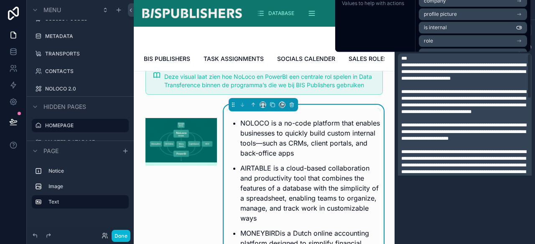
click at [516, 71] on span "**********" at bounding box center [463, 72] width 125 height 18
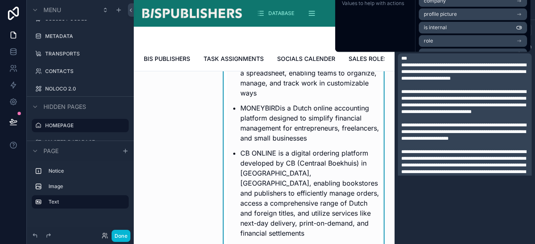
scroll to position [0, 0]
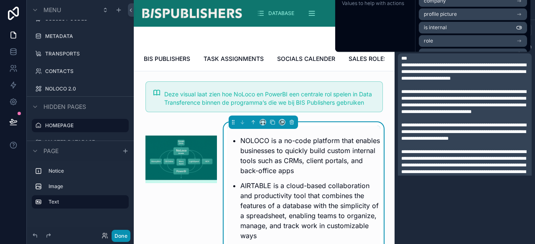
click at [117, 237] on button "Done" at bounding box center [121, 236] width 19 height 12
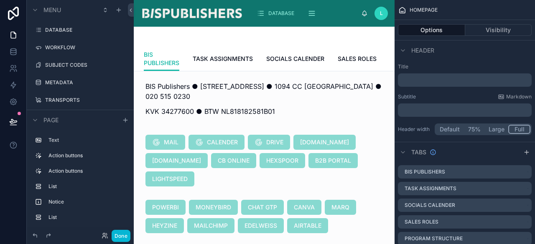
scroll to position [46, 0]
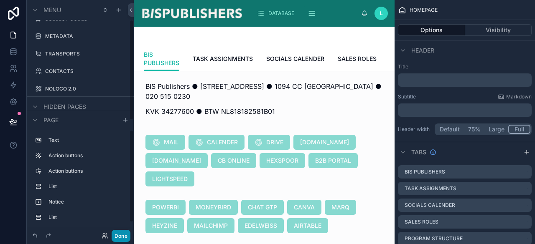
click at [123, 231] on button "Done" at bounding box center [121, 236] width 19 height 12
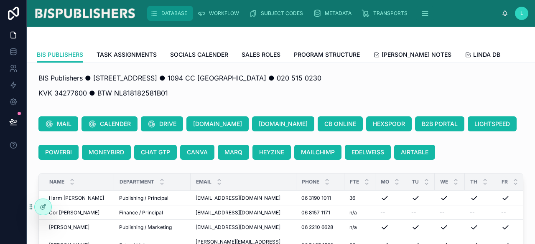
click at [179, 12] on span "DATABASE" at bounding box center [174, 13] width 26 height 7
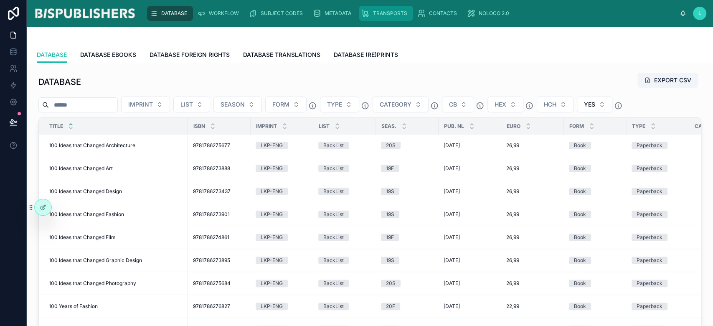
scroll to position [5, 0]
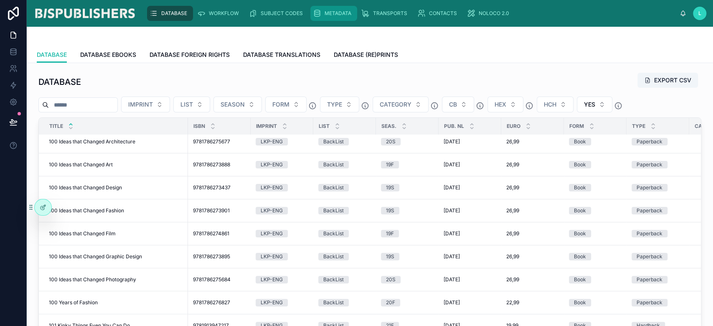
click at [333, 14] on span "METADATA" at bounding box center [338, 13] width 27 height 7
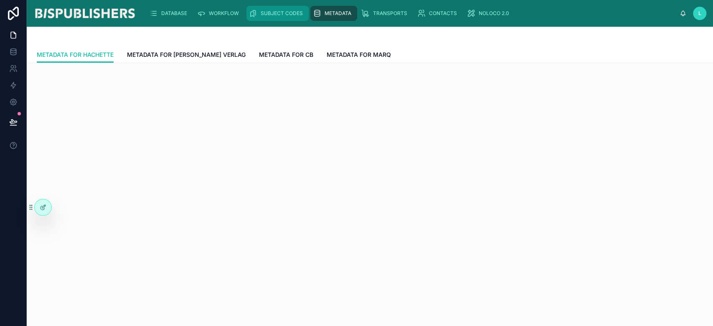
click at [271, 11] on span "SUBJECT CODES" at bounding box center [282, 13] width 42 height 7
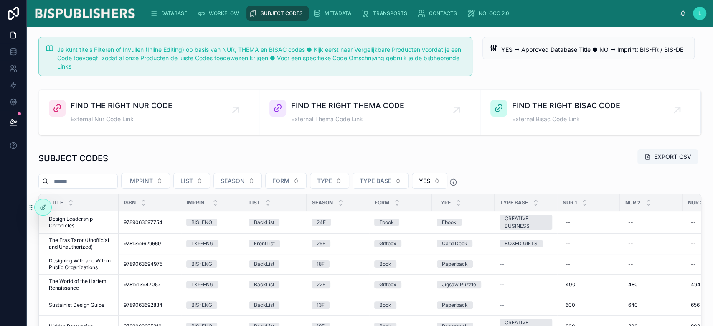
click at [211, 21] on div "DATABASE WORKFLOW SUBJECT CODES METADATA TRANSPORTS CONTACTS NOLOCO 2.0" at bounding box center [411, 13] width 537 height 18
click at [214, 17] on div "WORKFLOW" at bounding box center [219, 13] width 45 height 13
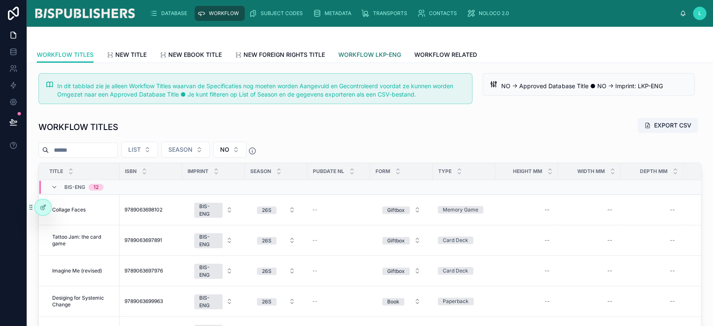
click at [368, 55] on span "WORKFLOW LKP-ENG" at bounding box center [369, 55] width 63 height 8
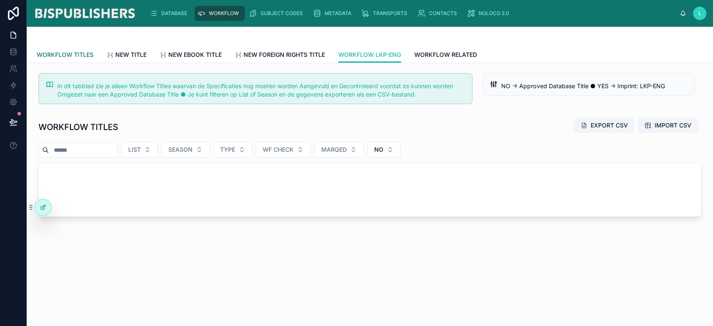
click at [56, 55] on span "WORKFLOW TITLES" at bounding box center [65, 55] width 57 height 8
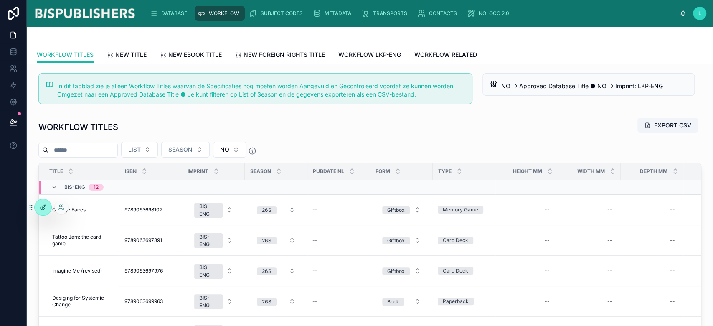
click at [46, 209] on icon at bounding box center [43, 207] width 7 height 7
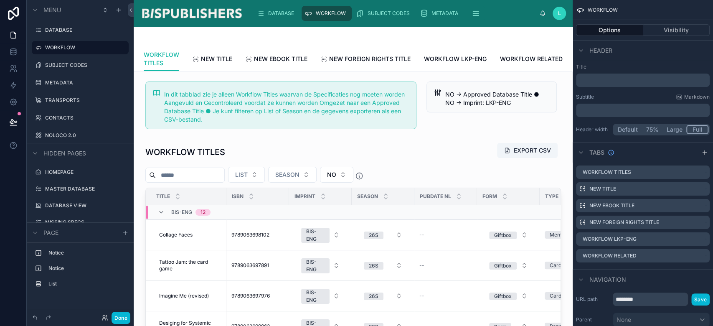
scroll to position [0, 8]
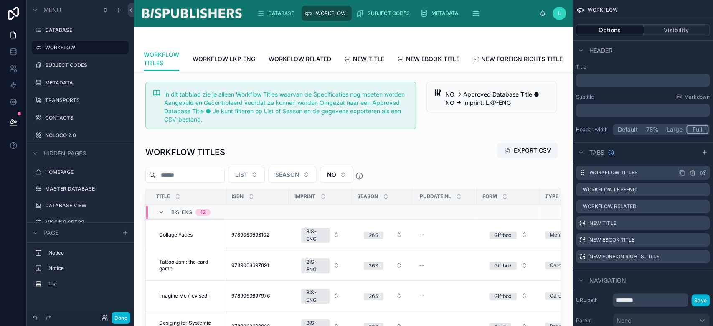
click at [534, 172] on icon "scrollable content" at bounding box center [703, 171] width 3 height 3
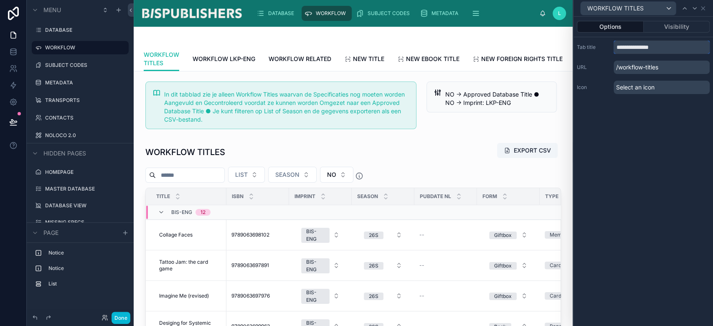
drag, startPoint x: 652, startPoint y: 43, endPoint x: 712, endPoint y: 51, distance: 59.7
click at [534, 51] on div "**********" at bounding box center [644, 67] width 140 height 60
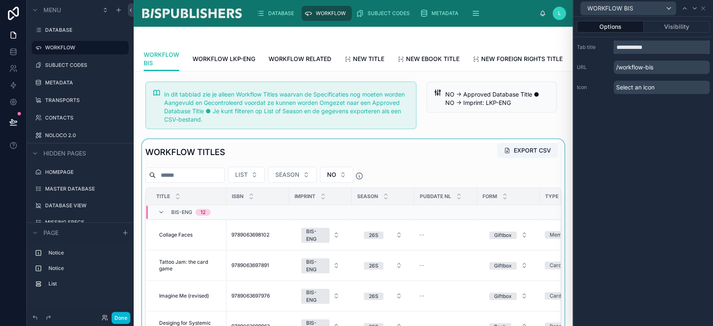
type input "**********"
click at [228, 158] on div at bounding box center [353, 287] width 426 height 297
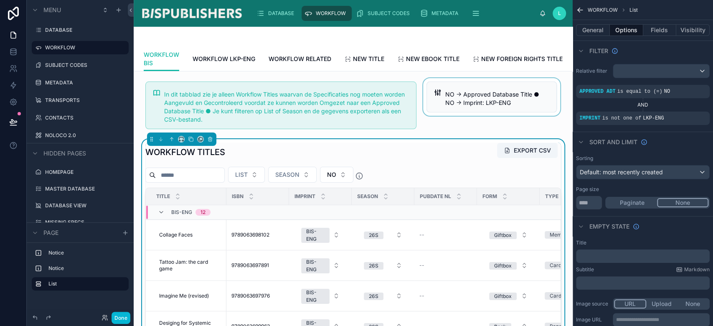
click at [472, 132] on div at bounding box center [491, 105] width 140 height 54
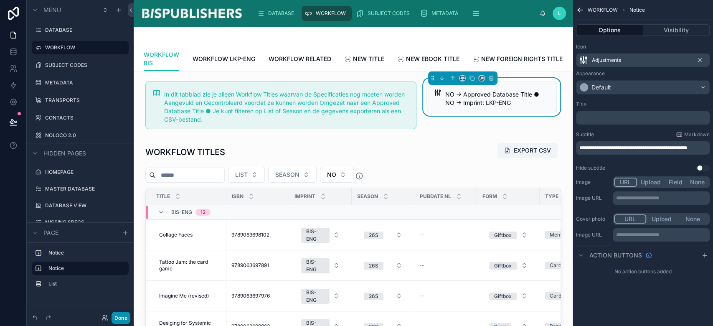
click at [119, 244] on button "Done" at bounding box center [121, 318] width 19 height 12
